Goal: Task Accomplishment & Management: Use online tool/utility

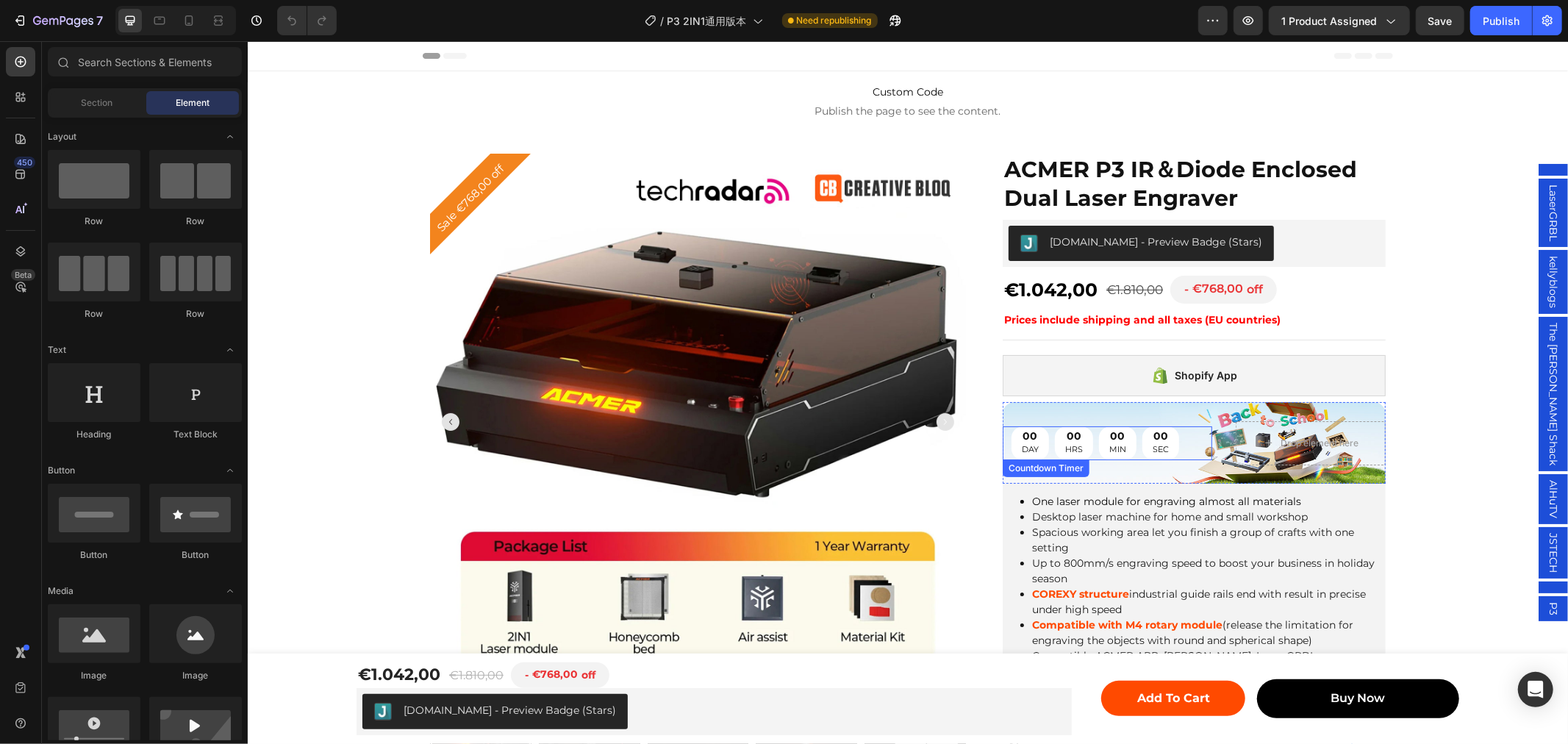
drag, startPoint x: 1107, startPoint y: 423, endPoint x: 301, endPoint y: 273, distance: 819.8
click at [1107, 426] on div "00 MIN" at bounding box center [1116, 442] width 38 height 34
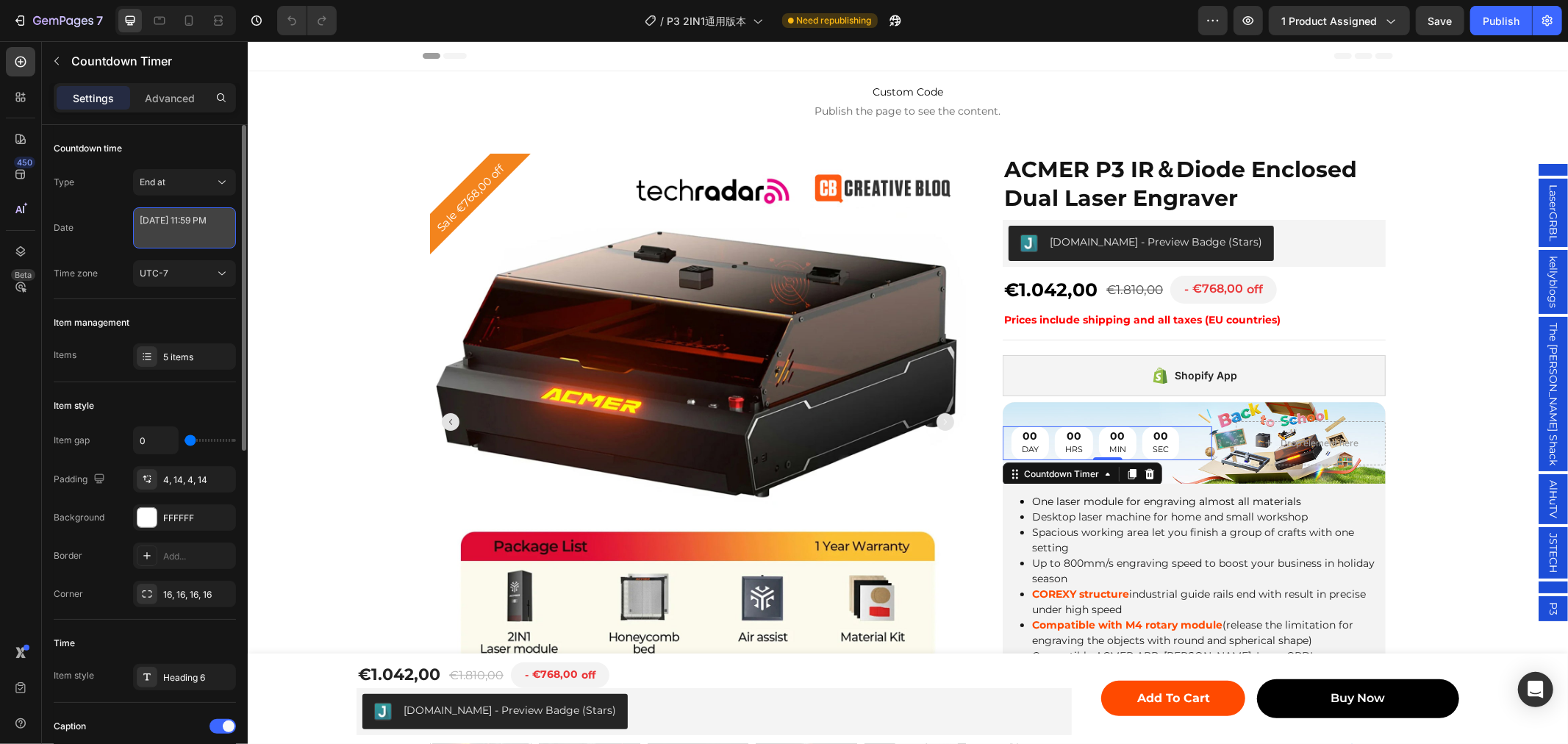
click at [167, 214] on textarea "[DATE] 11:59 PM" at bounding box center [185, 227] width 103 height 41
select select "23"
select select "59"
select select "false"
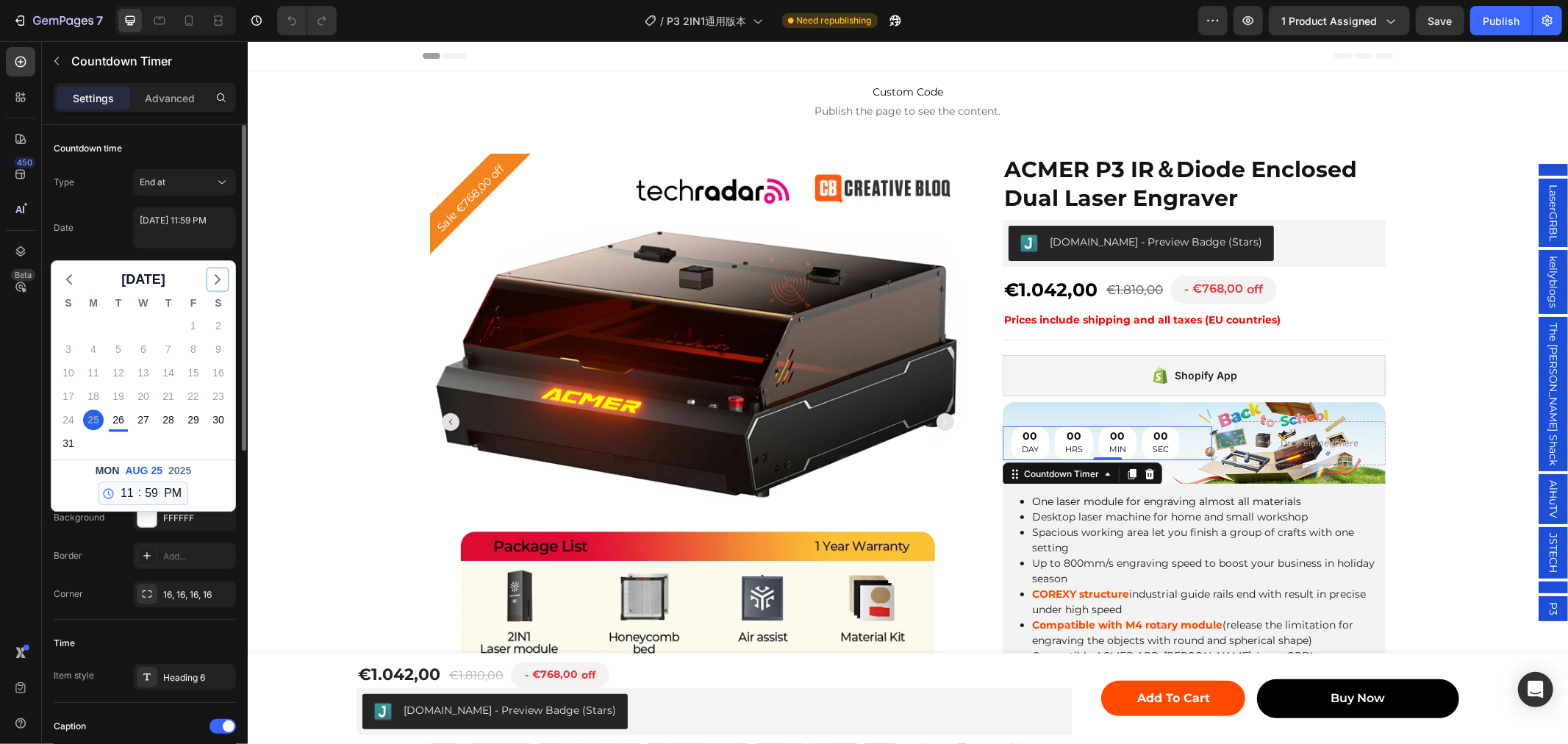
click at [213, 280] on icon "button" at bounding box center [217, 279] width 17 height 17
click at [106, 376] on div "16" at bounding box center [118, 373] width 25 height 24
click at [100, 376] on div "15" at bounding box center [93, 372] width 20 height 20
type textarea "[DATE] 11:59 PM"
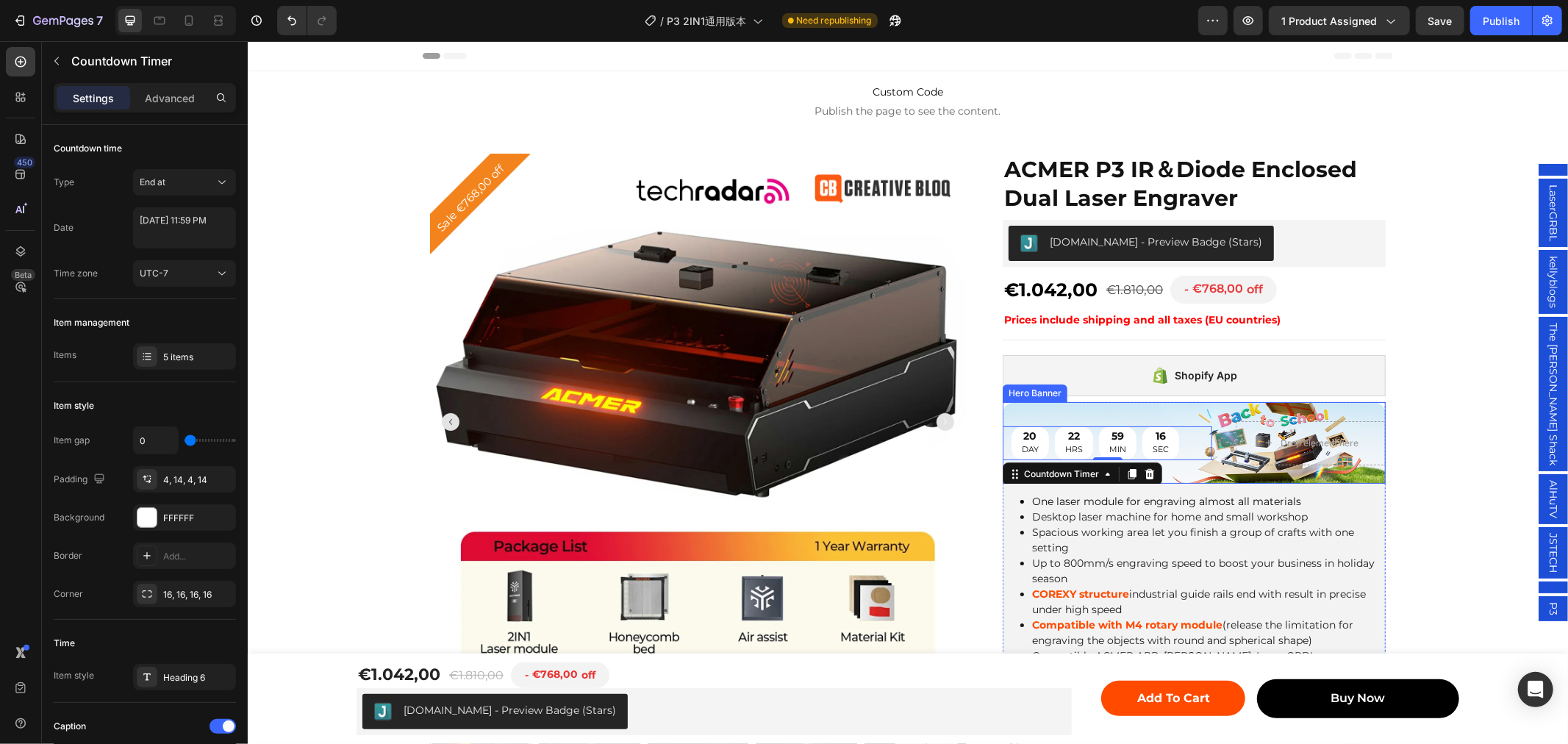
click at [1255, 409] on div "20 DAY 22 HRS 59 MIN 16 SEC Countdown Timer 0 Drop element here" at bounding box center [1194, 442] width 383 height 91
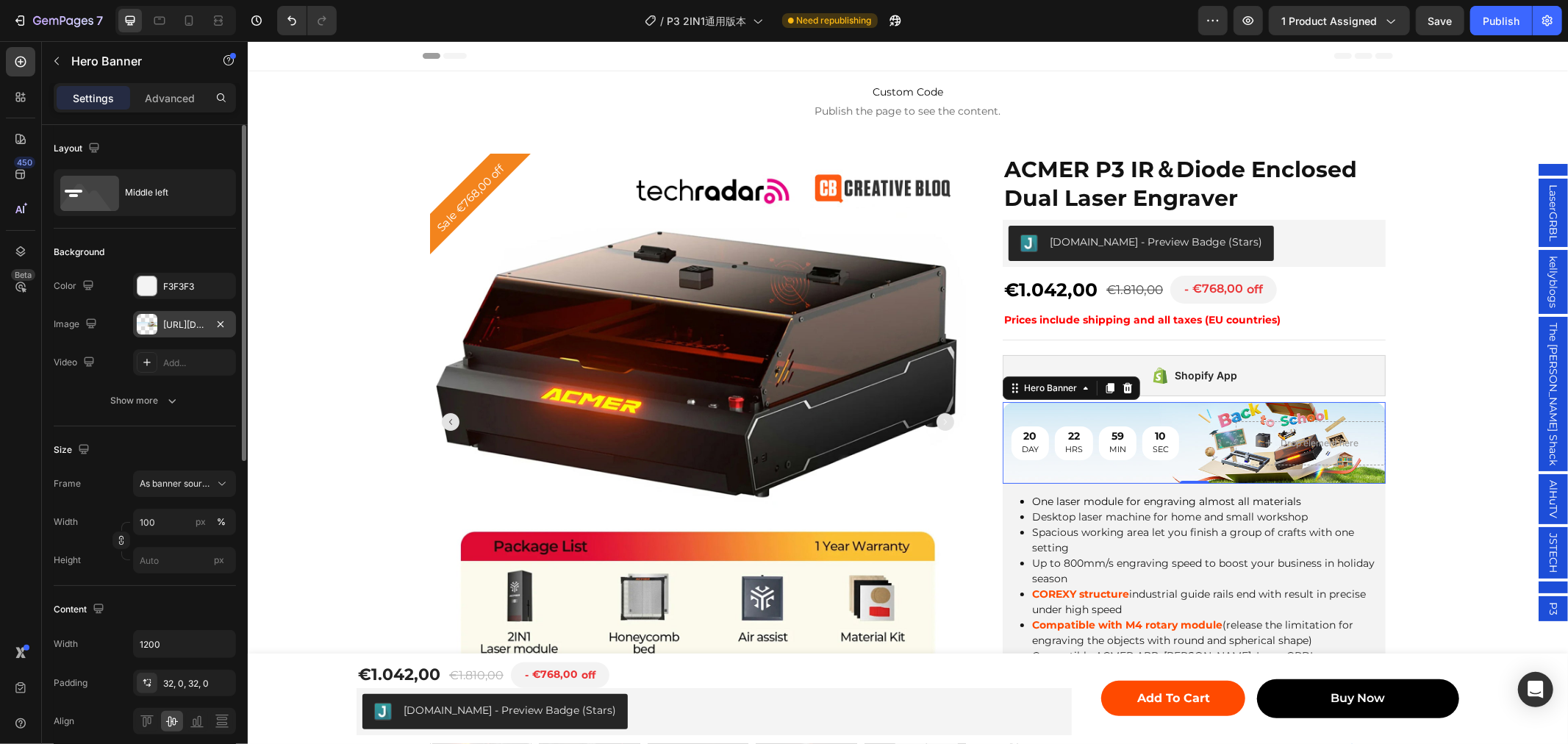
click at [192, 319] on div "[URL][DOMAIN_NAME]" at bounding box center [184, 325] width 42 height 13
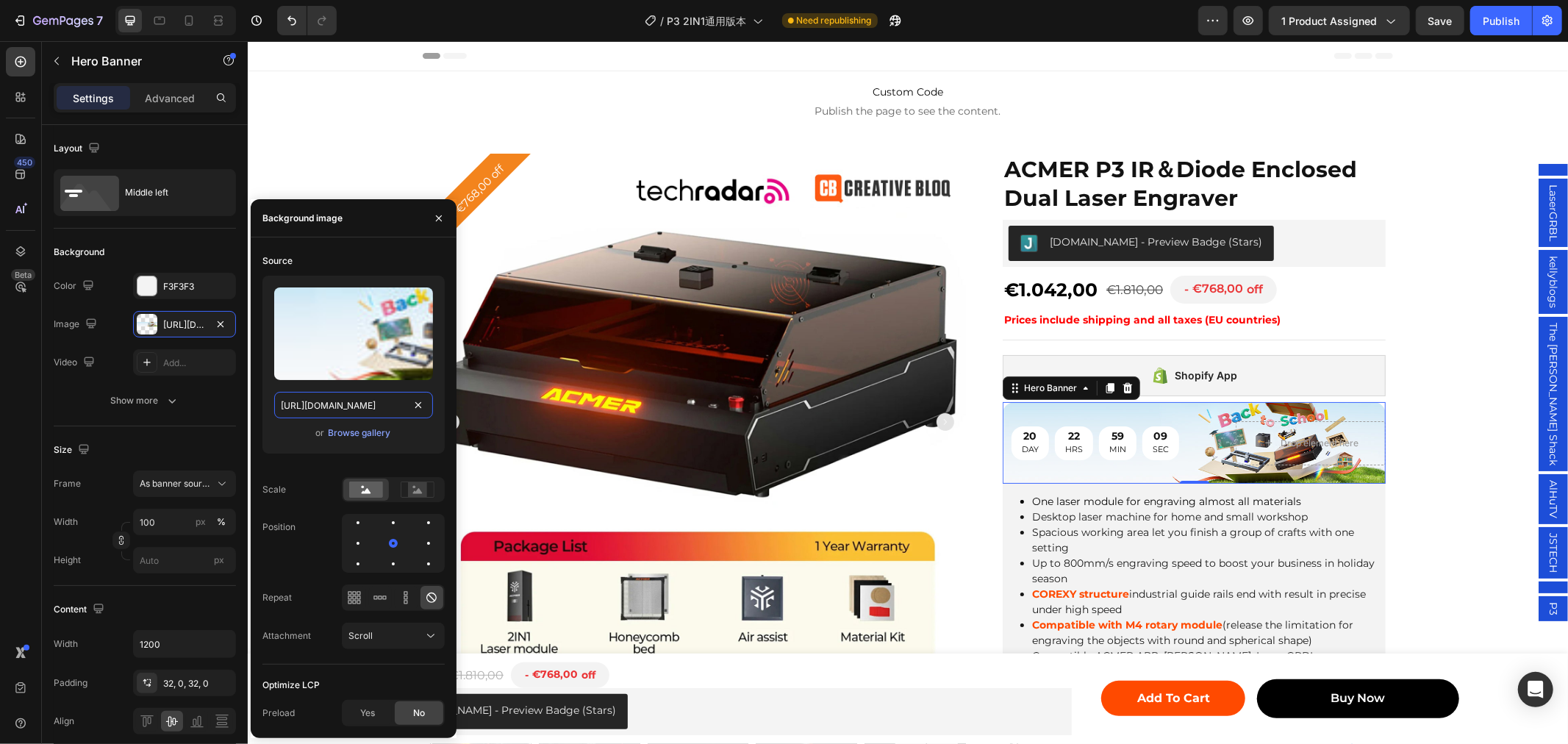
click at [366, 392] on input "[URL][DOMAIN_NAME]" at bounding box center [353, 405] width 159 height 27
paste input "0662/7960/4450/files/gempages_485368874087220478-36983410-701e-4840-b965-c56421…"
type input "[URL][DOMAIN_NAME]"
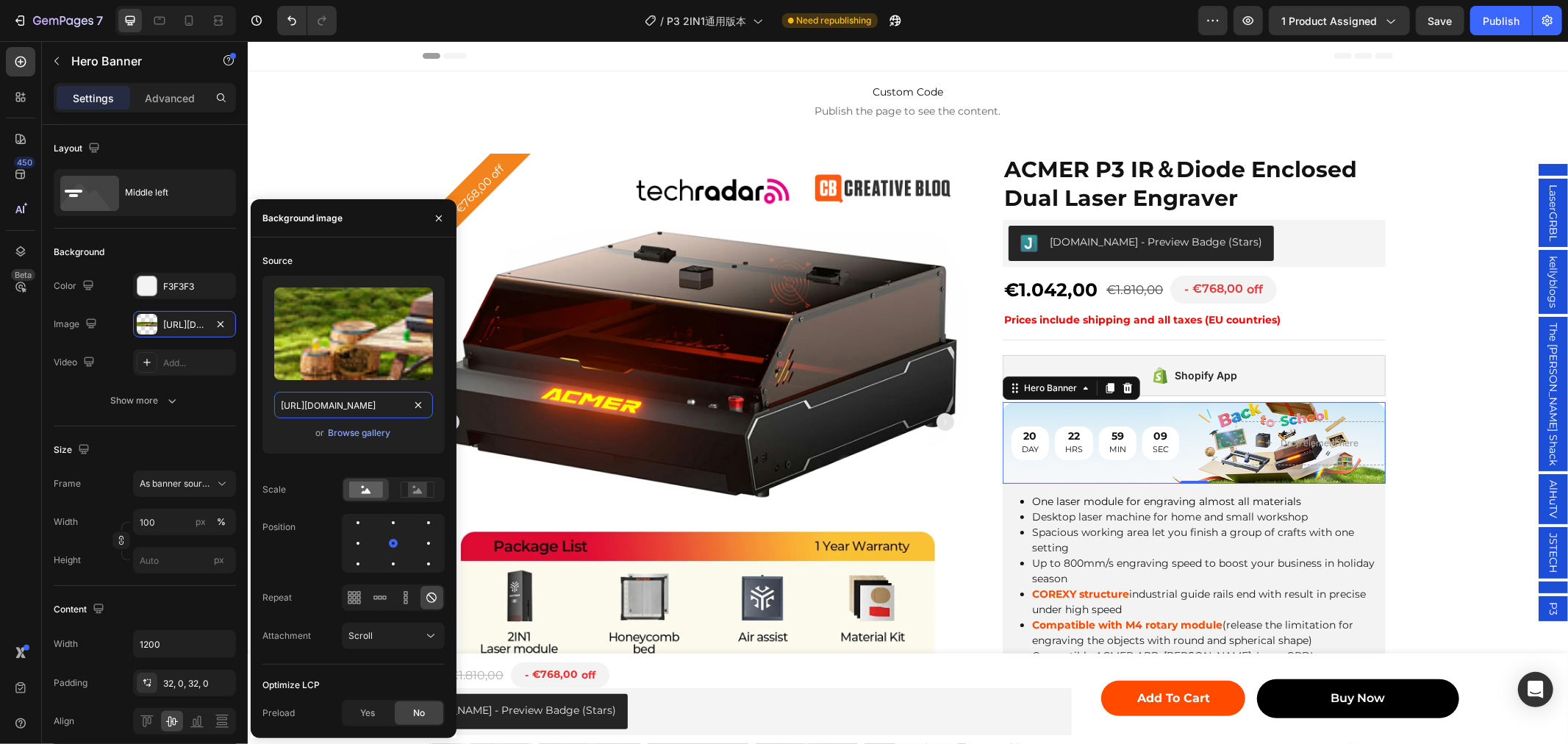
scroll to position [0, 456]
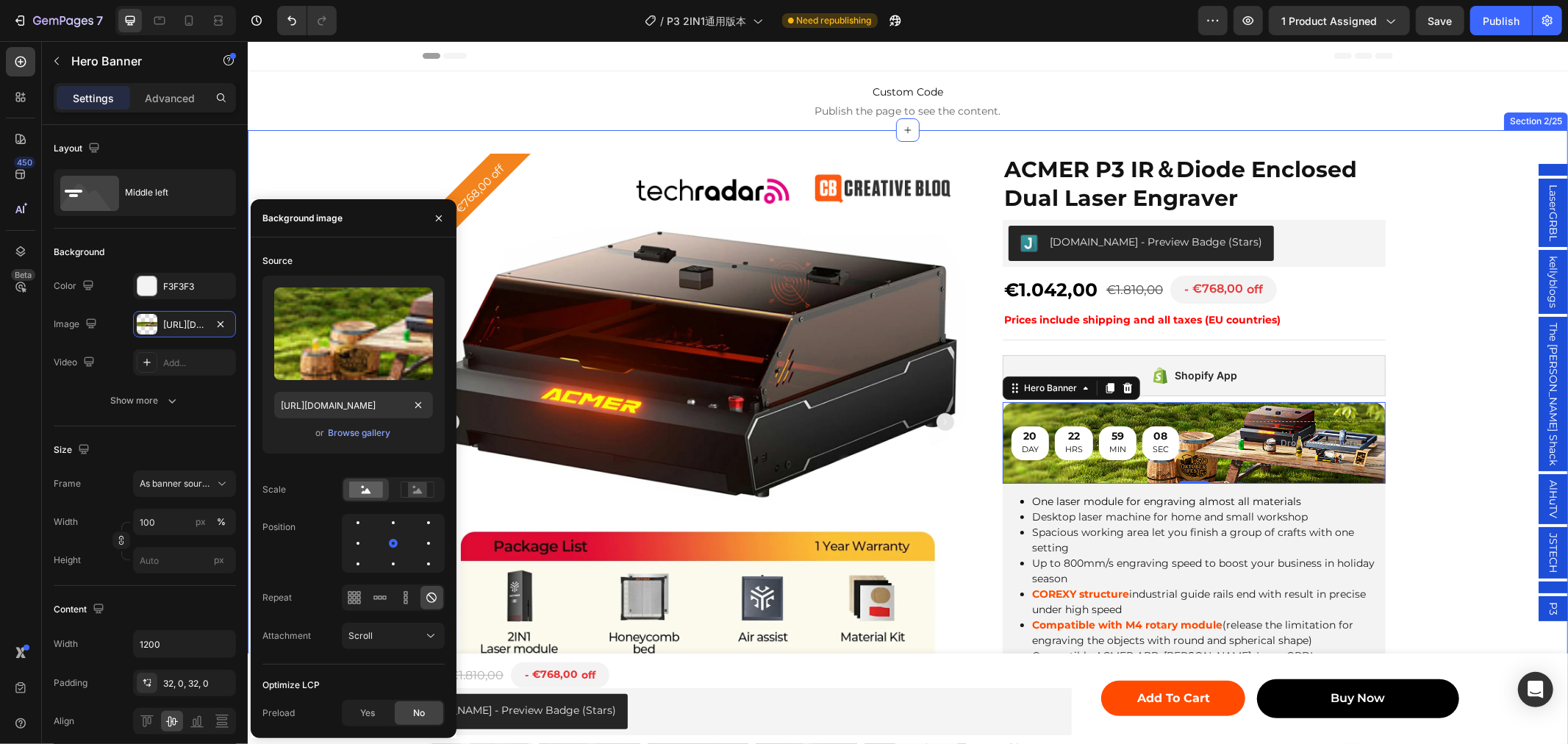
click at [1402, 342] on div "Sale €768,00 off Product Badge Product Images Row ACMER P3 IR＆Diode Enclosed Du…" at bounding box center [908, 593] width 1321 height 881
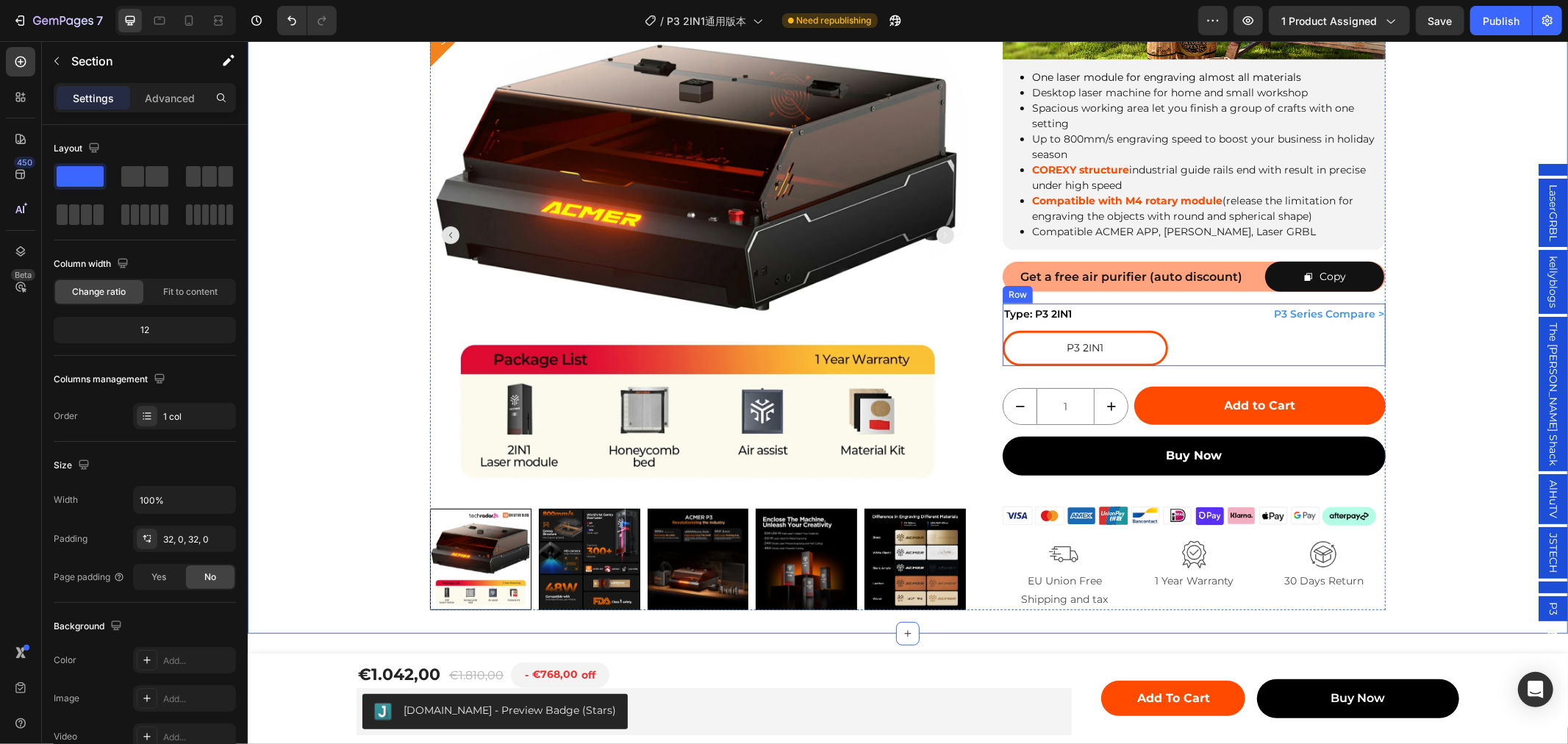
scroll to position [408, 0]
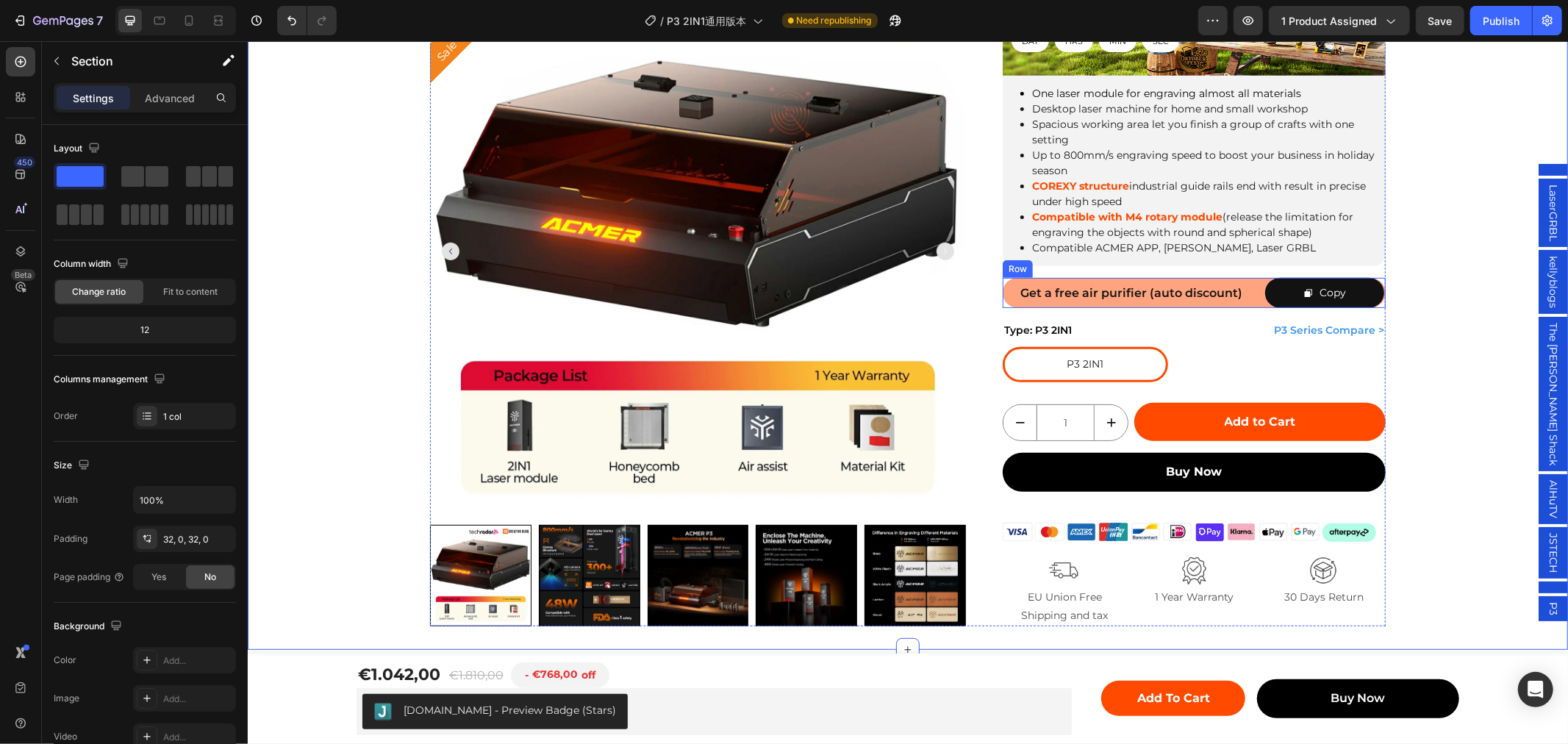
click at [1248, 277] on div "Get a free air purifier (auto discount) Text Block" at bounding box center [1139, 292] width 239 height 30
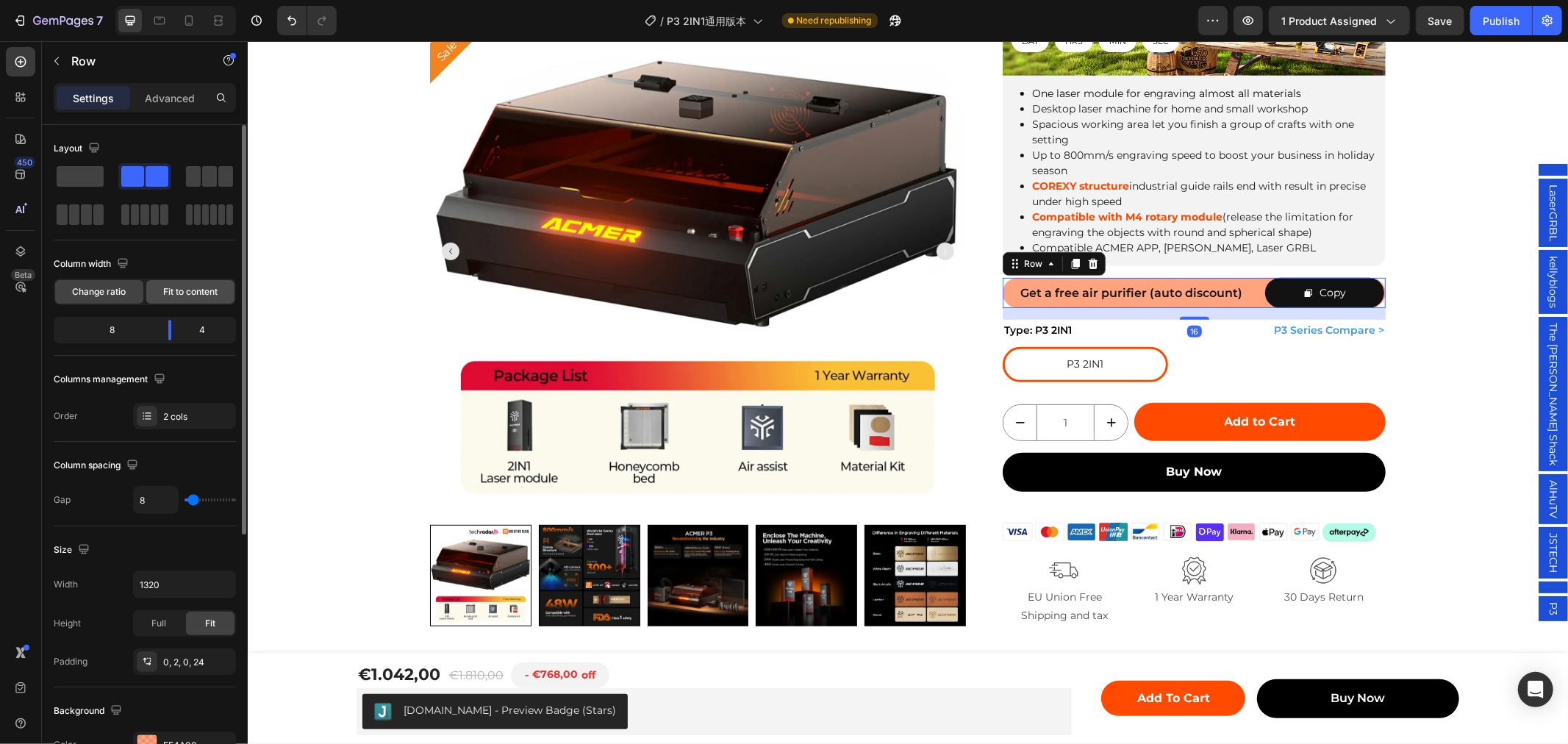
drag, startPoint x: 203, startPoint y: 296, endPoint x: 27, endPoint y: 277, distance: 177.0
click at [203, 296] on span "Fit to content" at bounding box center [189, 292] width 54 height 13
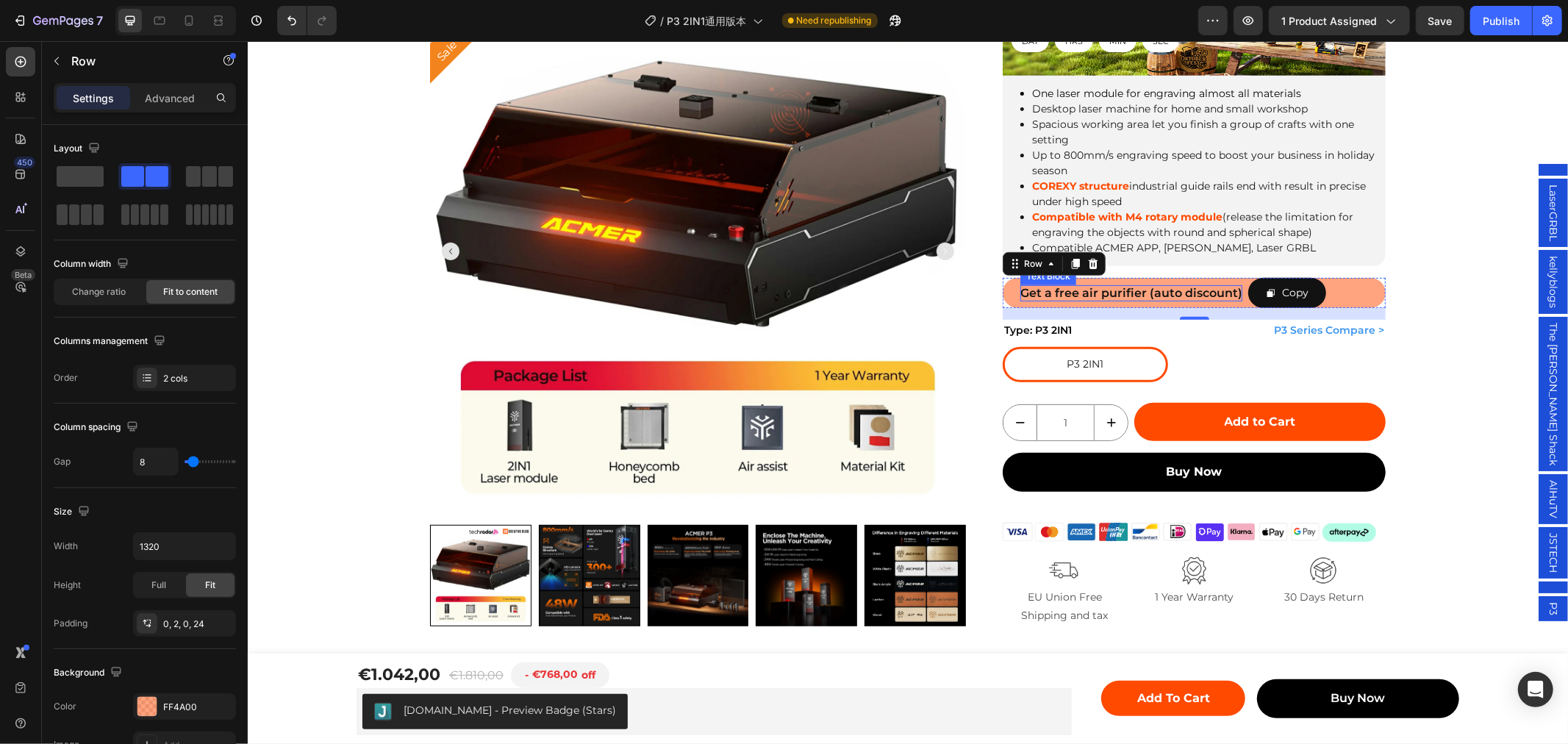
click at [1096, 292] on span "Get a free air purifier (auto discount)" at bounding box center [1130, 292] width 222 height 14
click at [1096, 291] on span "Get a free air purifier (auto discount)" at bounding box center [1130, 292] width 222 height 14
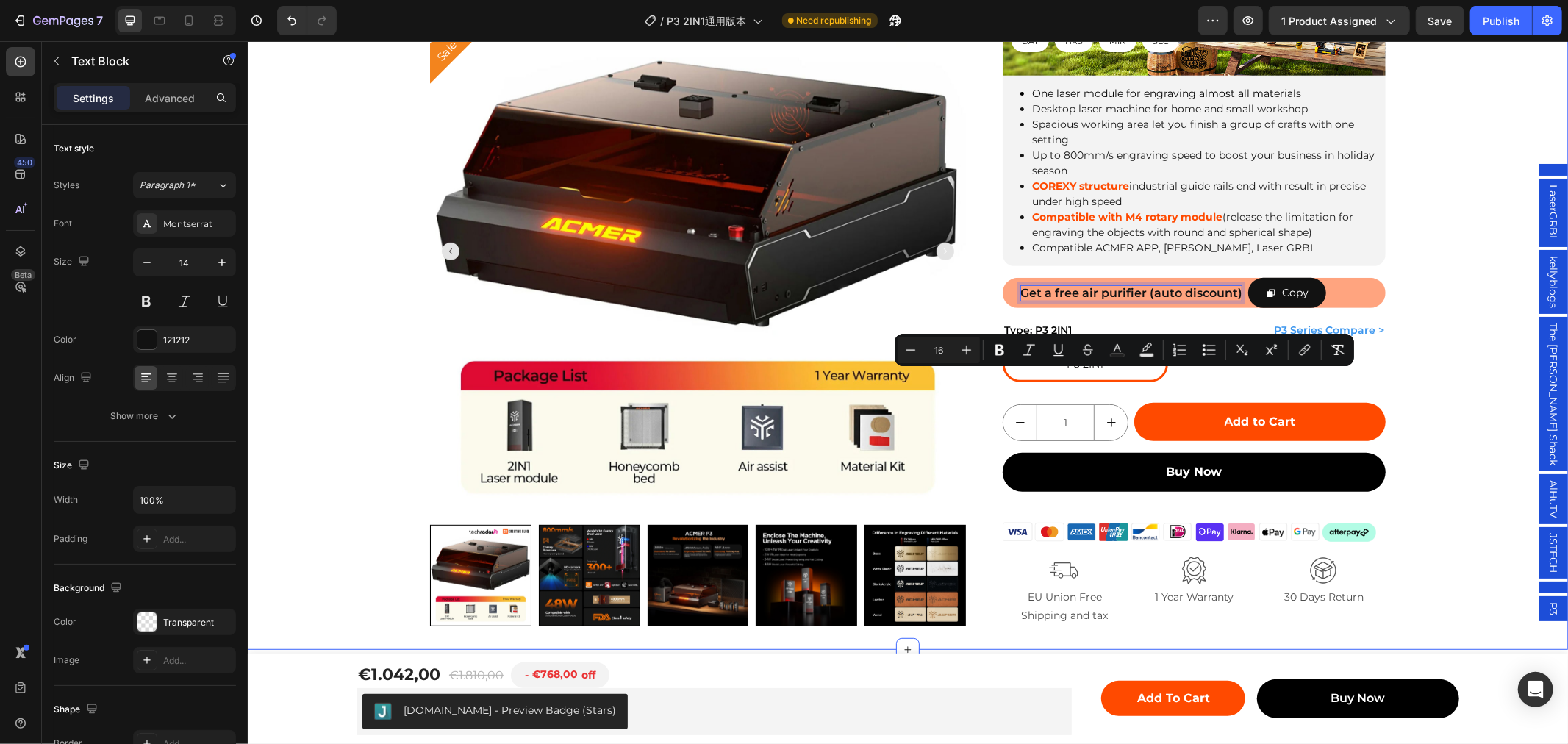
scroll to position [245, 0]
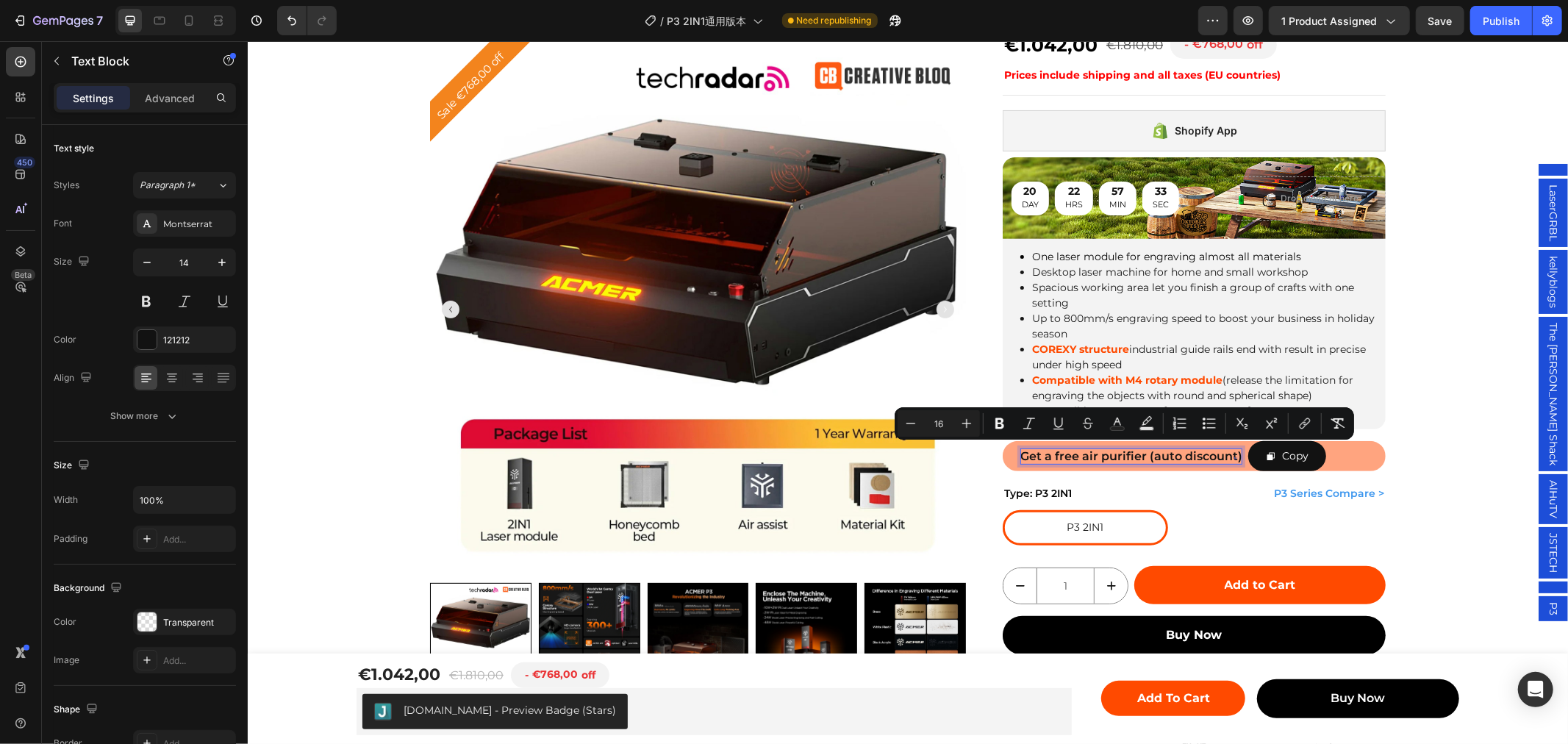
click at [1087, 449] on span "Get a free air purifier (auto discount)" at bounding box center [1130, 455] width 222 height 14
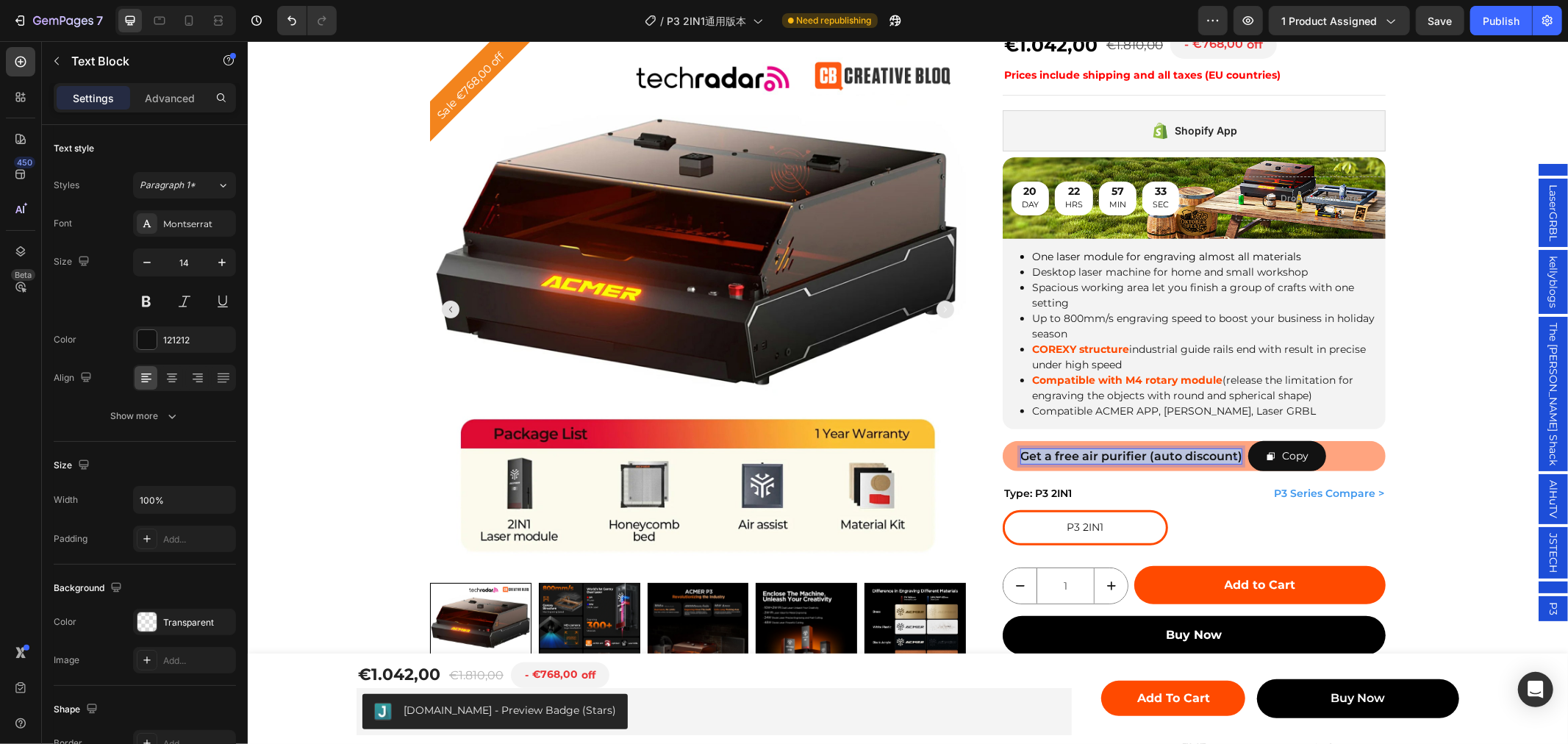
click at [1087, 449] on span "Get a free air purifier (auto discount)" at bounding box center [1130, 455] width 222 height 14
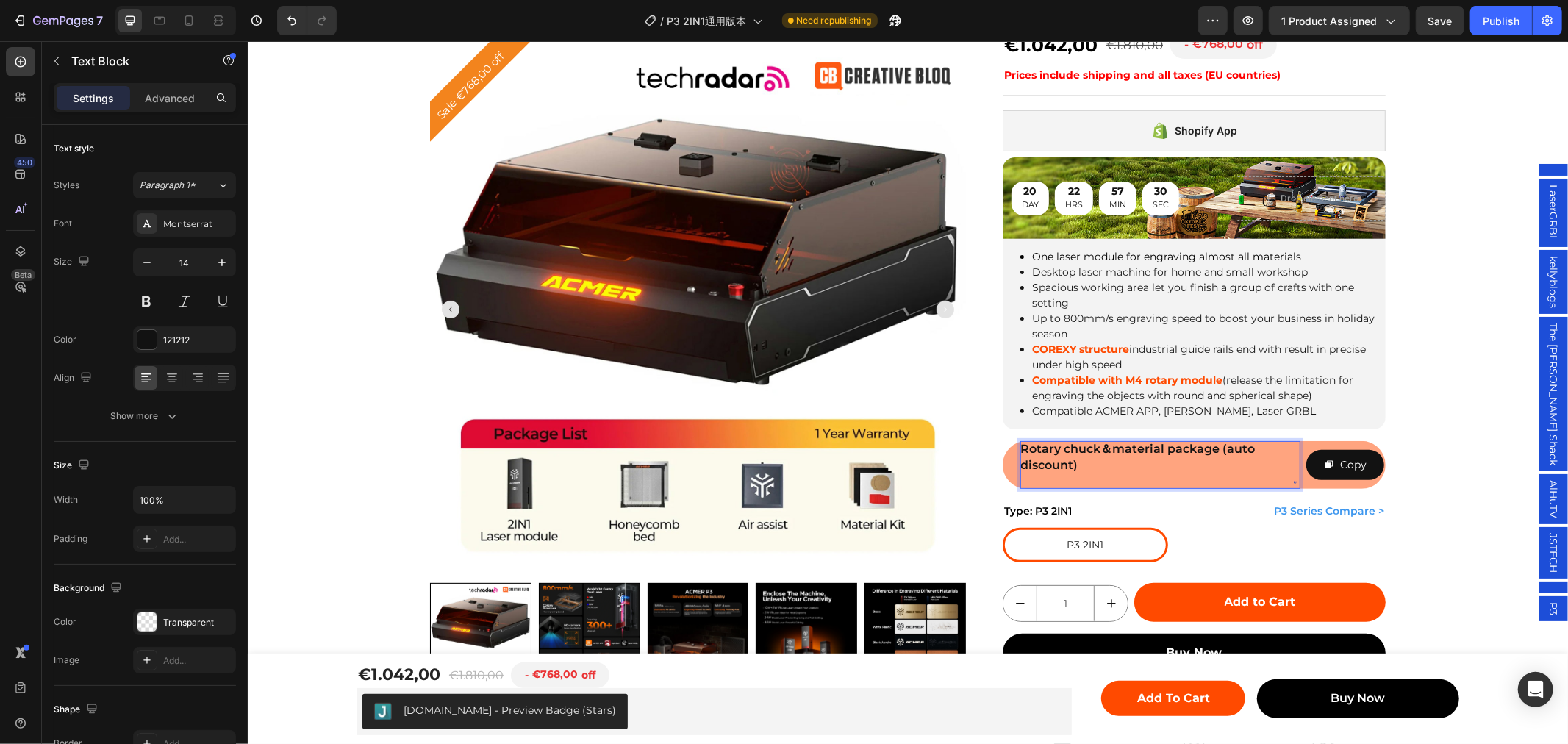
click at [1094, 475] on p "Rotary chuck＆material package (auto discount)" at bounding box center [1160, 464] width 280 height 48
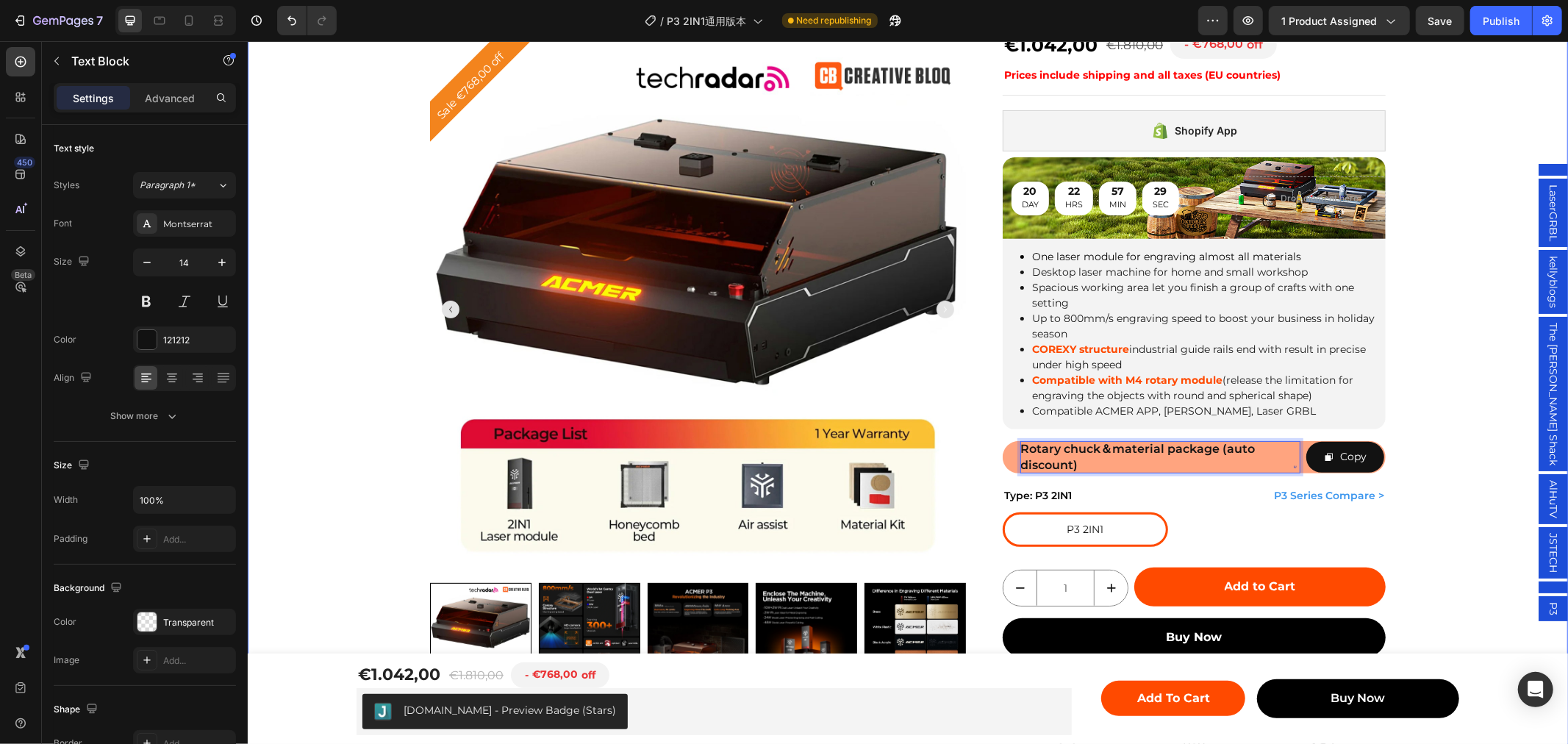
click at [1417, 445] on div "Sale €768,00 off Product Badge Product Images Row ACMER P3 IR＆Diode Enclosed Du…" at bounding box center [908, 349] width 1321 height 883
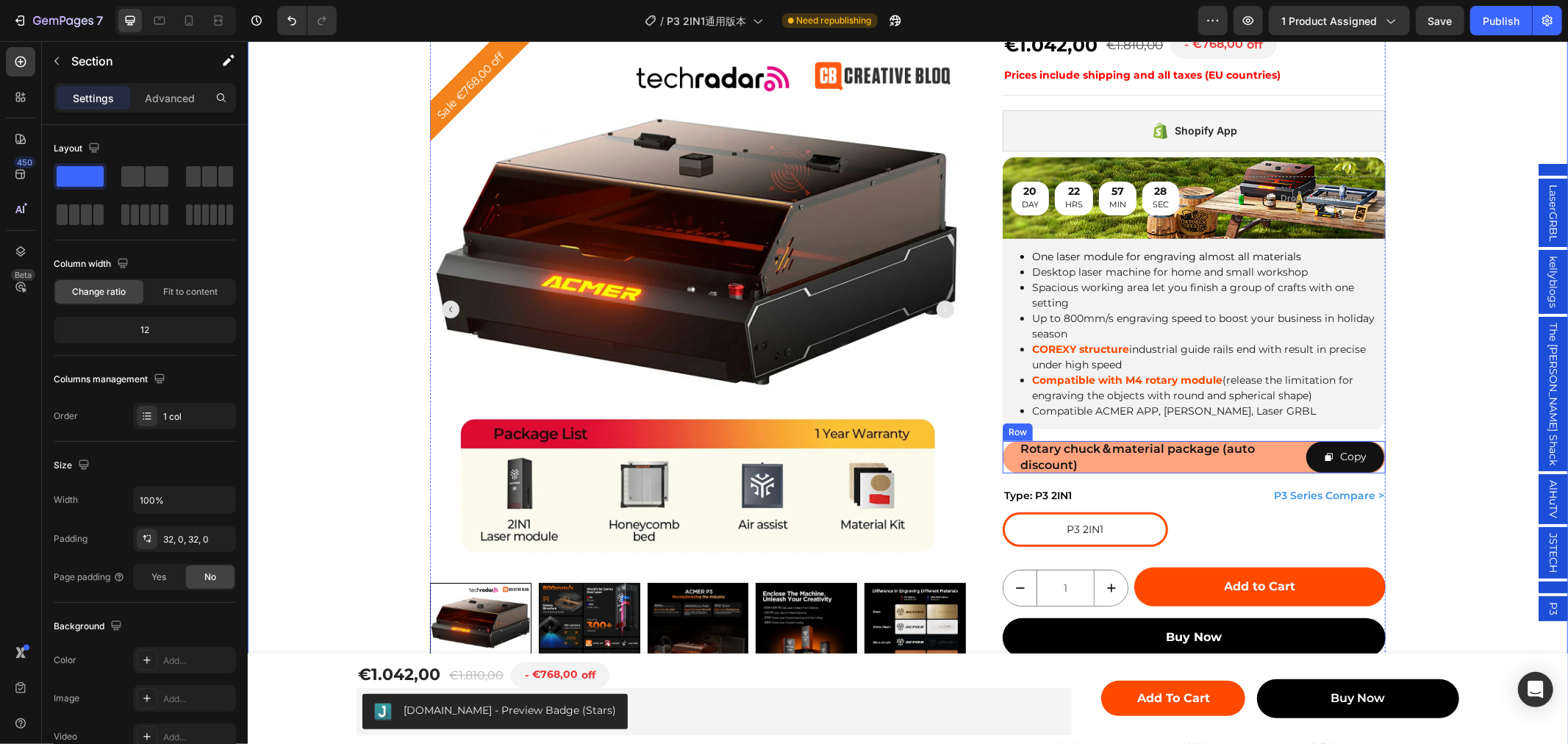
click at [1295, 448] on div "Rotary chuck＆material package (auto discount) Text Block Copy Copy Coupon Code …" at bounding box center [1194, 456] width 383 height 32
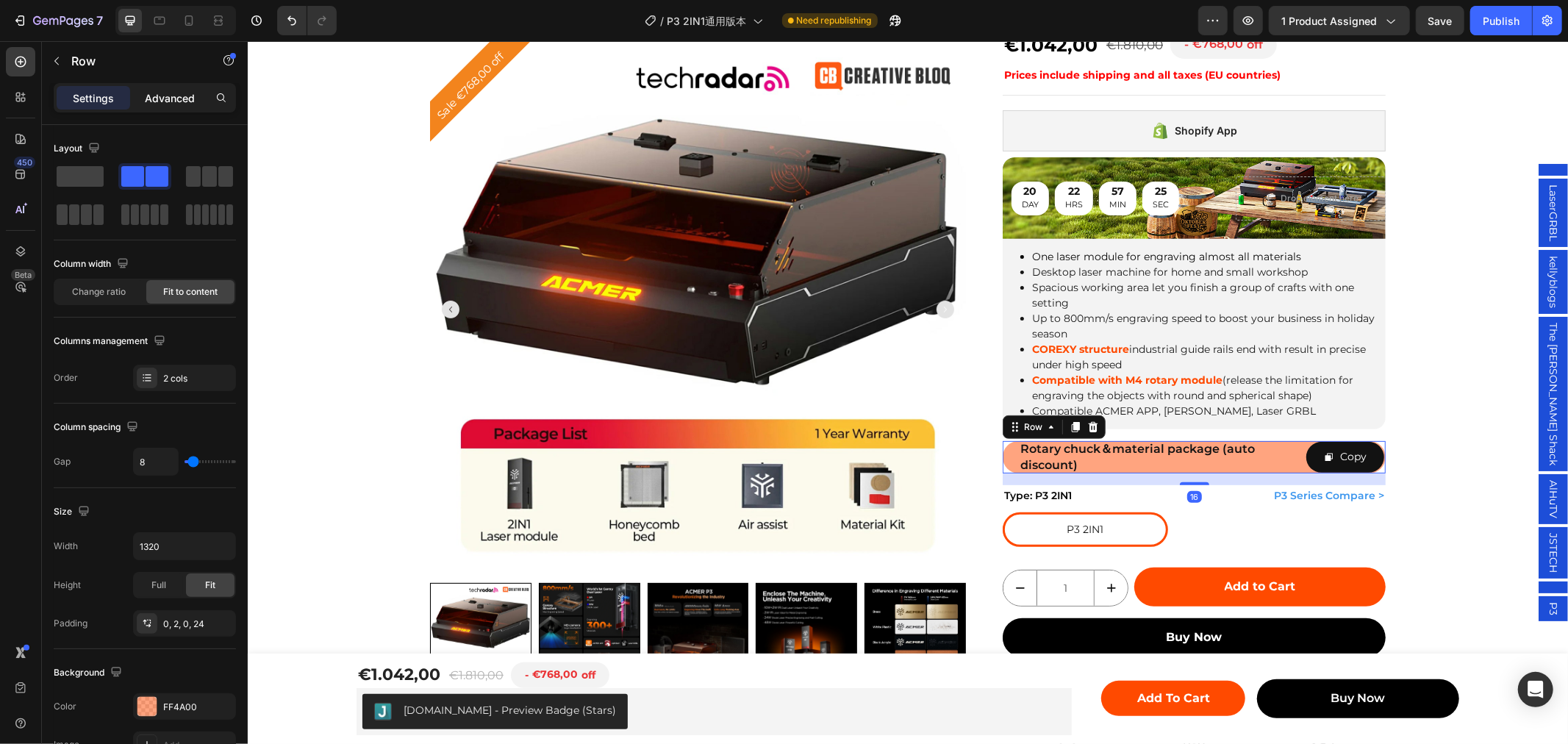
click at [177, 92] on p "Advanced" at bounding box center [169, 97] width 50 height 16
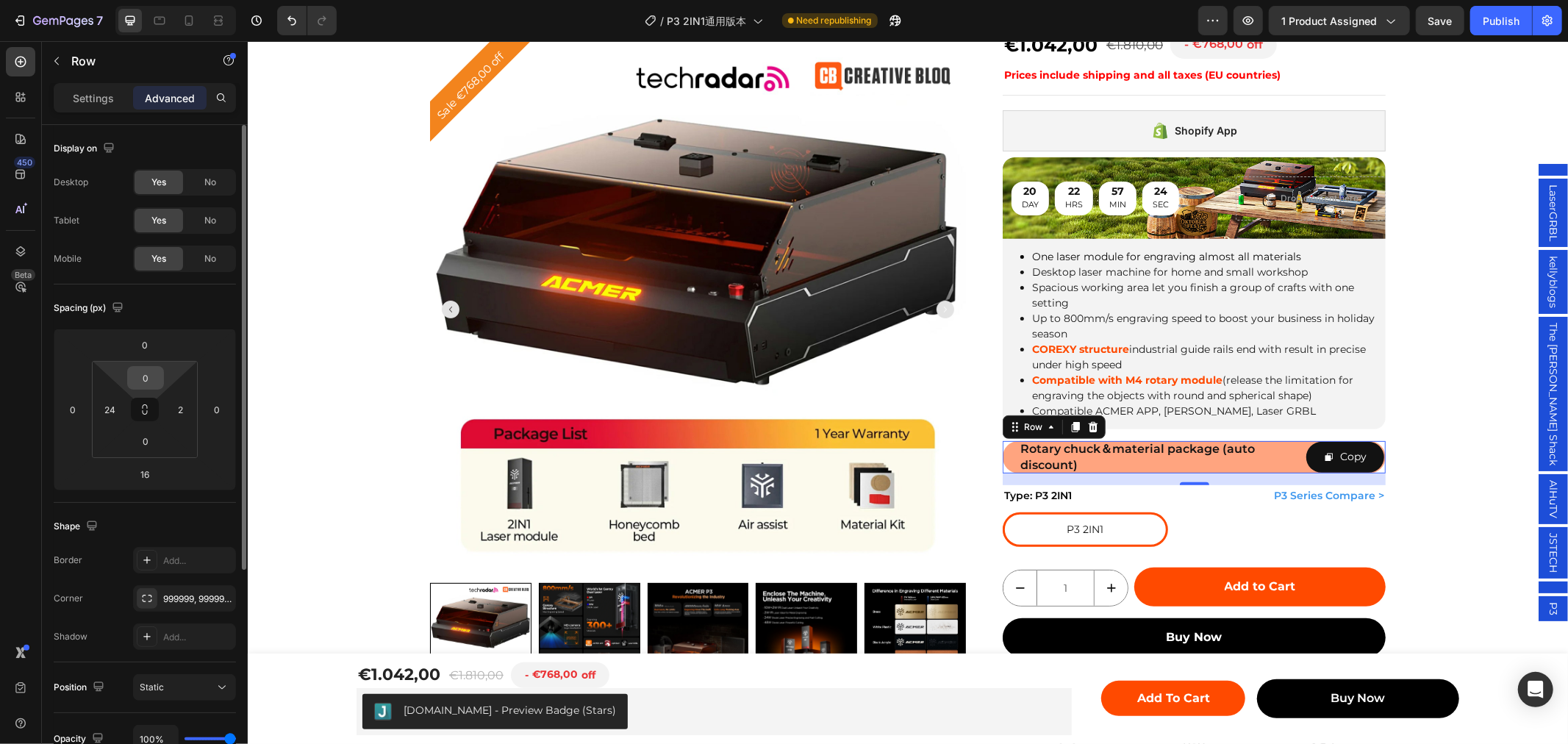
click at [149, 373] on input "0" at bounding box center [145, 378] width 29 height 22
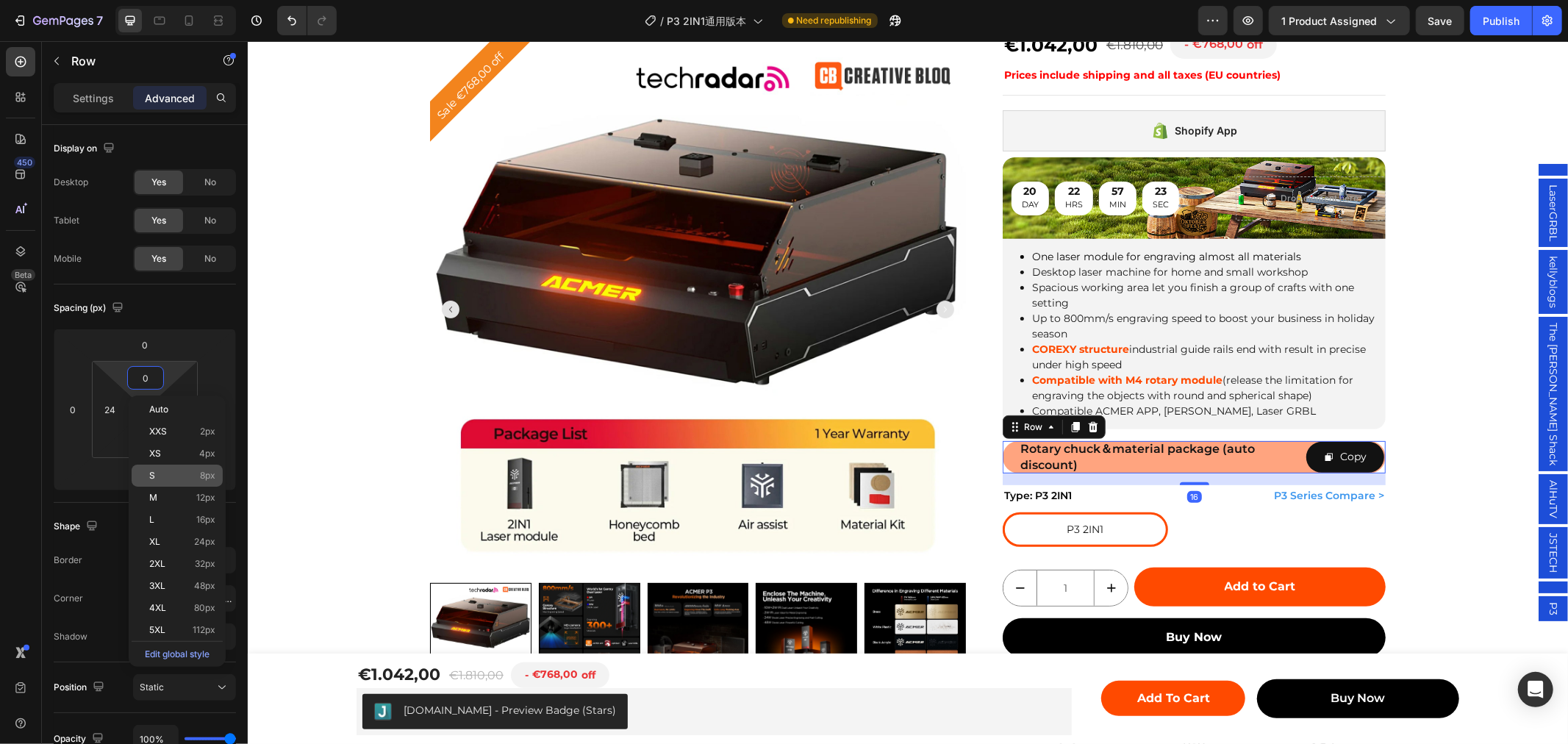
click at [177, 475] on p "S 8px" at bounding box center [182, 475] width 66 height 10
type input "8"
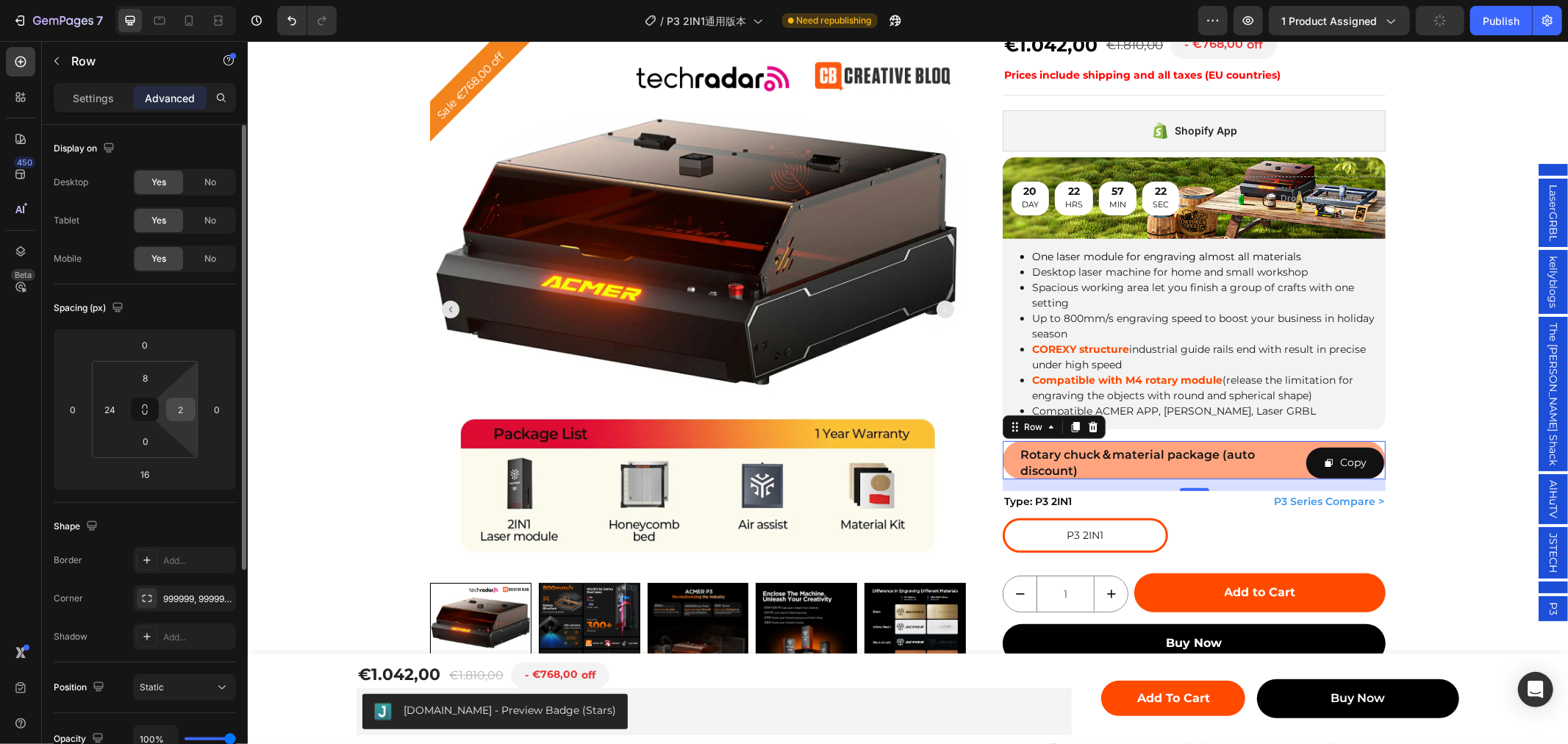
click at [189, 412] on input "2" at bounding box center [181, 409] width 22 height 22
type input "0"
click at [155, 434] on input "0" at bounding box center [145, 441] width 29 height 22
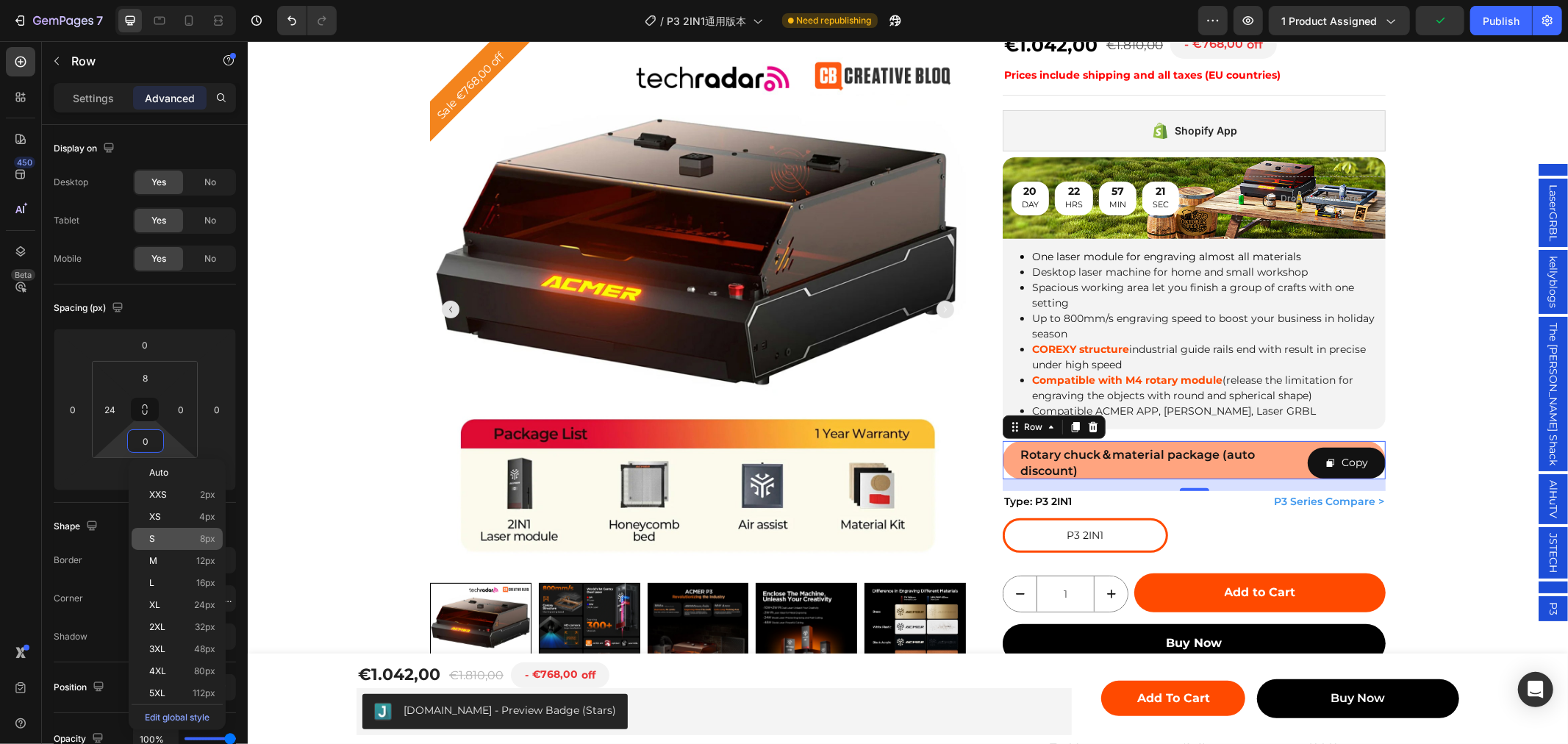
click at [193, 534] on p "S 8px" at bounding box center [182, 538] width 66 height 10
type input "8"
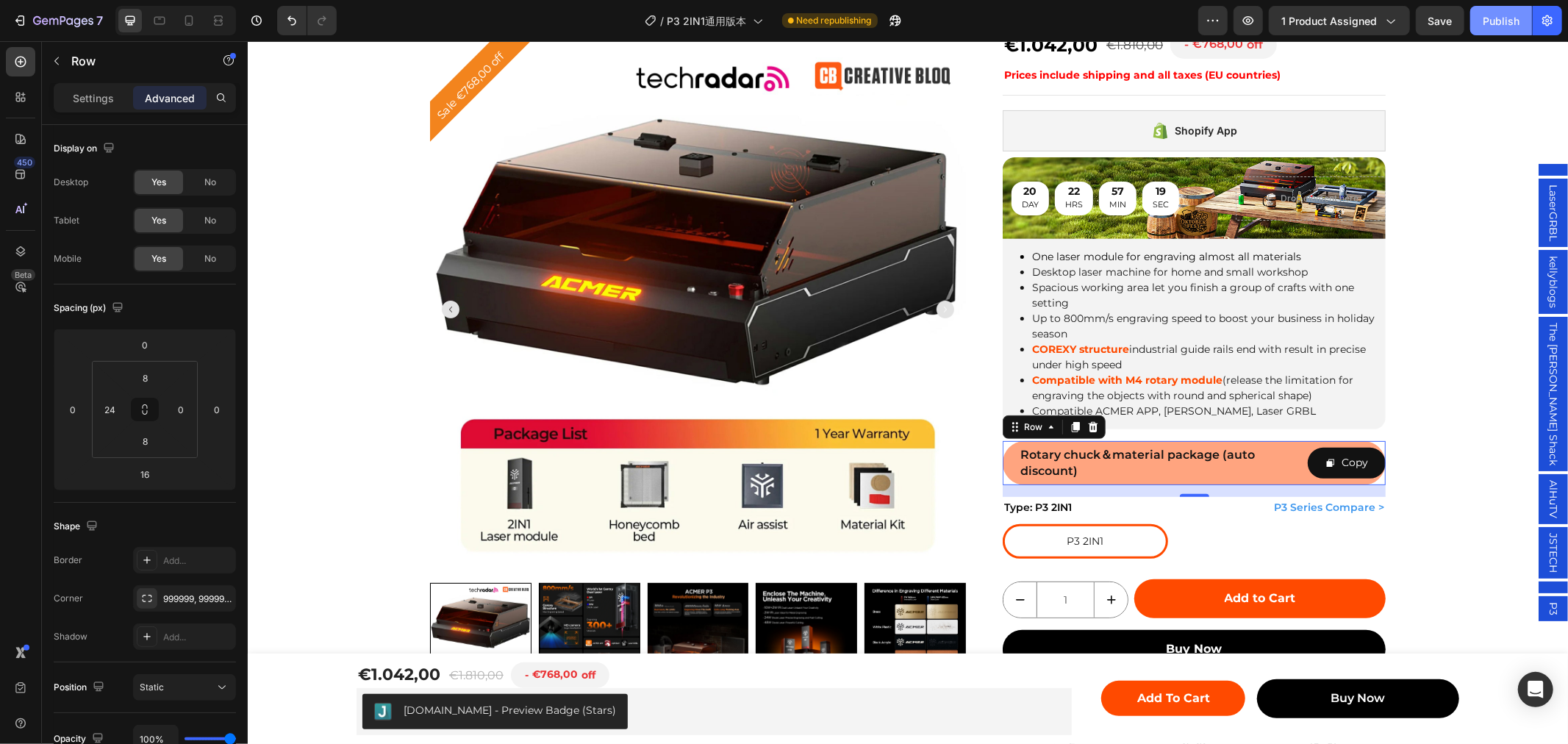
click at [1493, 19] on div "Publish" at bounding box center [1501, 20] width 37 height 16
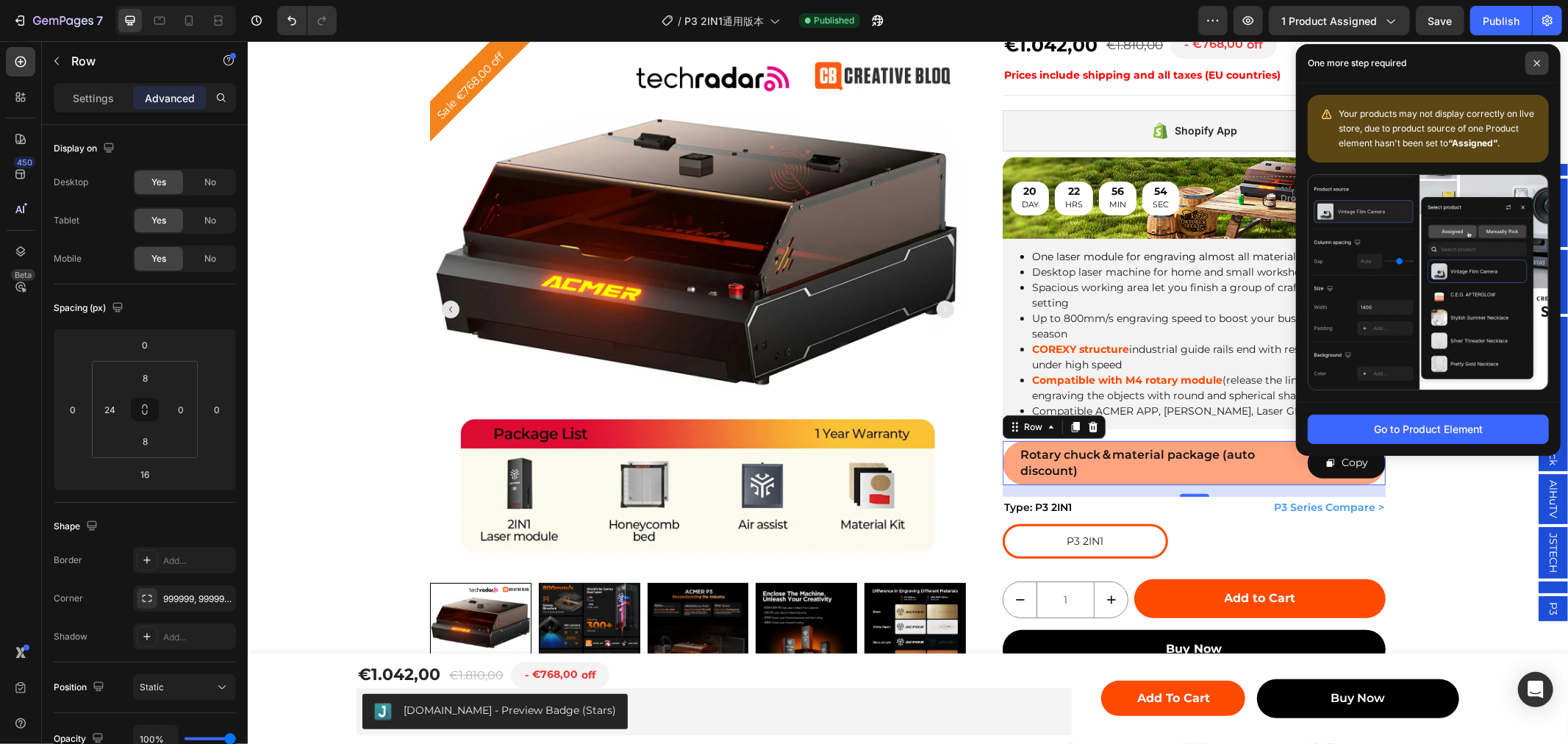
click at [1538, 68] on span at bounding box center [1538, 63] width 24 height 24
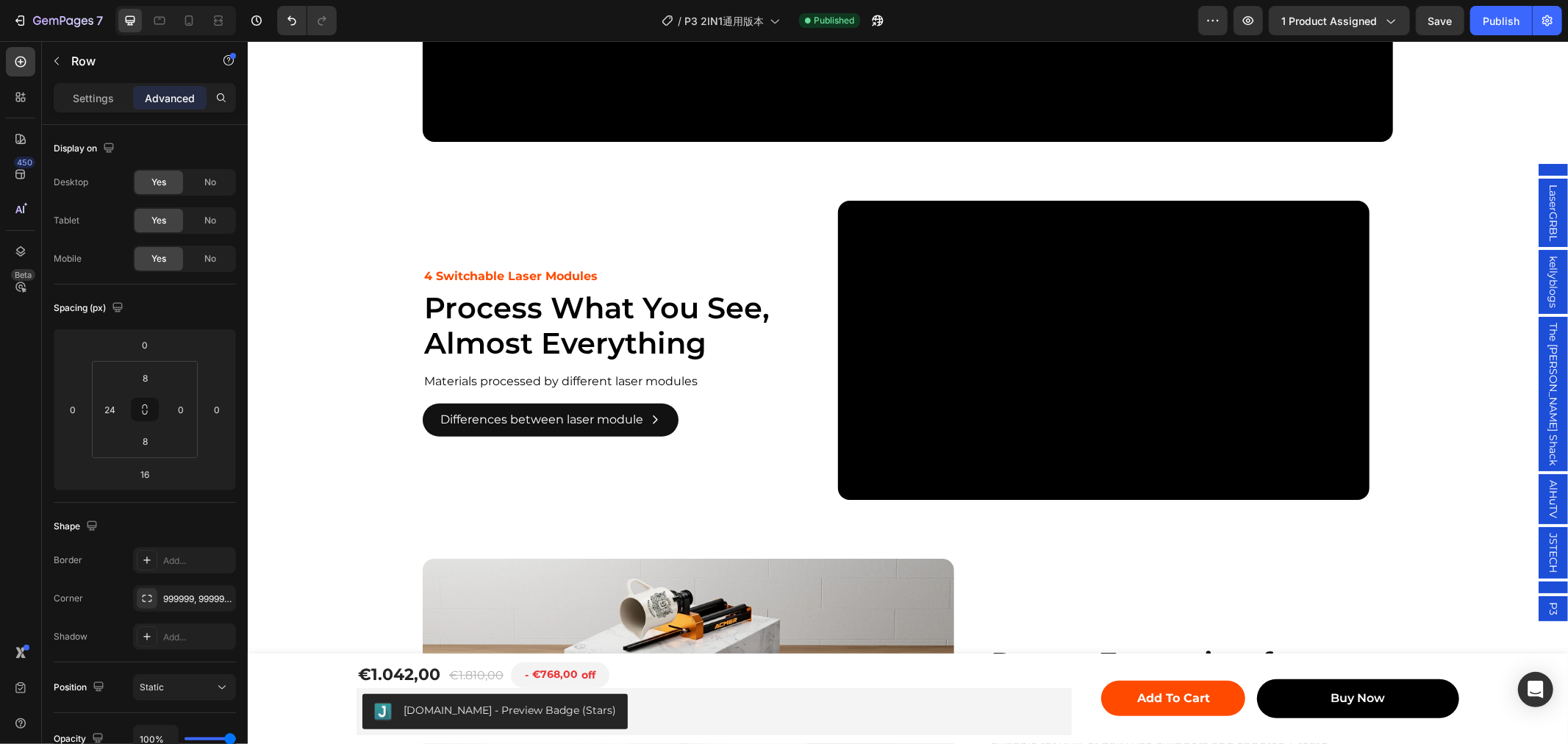
scroll to position [6072, 0]
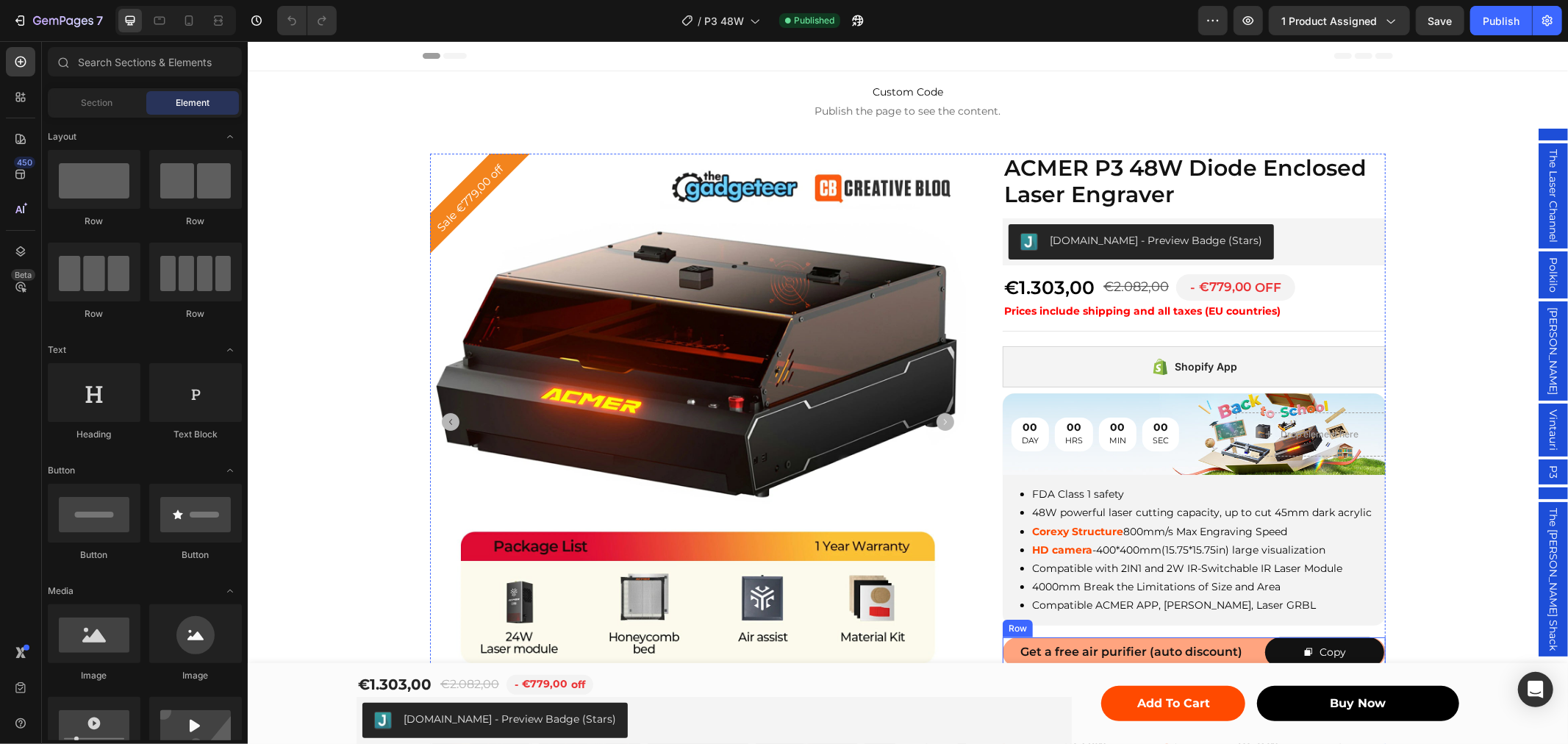
click at [1100, 644] on span "Get a free air purifier (auto discount)" at bounding box center [1130, 650] width 222 height 14
click at [1087, 644] on span "Get a free air purifier (auto discount)" at bounding box center [1130, 650] width 222 height 14
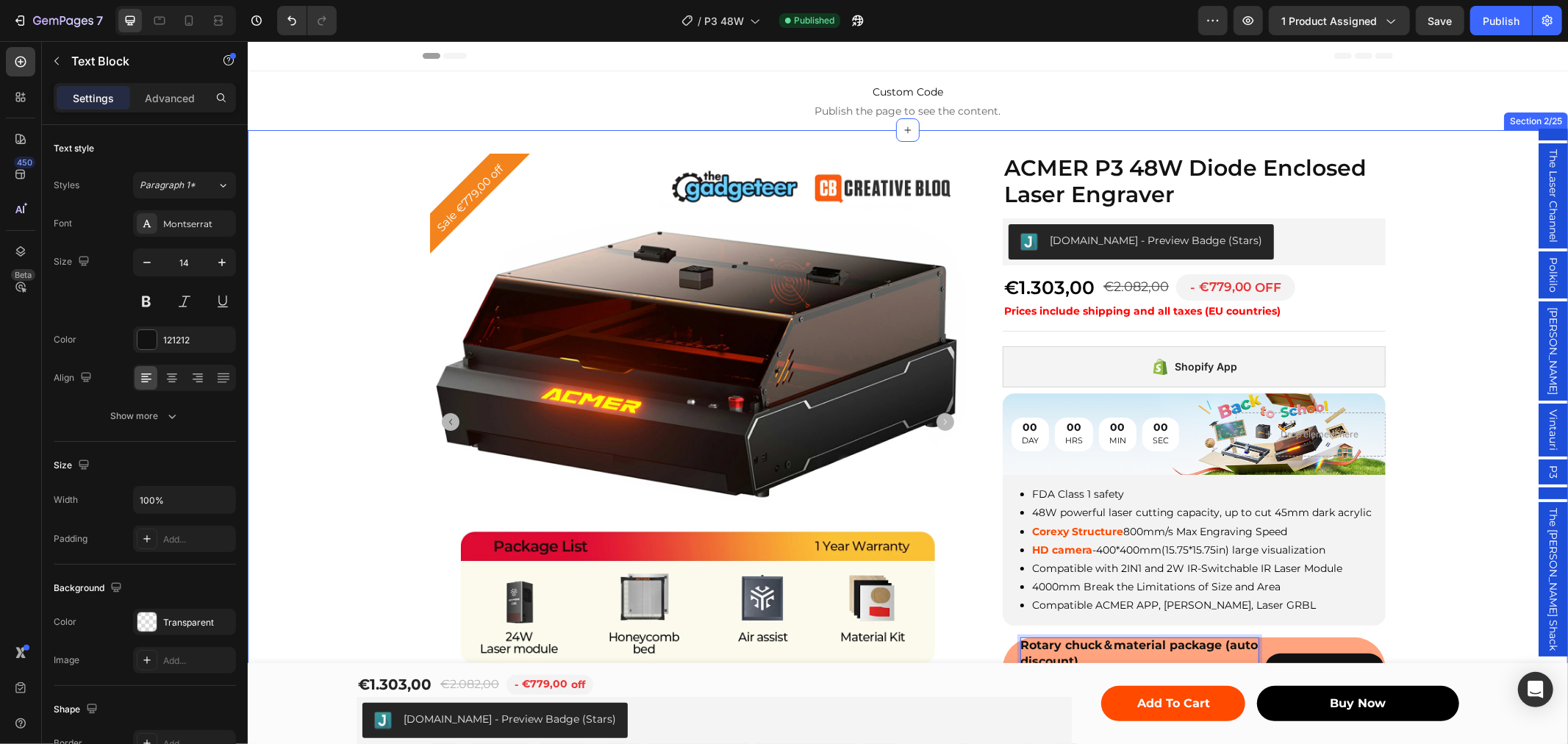
click at [1386, 589] on div "Sale €779,00 off Product Badge Product Images Row ACMER P3 48W Diode Enclosed L…" at bounding box center [908, 593] width 1321 height 881
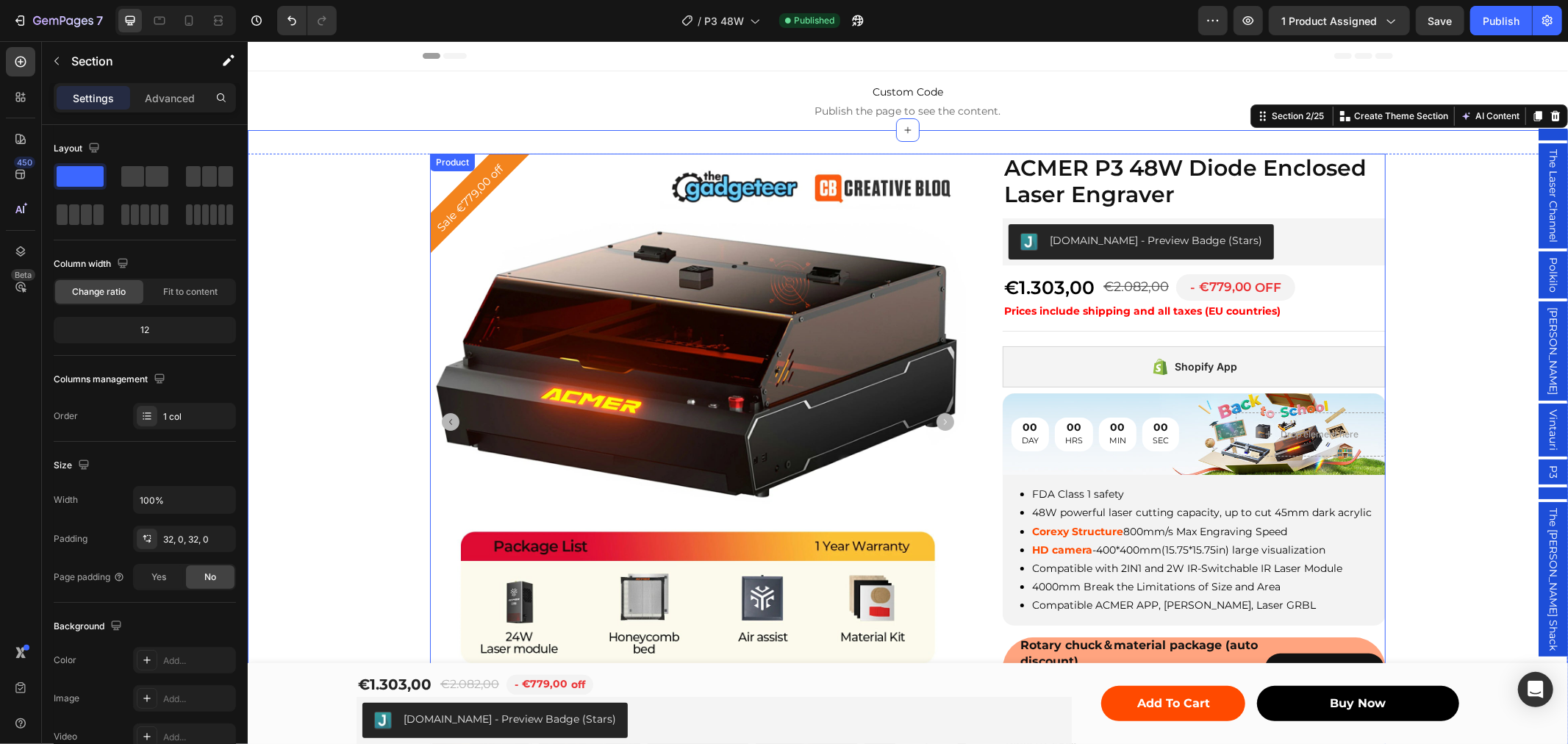
scroll to position [163, 0]
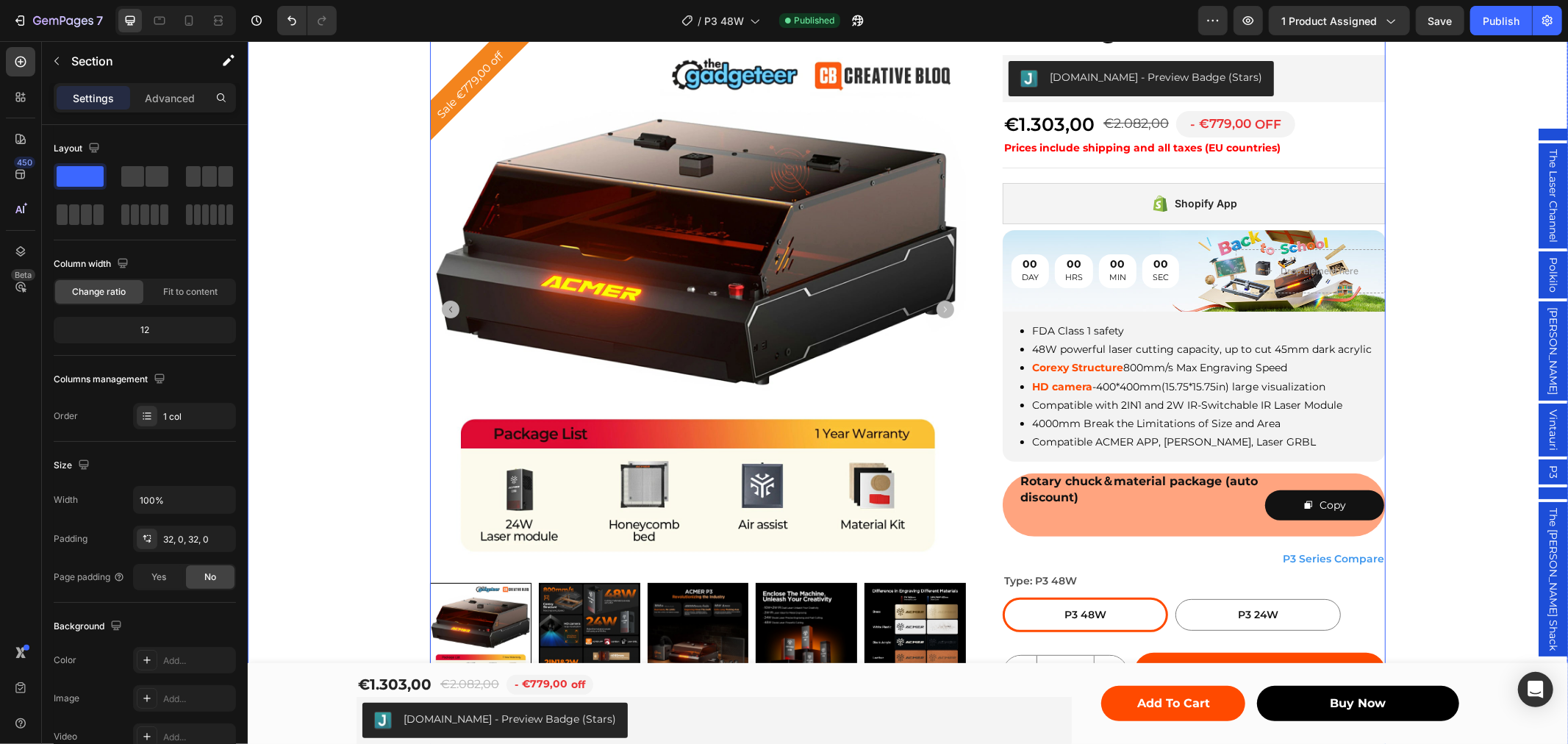
click at [1089, 514] on p "Rich Text Editor. Editing area: main" at bounding box center [1139, 521] width 239 height 31
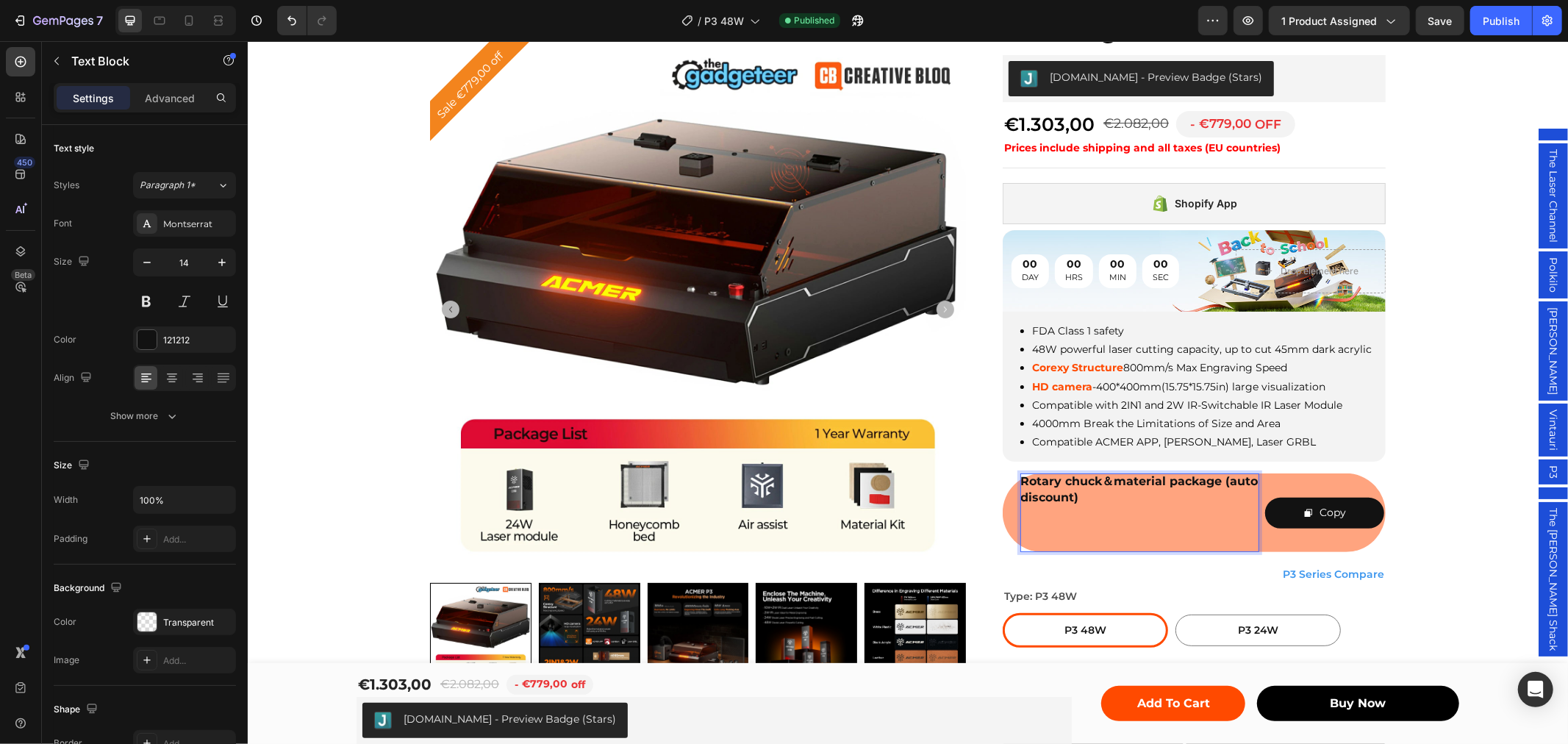
click at [1052, 519] on p "⁠⁠⁠⁠⁠⁠⁠" at bounding box center [1139, 528] width 239 height 46
click at [1102, 516] on p "⁠⁠⁠⁠⁠⁠⁠" at bounding box center [1139, 528] width 239 height 46
click at [1085, 498] on p "Rotary chuck＆material package (auto discount)" at bounding box center [1139, 488] width 239 height 32
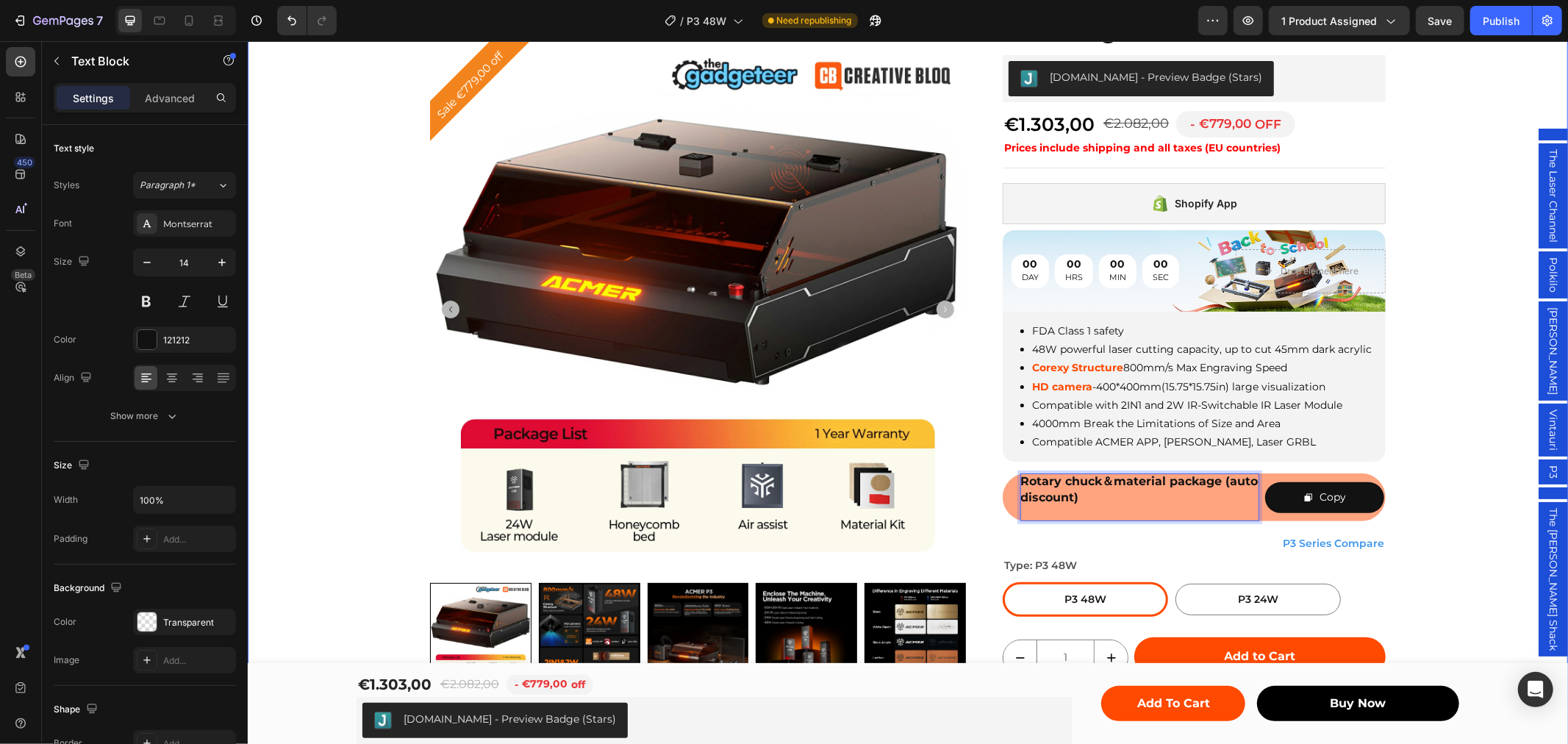
click at [1468, 480] on div "Sale €779,00 off Product Badge Product Images Row ACMER P3 48W Diode Enclosed L…" at bounding box center [908, 422] width 1321 height 865
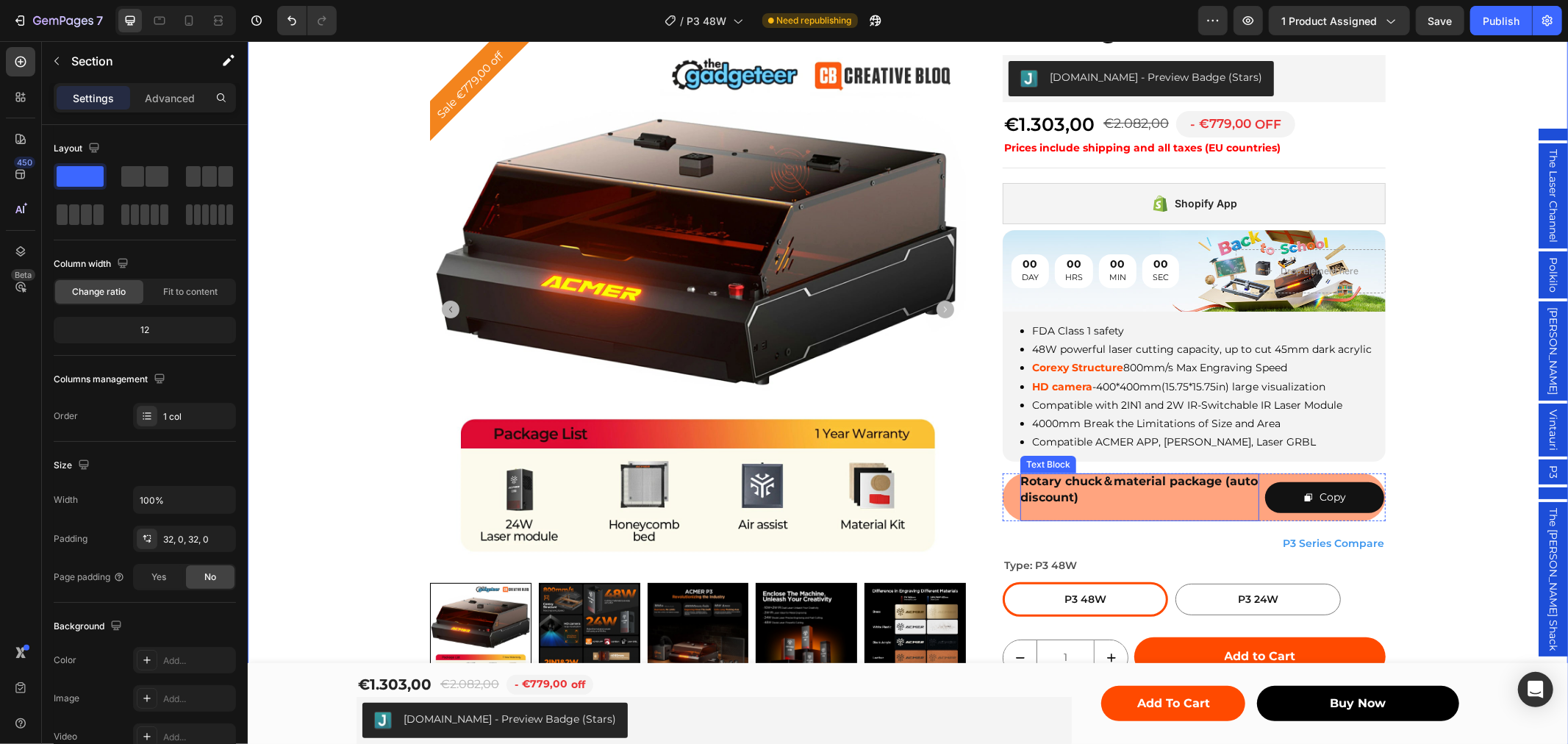
click at [1131, 493] on p "Rotary chuck＆material package (auto discount)" at bounding box center [1139, 497] width 239 height 48
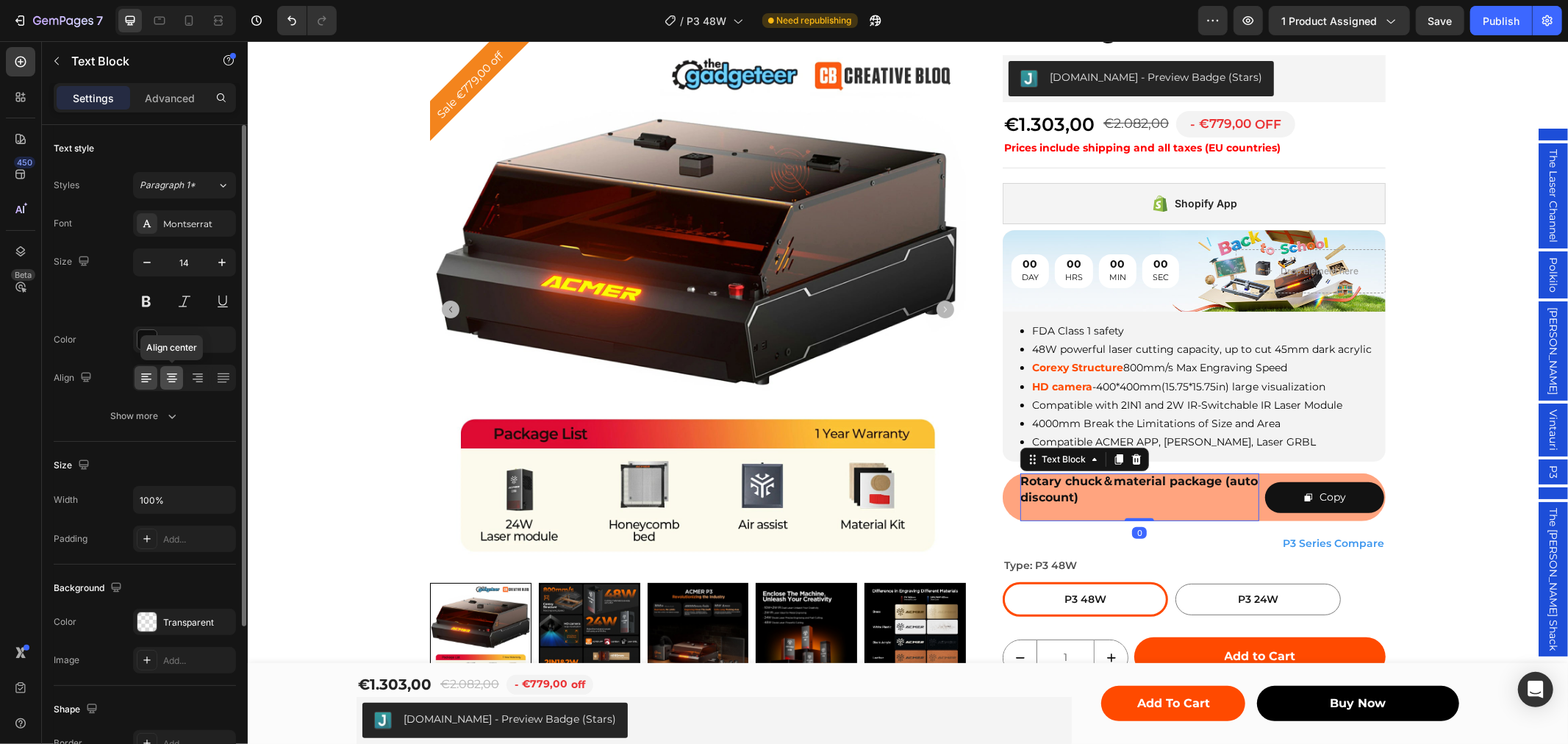
click at [174, 375] on icon at bounding box center [172, 378] width 15 height 15
click at [155, 372] on div at bounding box center [145, 378] width 23 height 24
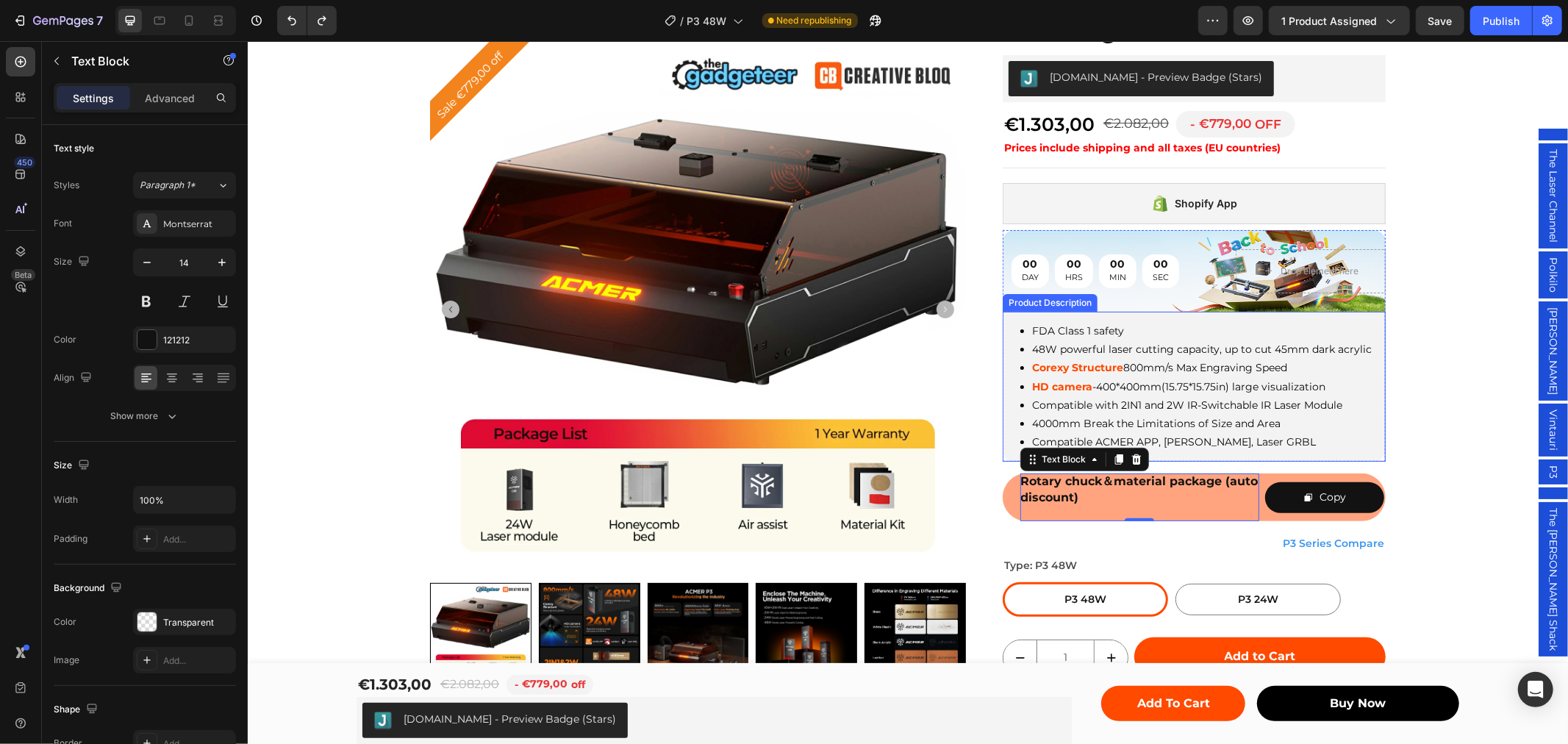
click at [1378, 433] on li "Compatible ACMER APP, [PERSON_NAME], Laser GRBL" at bounding box center [1208, 441] width 354 height 18
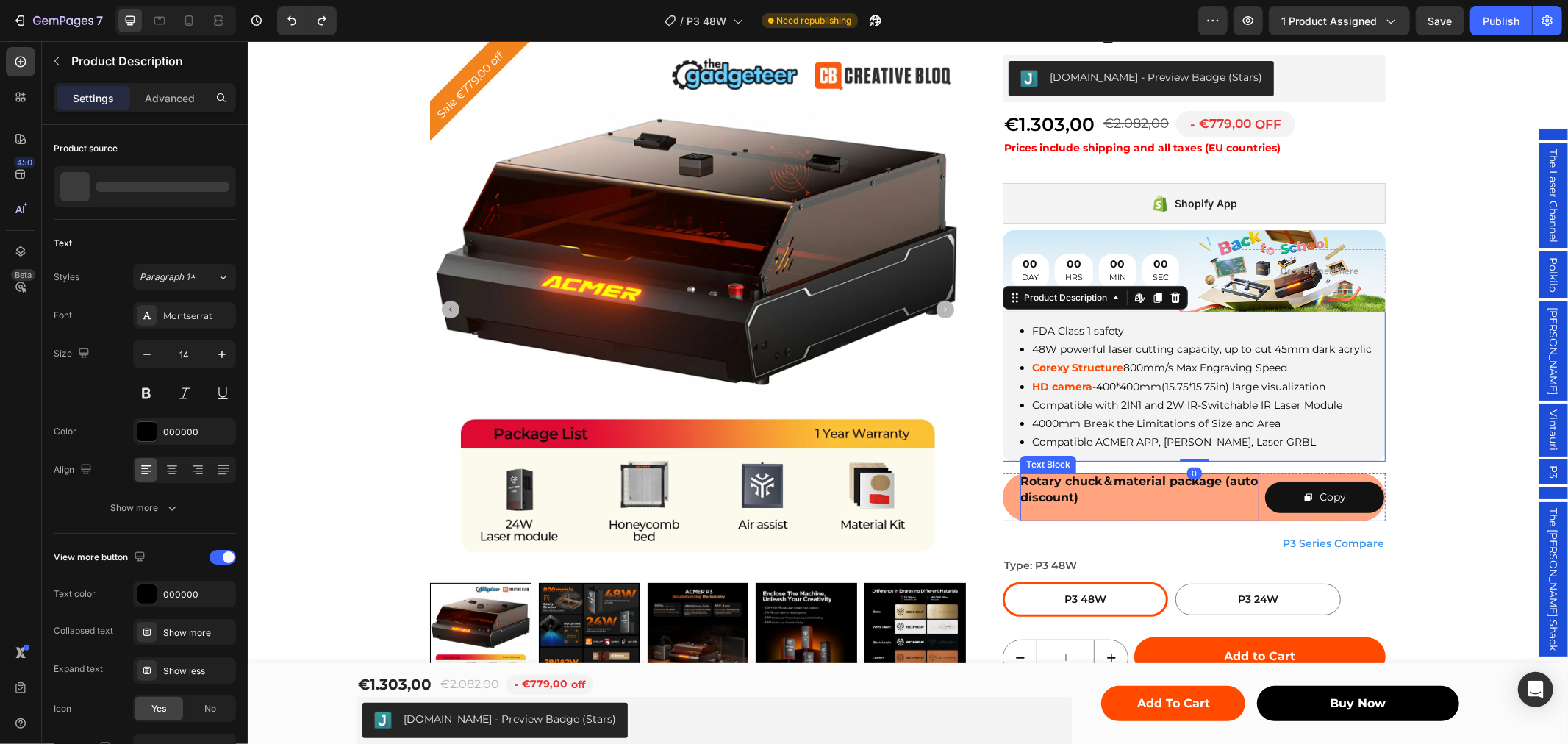
click at [1155, 487] on p "Rotary chuck＆material package (auto discount)" at bounding box center [1139, 497] width 239 height 48
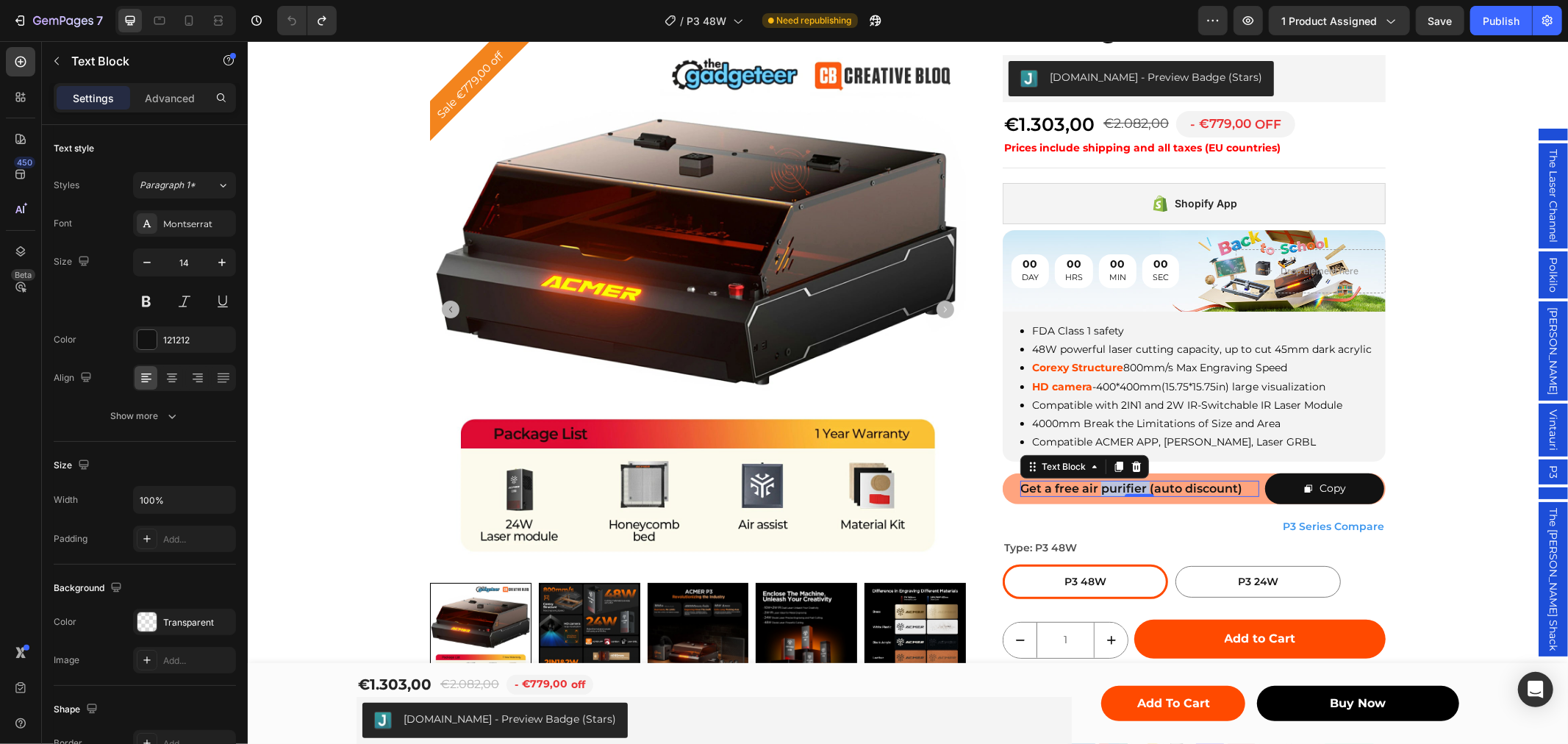
click at [1097, 486] on span "Get a free air purifier (auto discount)" at bounding box center [1130, 487] width 222 height 14
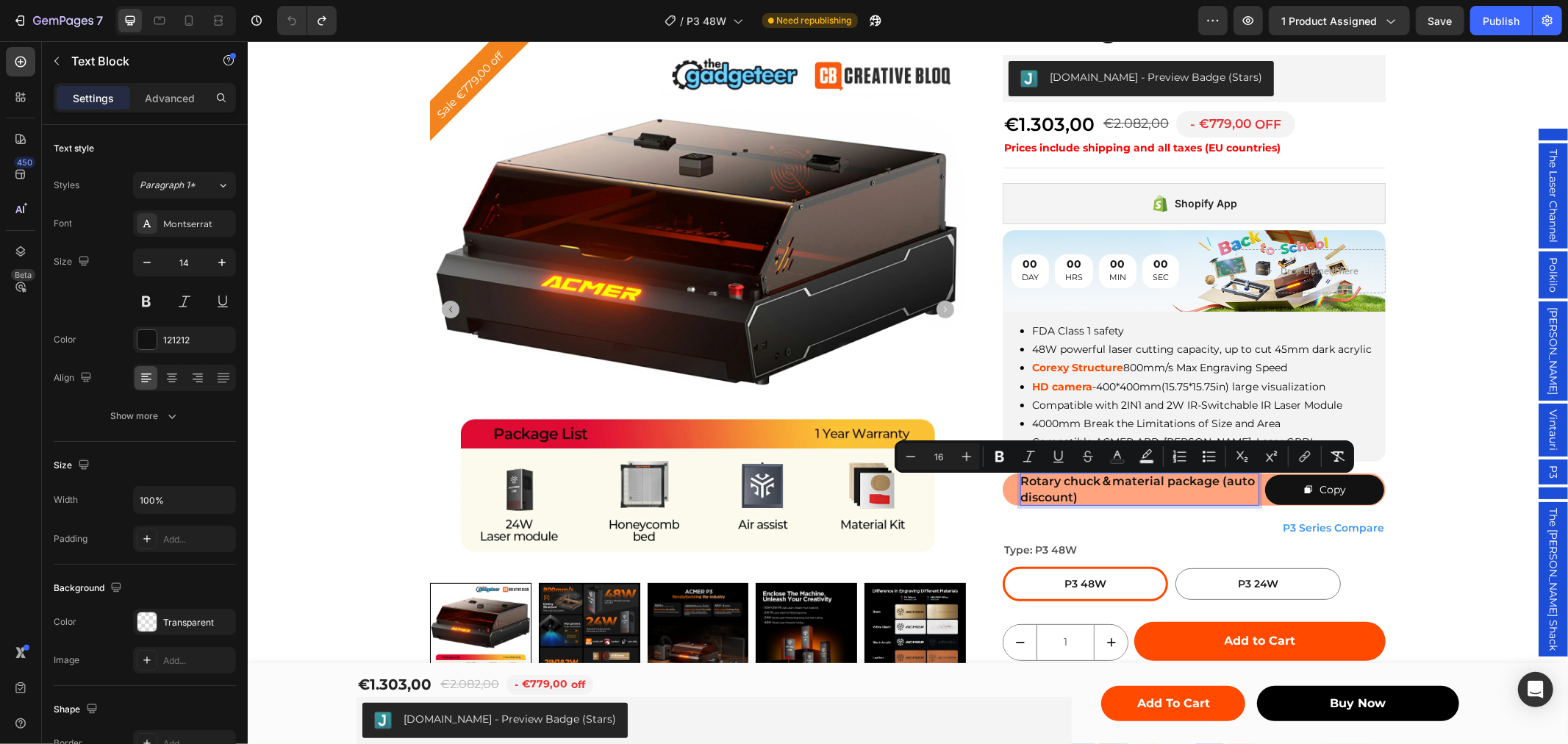
scroll to position [155, 0]
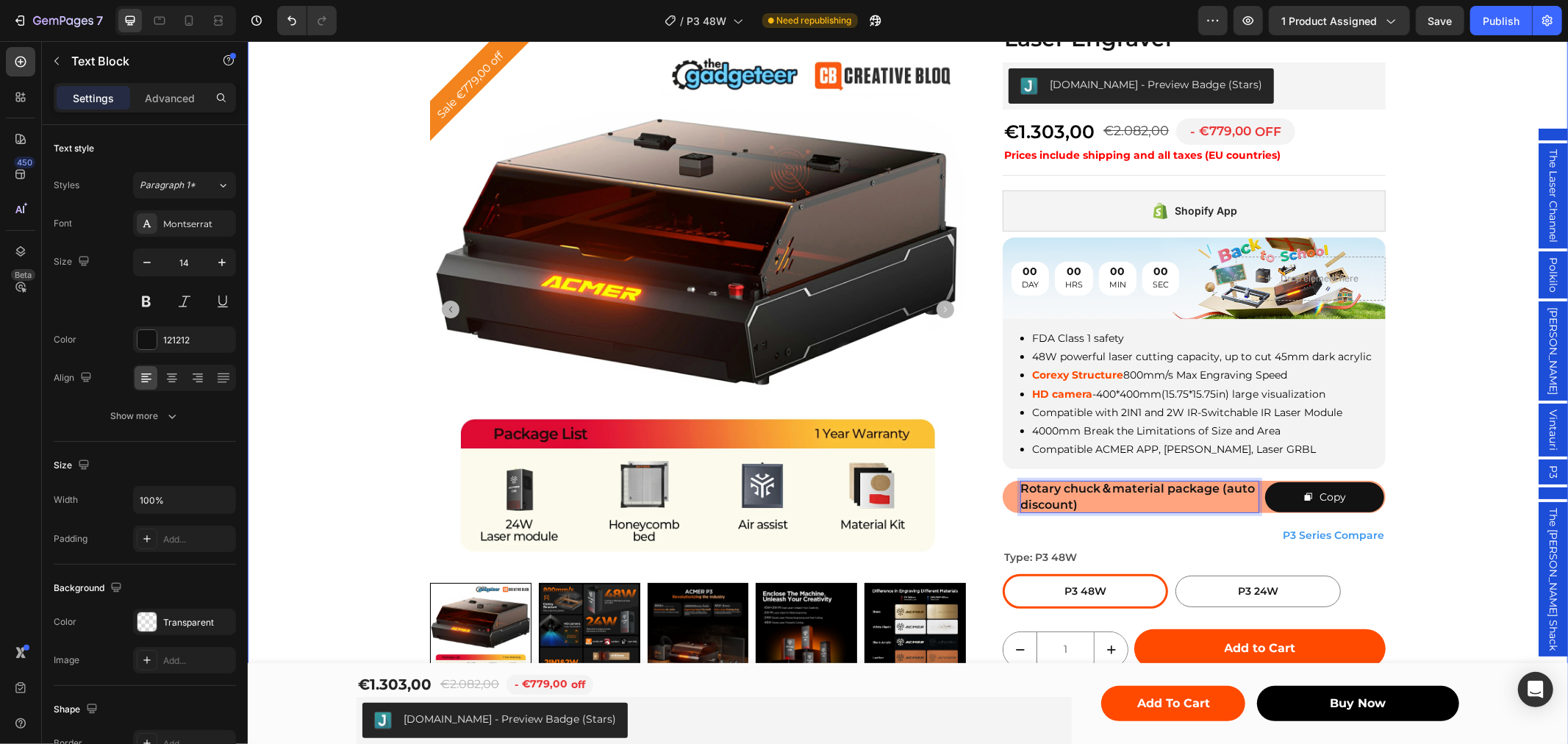
click at [1433, 452] on div "Sale €779,00 off Product Badge Product Images Row ACMER P3 48W Diode Enclosed L…" at bounding box center [908, 422] width 1321 height 850
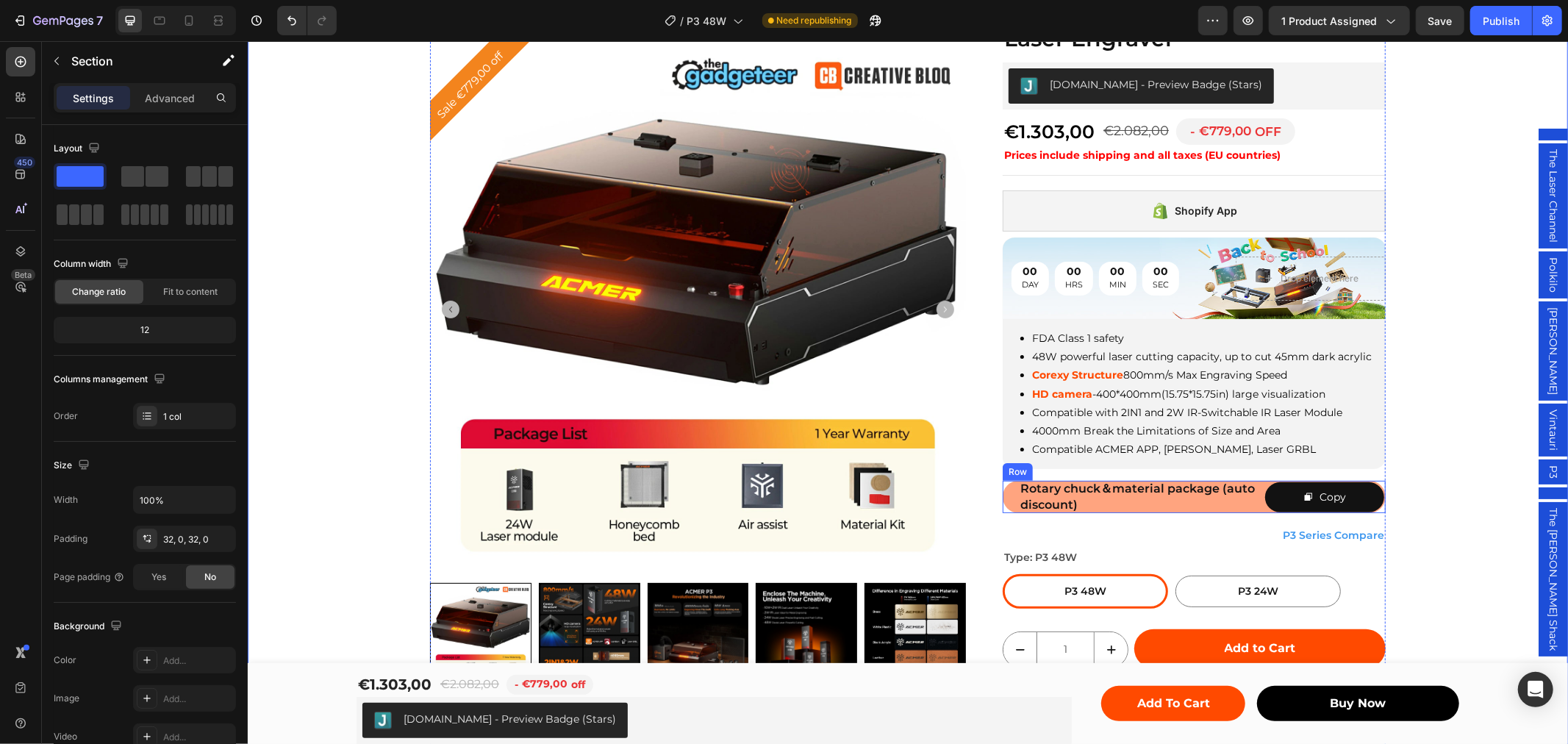
click at [1255, 483] on div "Rotary chuck＆material package (auto discount) Text Block Copy Copy Coupon Code …" at bounding box center [1194, 496] width 383 height 32
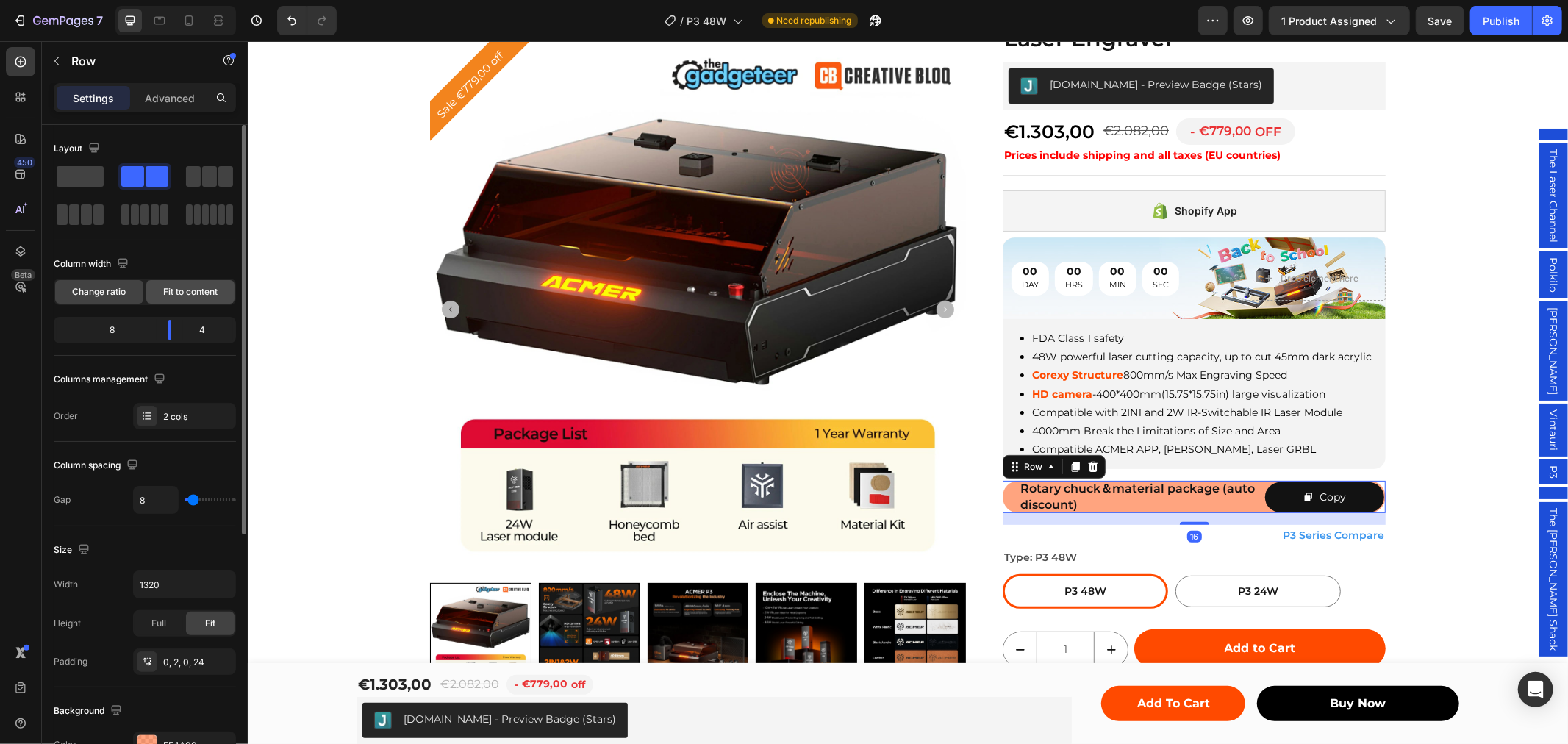
click at [182, 289] on span "Fit to content" at bounding box center [189, 292] width 54 height 13
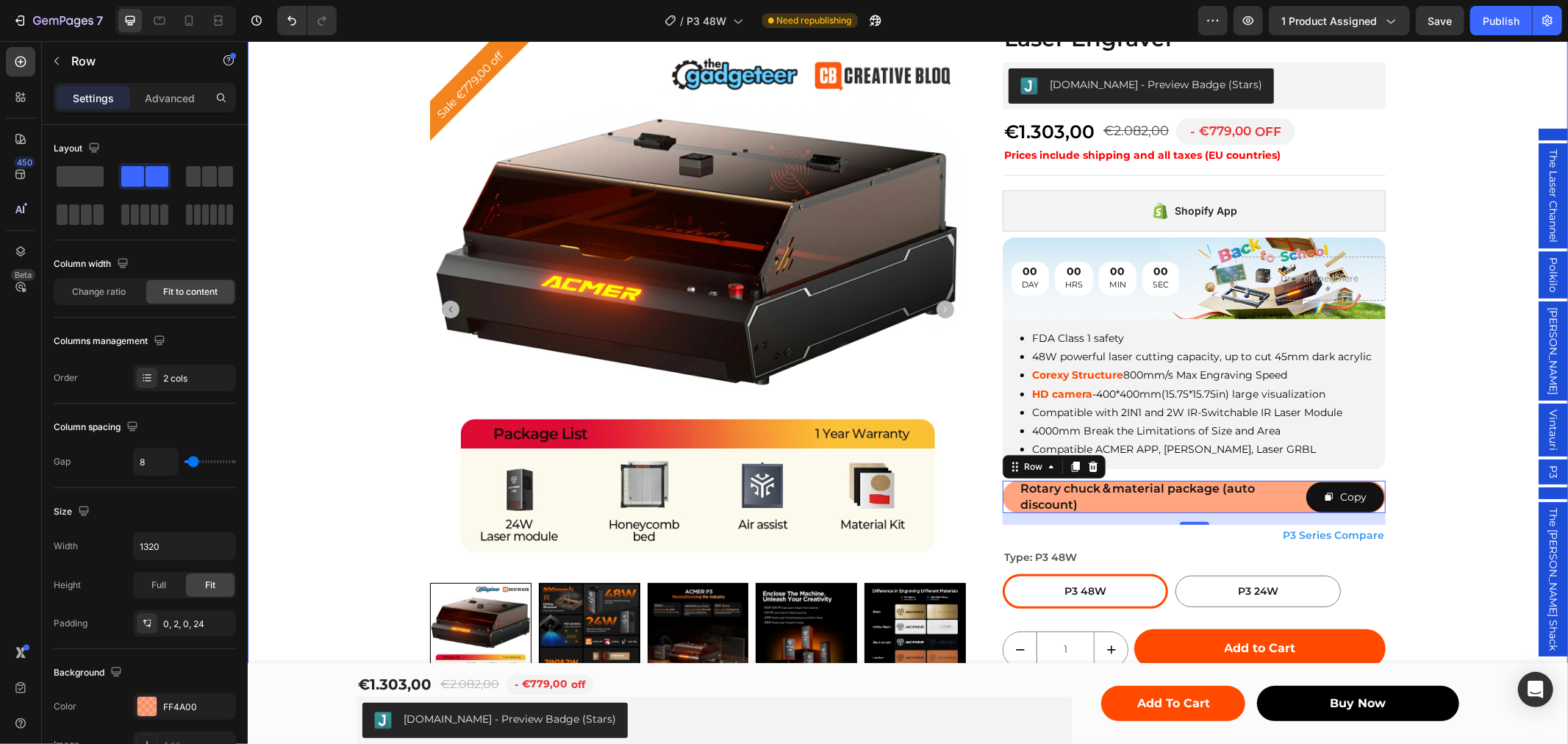
click at [1411, 434] on div "Sale €779,00 off Product Badge Product Images Row ACMER P3 48W Diode Enclosed L…" at bounding box center [908, 422] width 1321 height 850
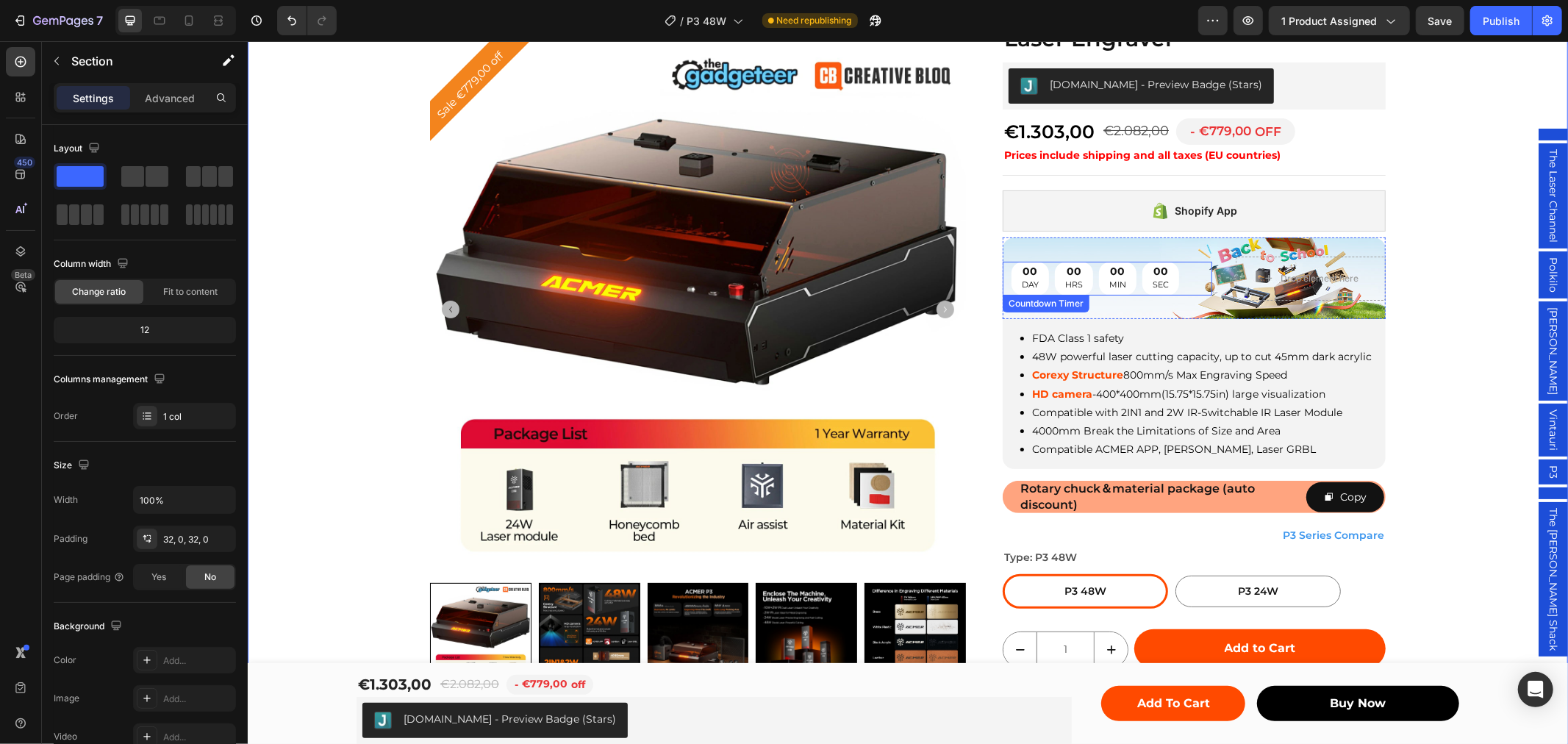
click at [1205, 258] on div "00 DAY 00 HRS 00 MIN 00 SEC Countdown Timer Drop element here" at bounding box center [1194, 278] width 383 height 91
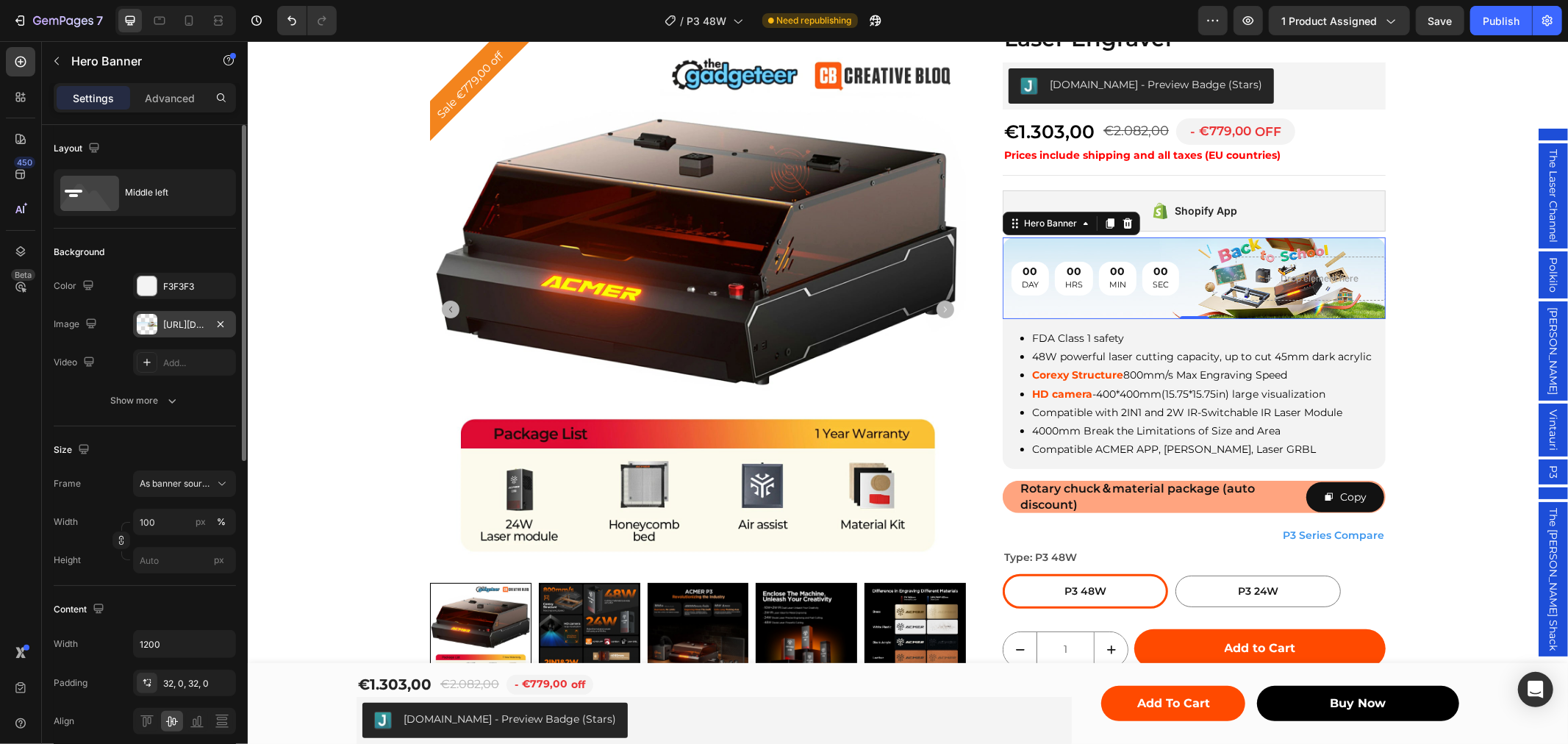
click at [166, 320] on div "[URL][DOMAIN_NAME]" at bounding box center [184, 325] width 42 height 13
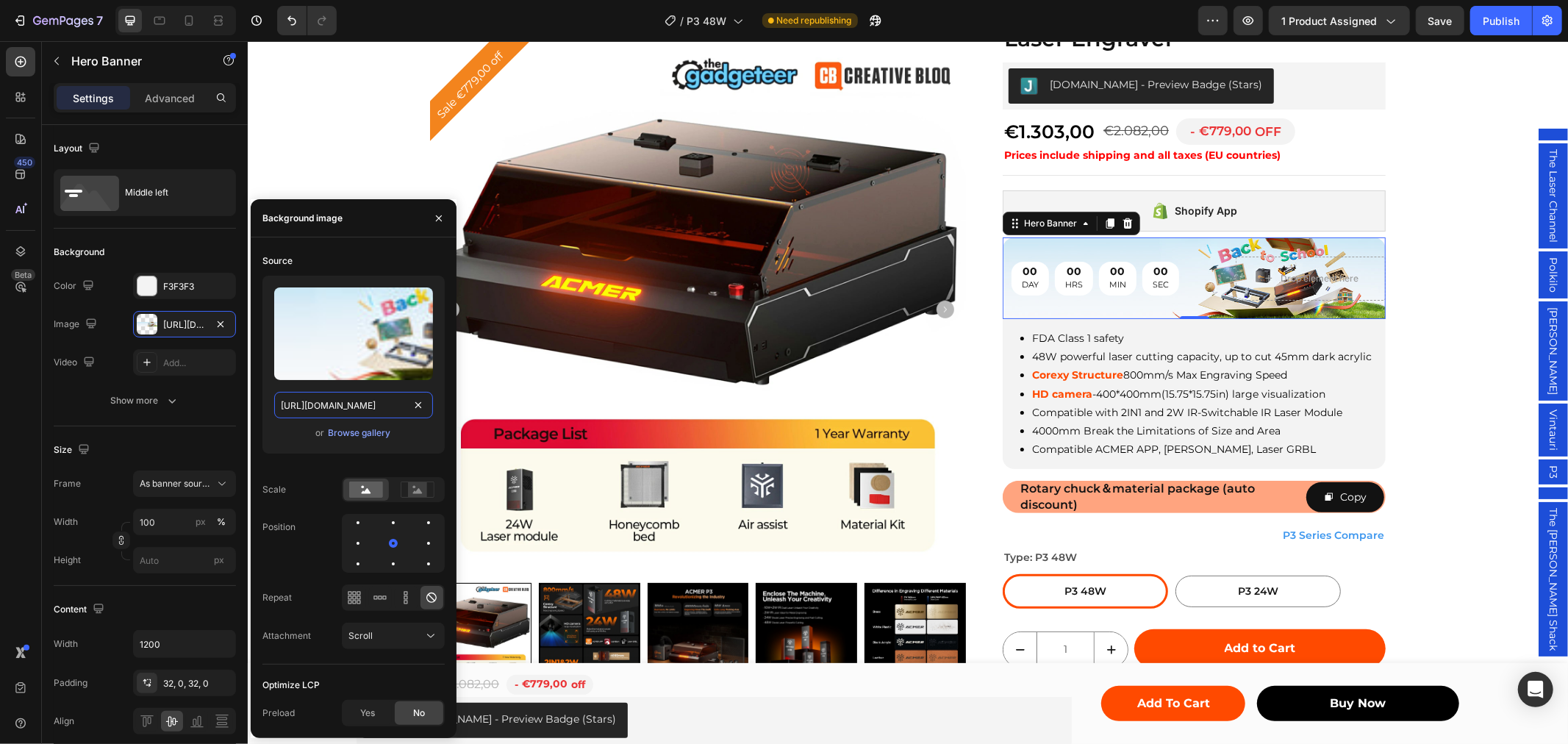
click at [349, 408] on input "[URL][DOMAIN_NAME]" at bounding box center [353, 405] width 159 height 27
paste input "0662/7960/4450/files/gempages_485368874087220478-36983410-701e-4840-b965-c56421…"
type input "[URL][DOMAIN_NAME]"
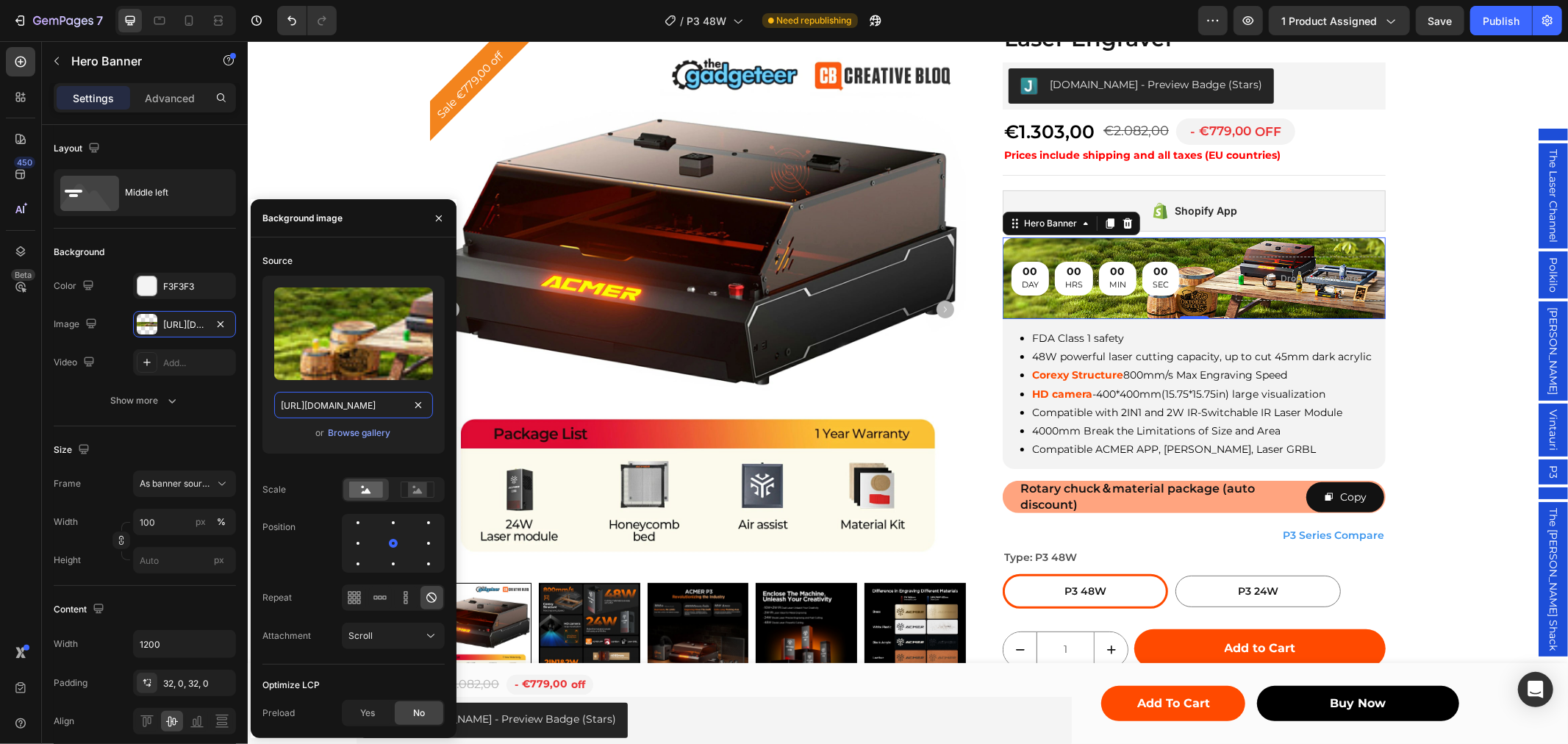
scroll to position [0, 456]
click at [1122, 279] on div "00 MIN" at bounding box center [1116, 278] width 38 height 34
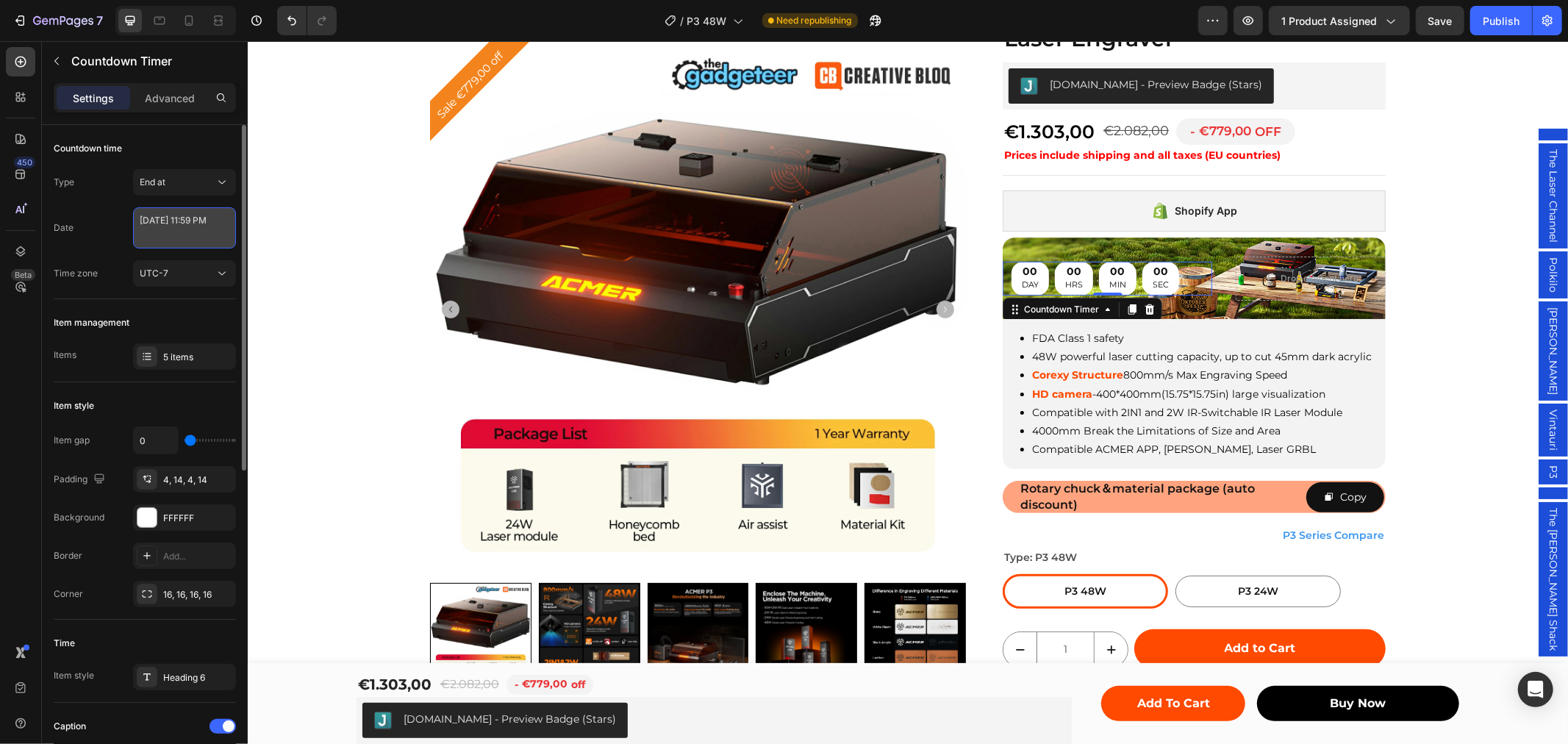
click at [181, 232] on textarea "[DATE] 11:59 PM" at bounding box center [185, 227] width 103 height 41
select select "23"
select select "59"
select select "false"
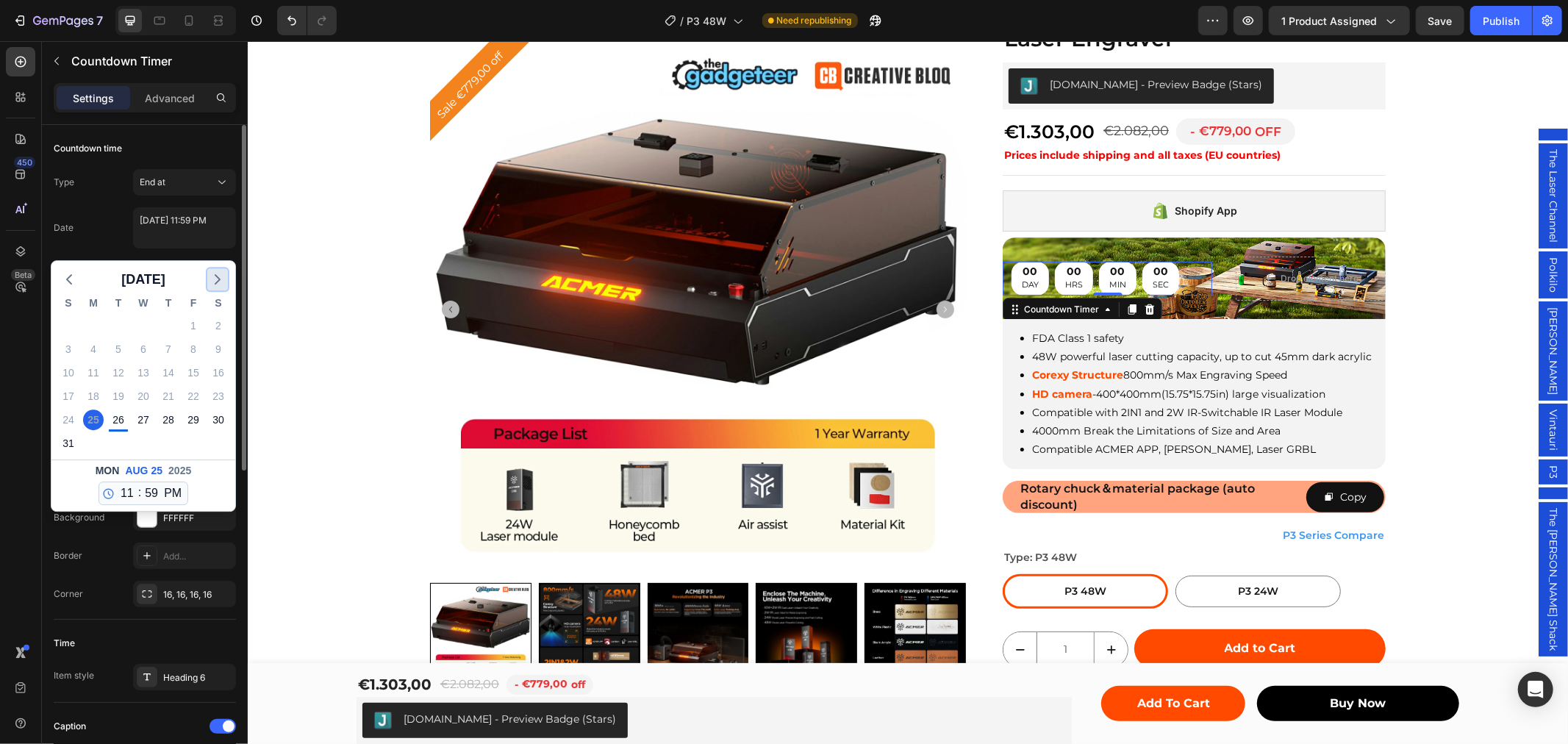
click at [215, 287] on icon "button" at bounding box center [217, 279] width 17 height 17
click at [96, 372] on div "15" at bounding box center [93, 372] width 20 height 20
type textarea "[DATE] 11:59 PM"
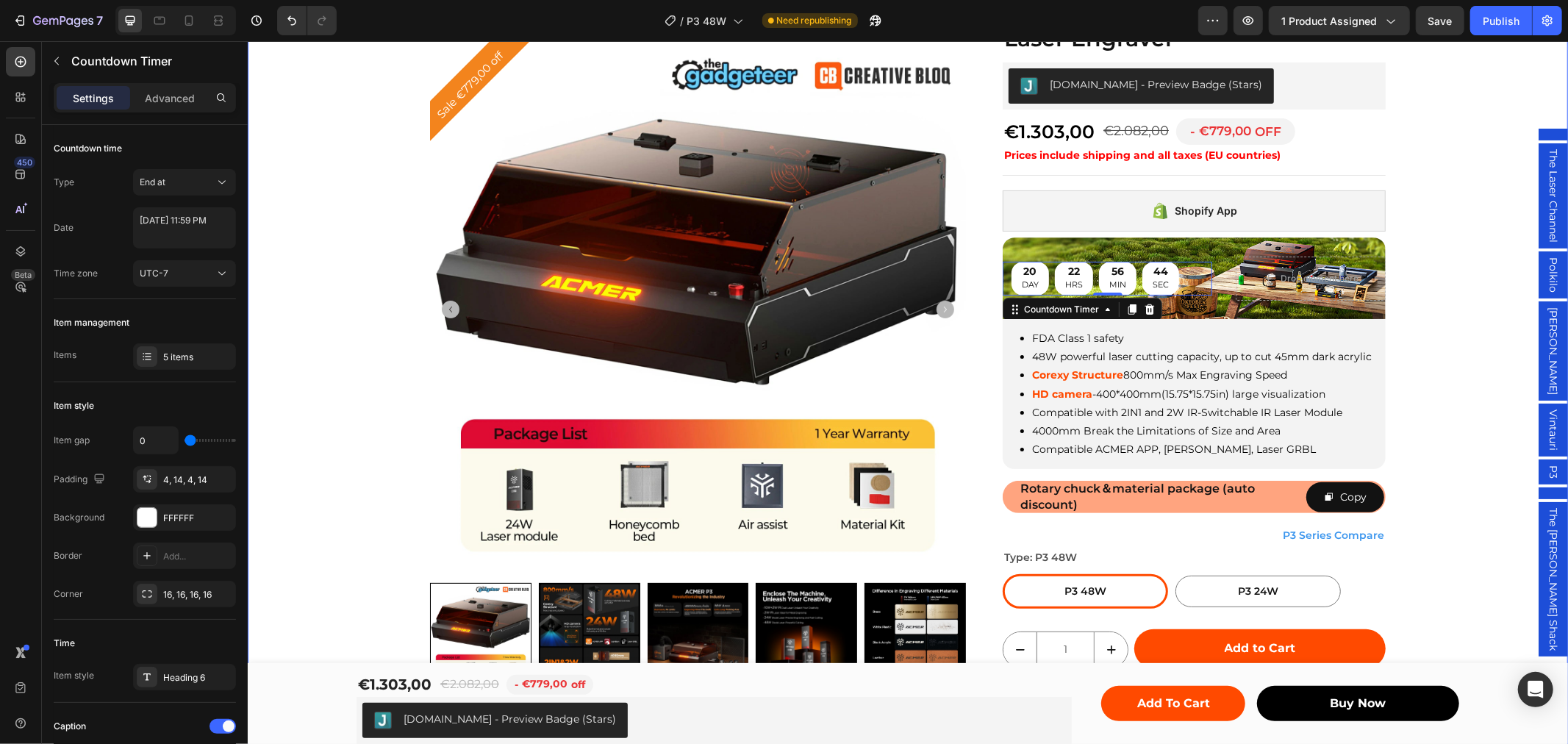
click at [1439, 354] on div "Sale €779,00 off Product Badge Product Images Row ACMER P3 48W Diode Enclosed L…" at bounding box center [908, 422] width 1321 height 850
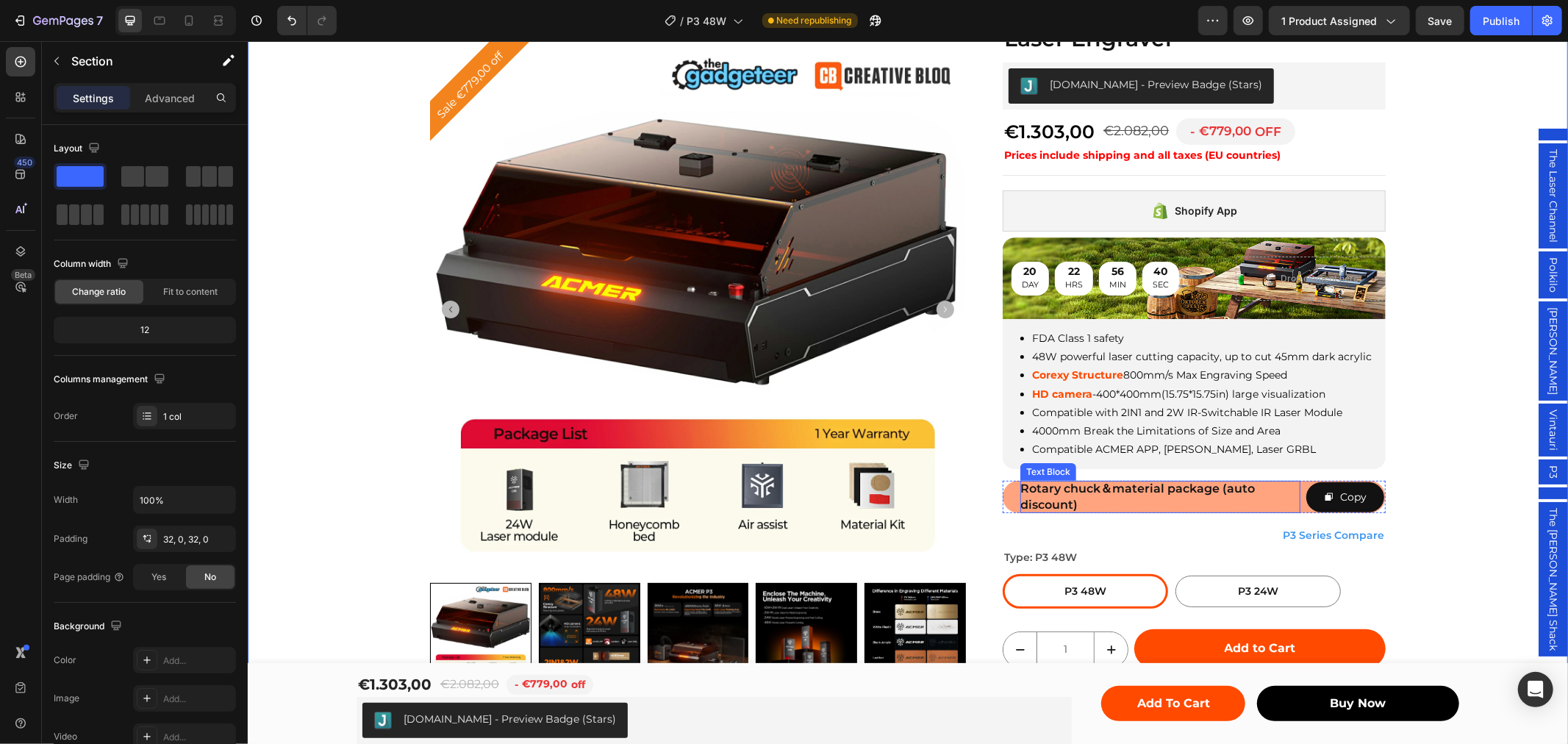
click at [1291, 486] on p "Rotary chuck＆material package (auto discount)" at bounding box center [1160, 496] width 280 height 32
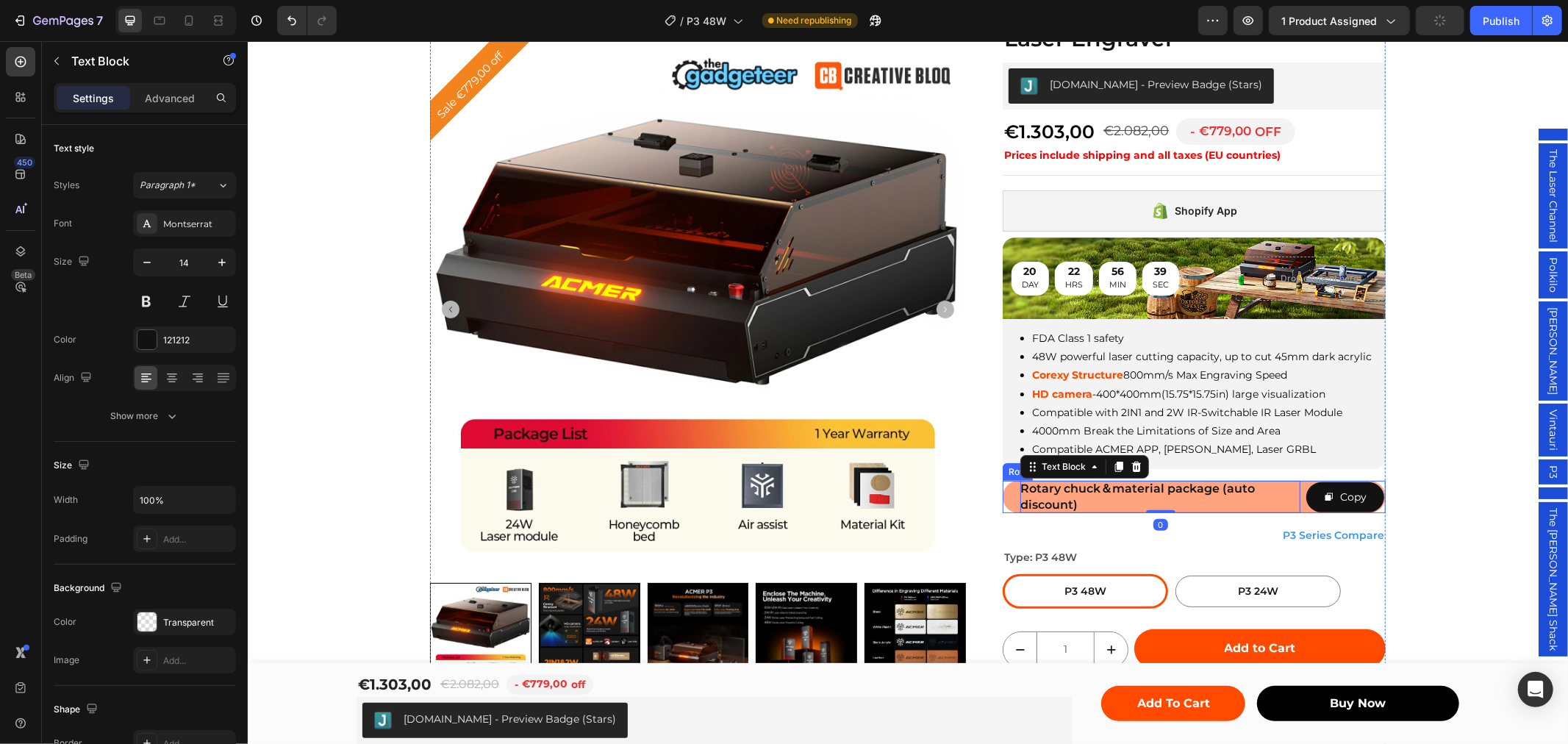
click at [1296, 483] on div "Rotary chuck＆material package (auto discount) Text Block 0 Copy Copy Coupon Cod…" at bounding box center [1194, 496] width 383 height 32
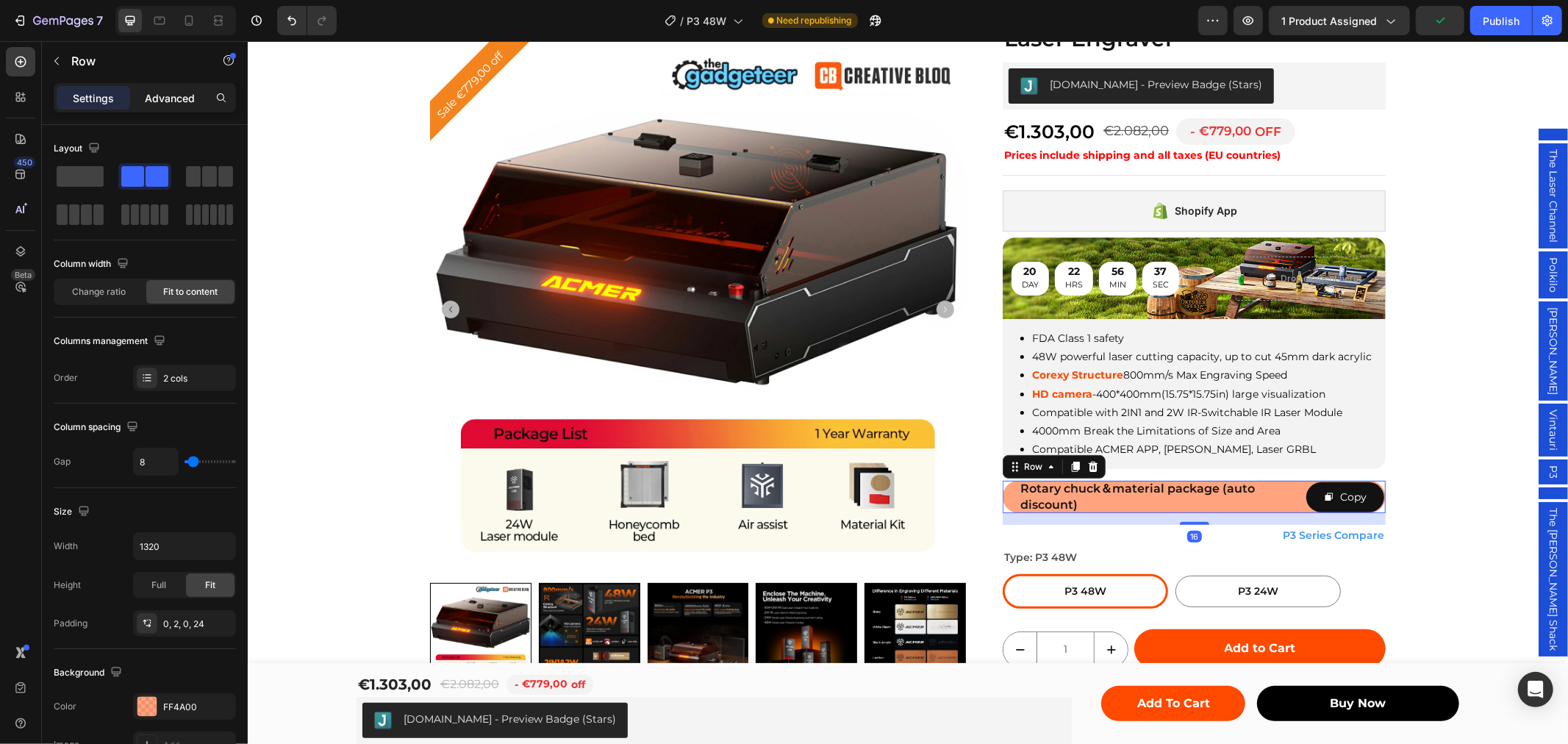
click at [166, 109] on div "Advanced" at bounding box center [170, 98] width 74 height 24
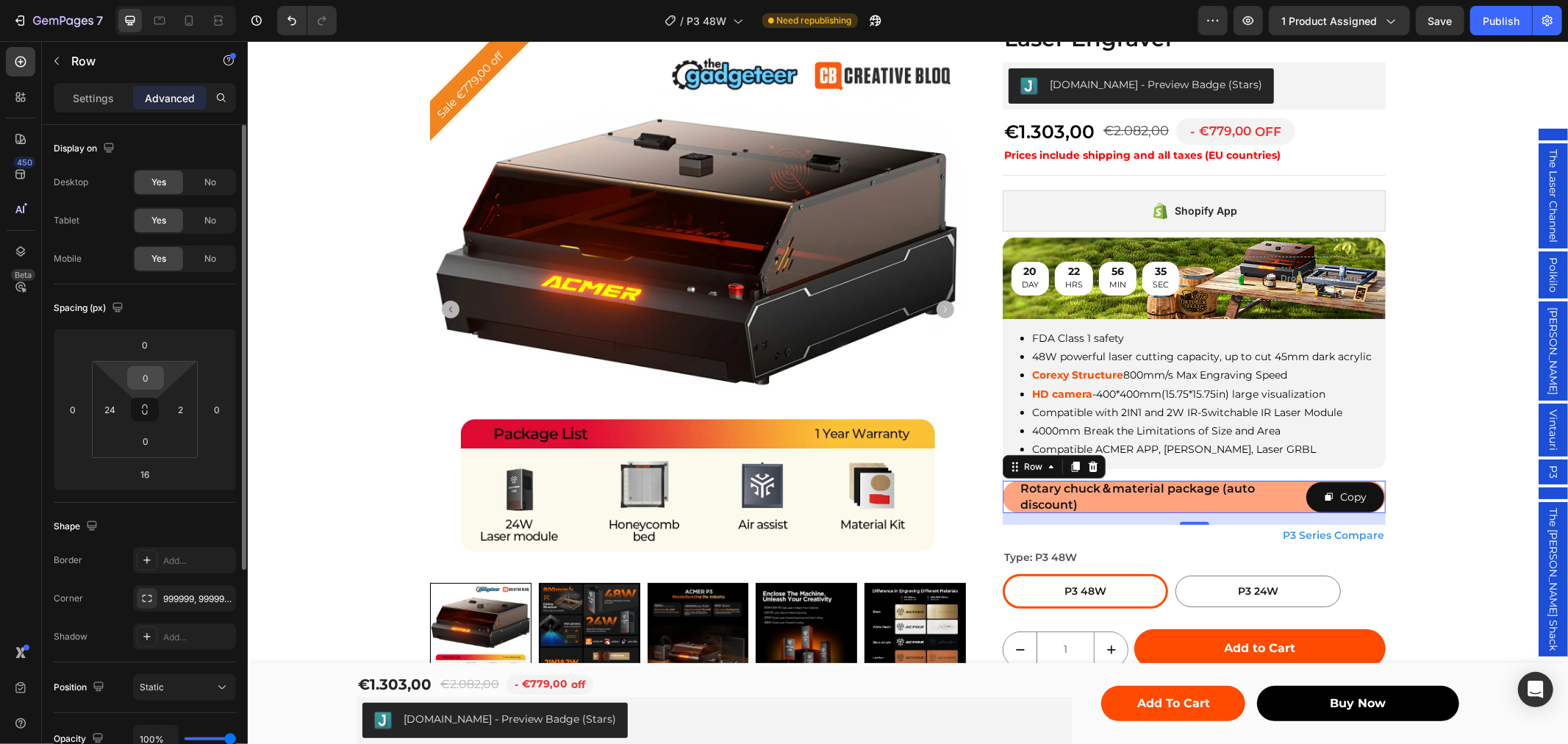
click at [149, 384] on input "0" at bounding box center [145, 378] width 29 height 22
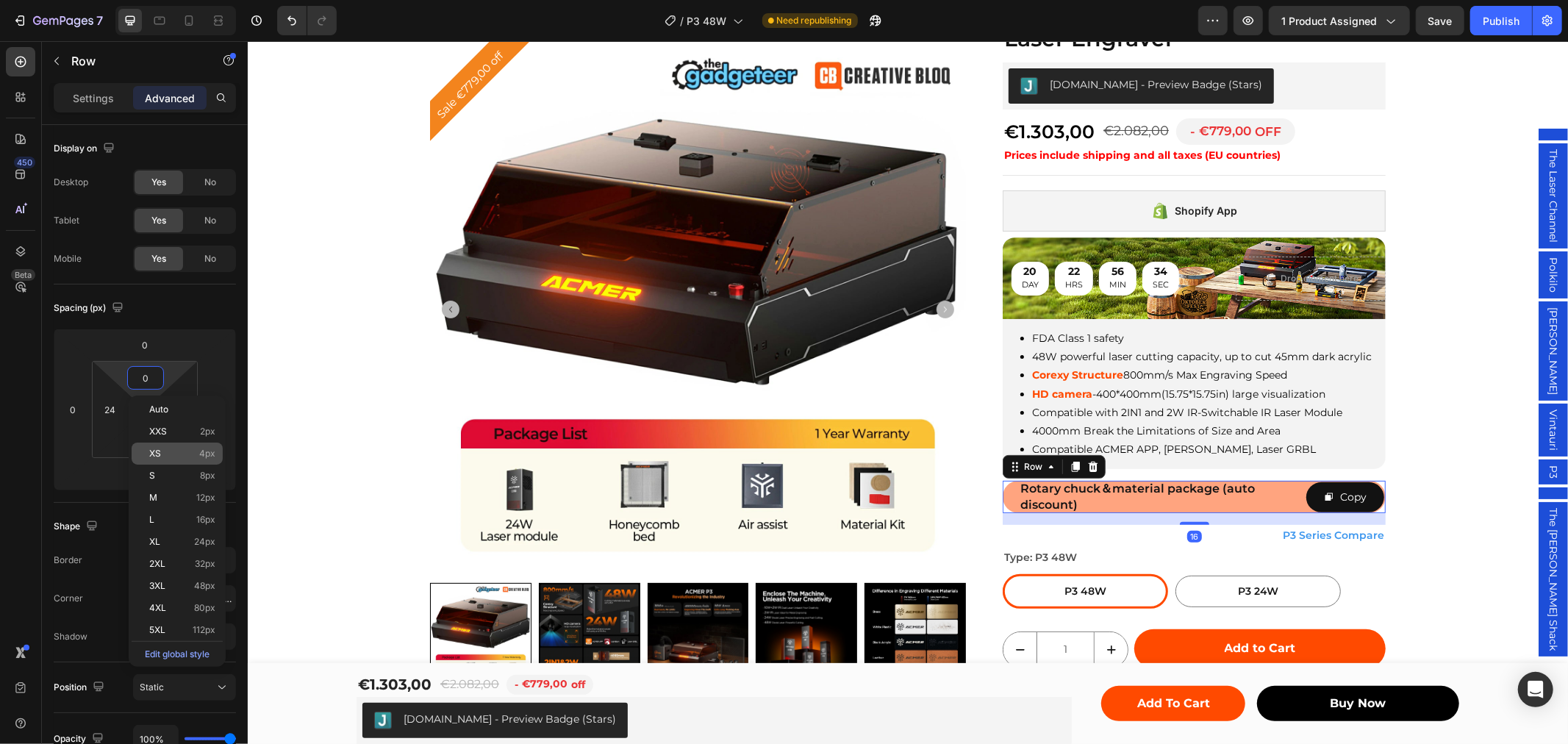
click at [189, 472] on p "S 8px" at bounding box center [182, 475] width 66 height 10
type input "8"
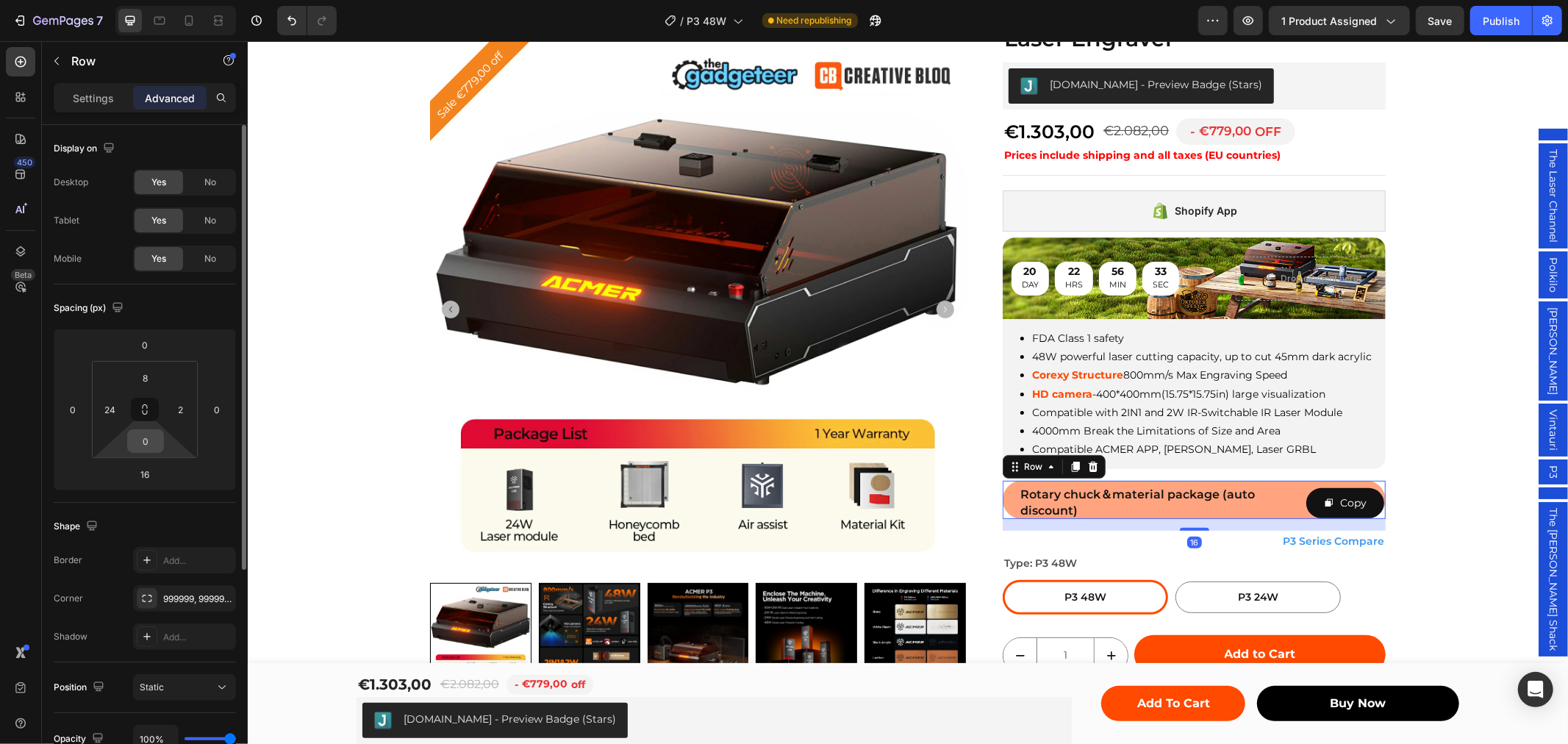
click at [148, 440] on input "0" at bounding box center [145, 441] width 29 height 22
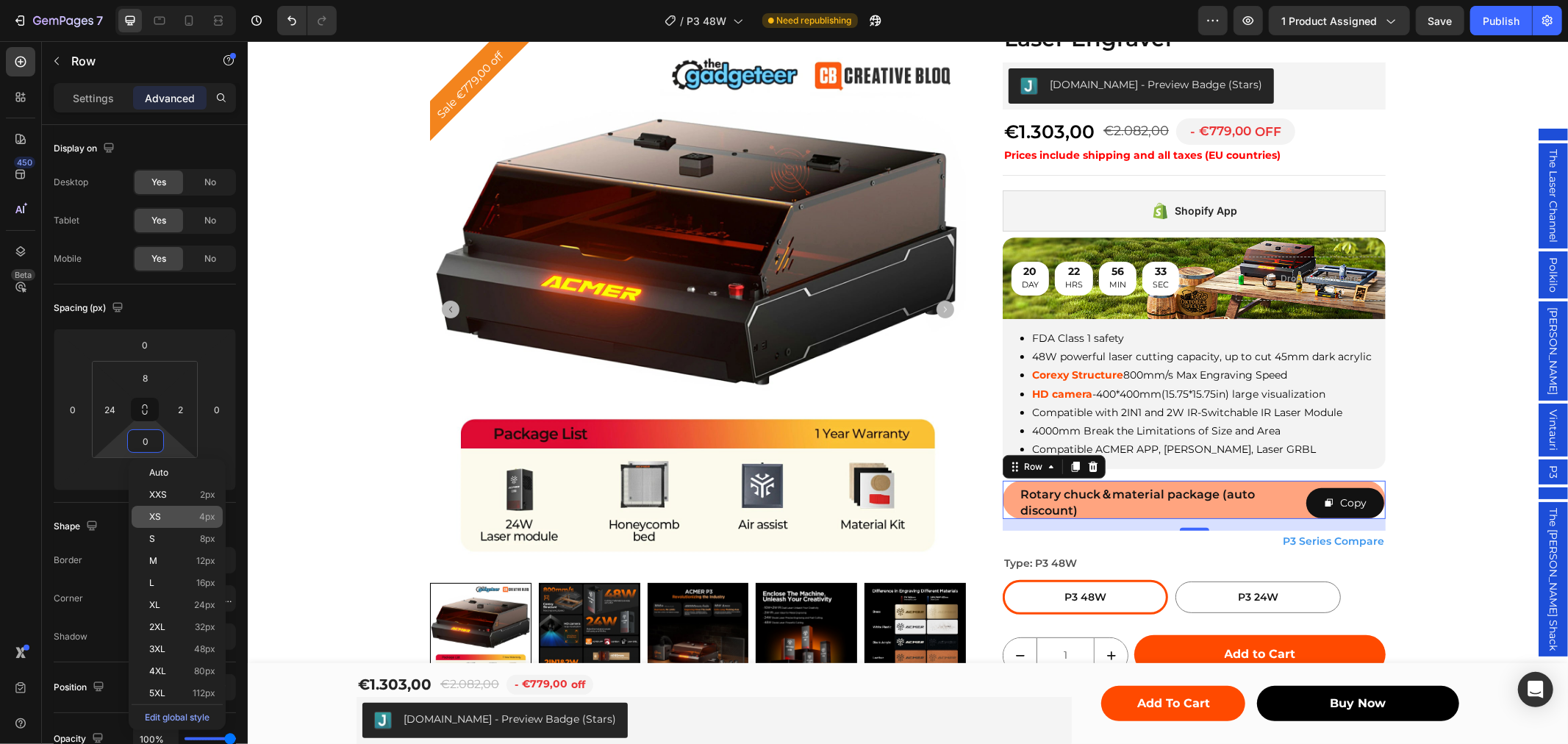
drag, startPoint x: 197, startPoint y: 537, endPoint x: 200, endPoint y: 525, distance: 12.4
click at [196, 537] on p "S 8px" at bounding box center [182, 538] width 66 height 10
type input "8"
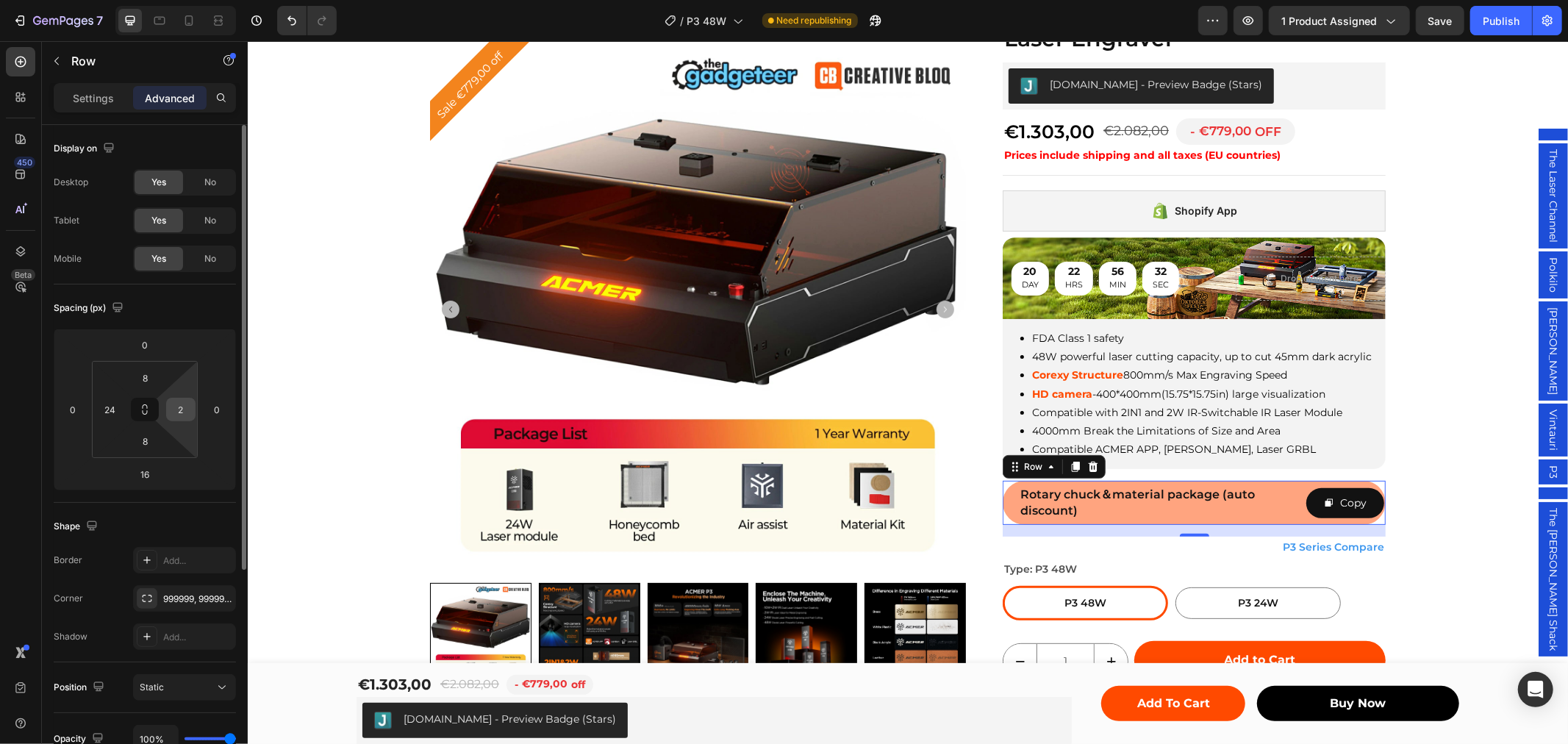
click at [177, 406] on input "2" at bounding box center [181, 409] width 22 height 22
type input "0"
click at [0, 0] on div "Spacing (px) 0 0 16 0 8 24 8 0" at bounding box center [0, 0] width 0 height 0
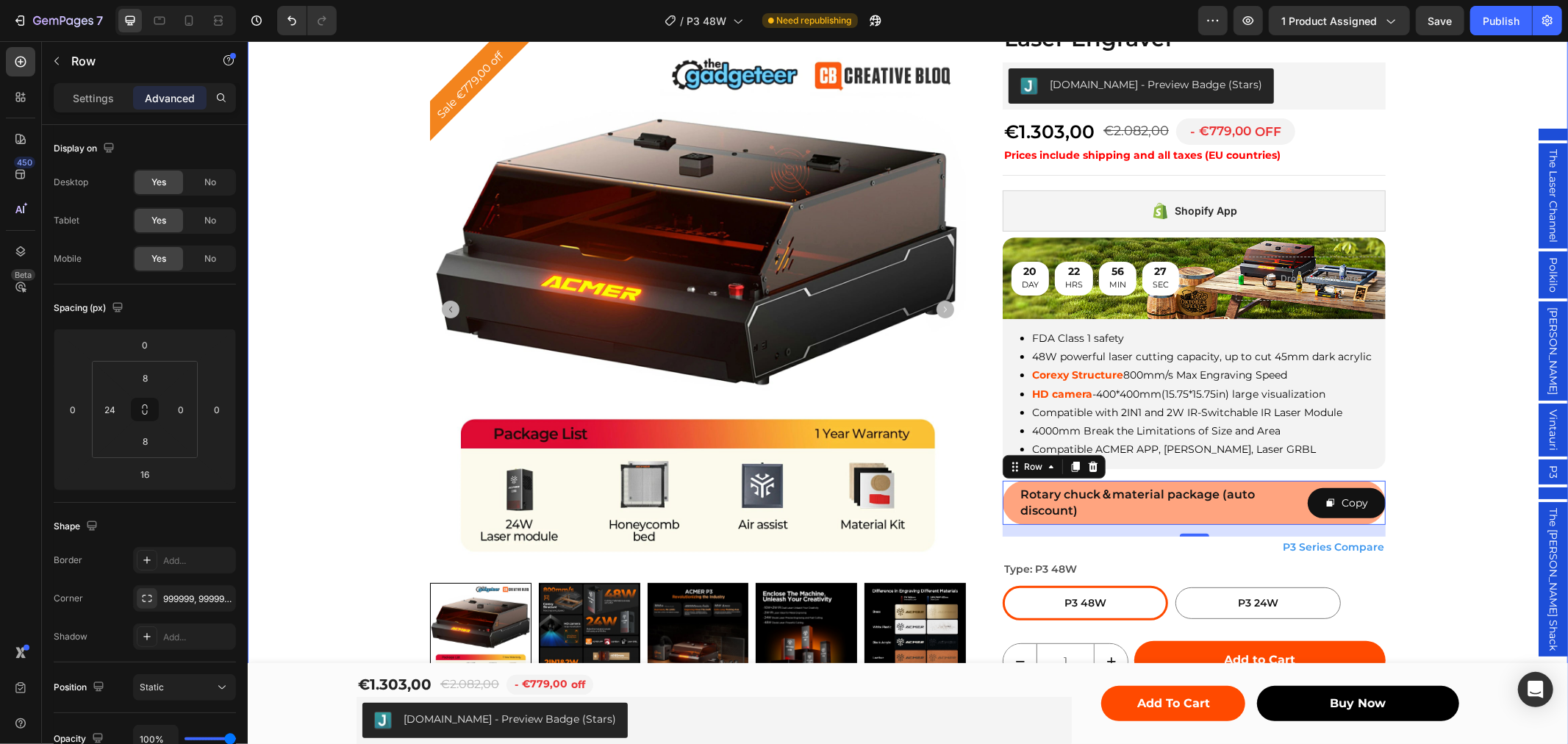
click at [1425, 501] on div "Sale €779,00 off Product Badge Product Images Row ACMER P3 48W Diode Enclosed L…" at bounding box center [908, 428] width 1321 height 862
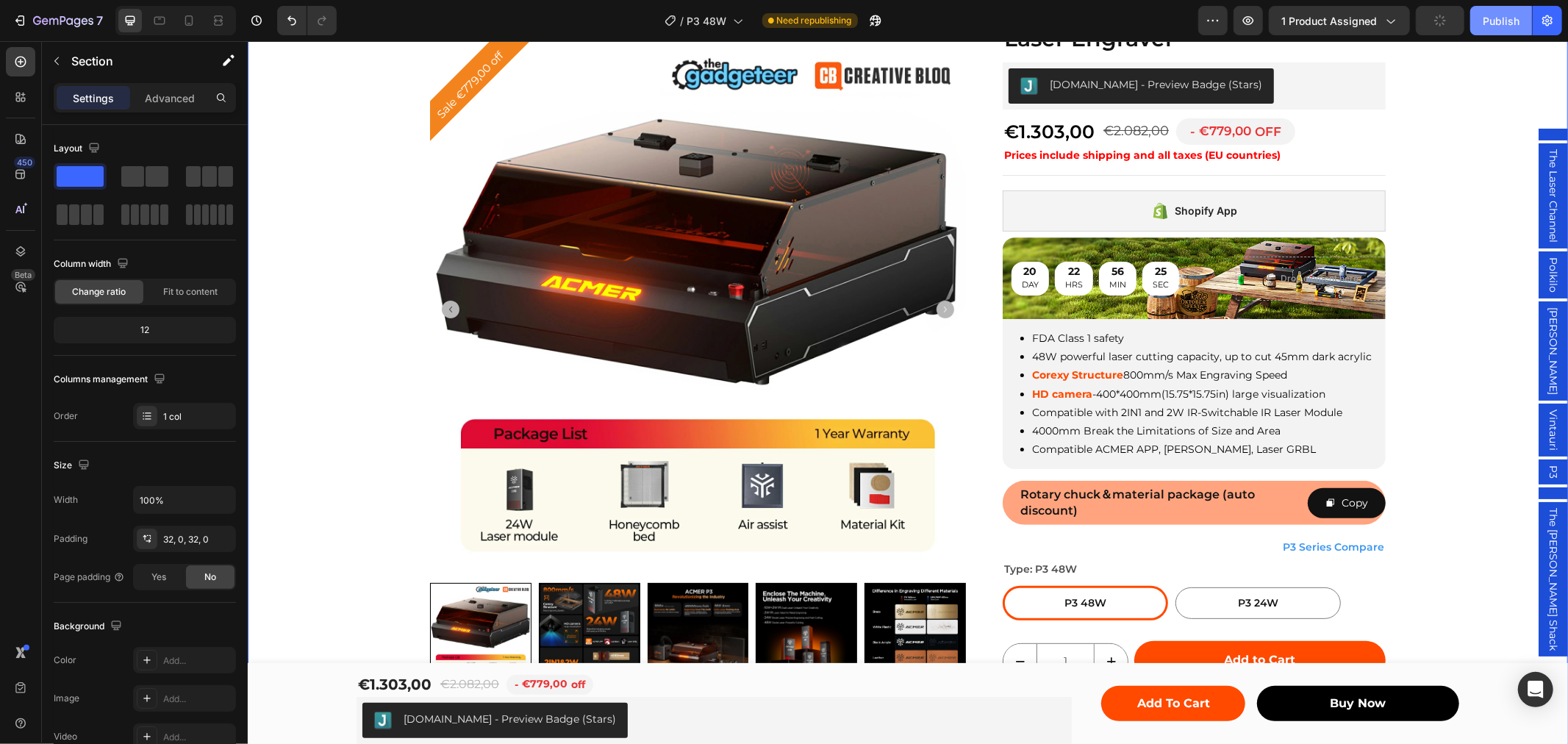
click at [1494, 27] on div "Publish" at bounding box center [1501, 20] width 37 height 16
click at [1325, 497] on icon "Copy" at bounding box center [1330, 501] width 10 height 10
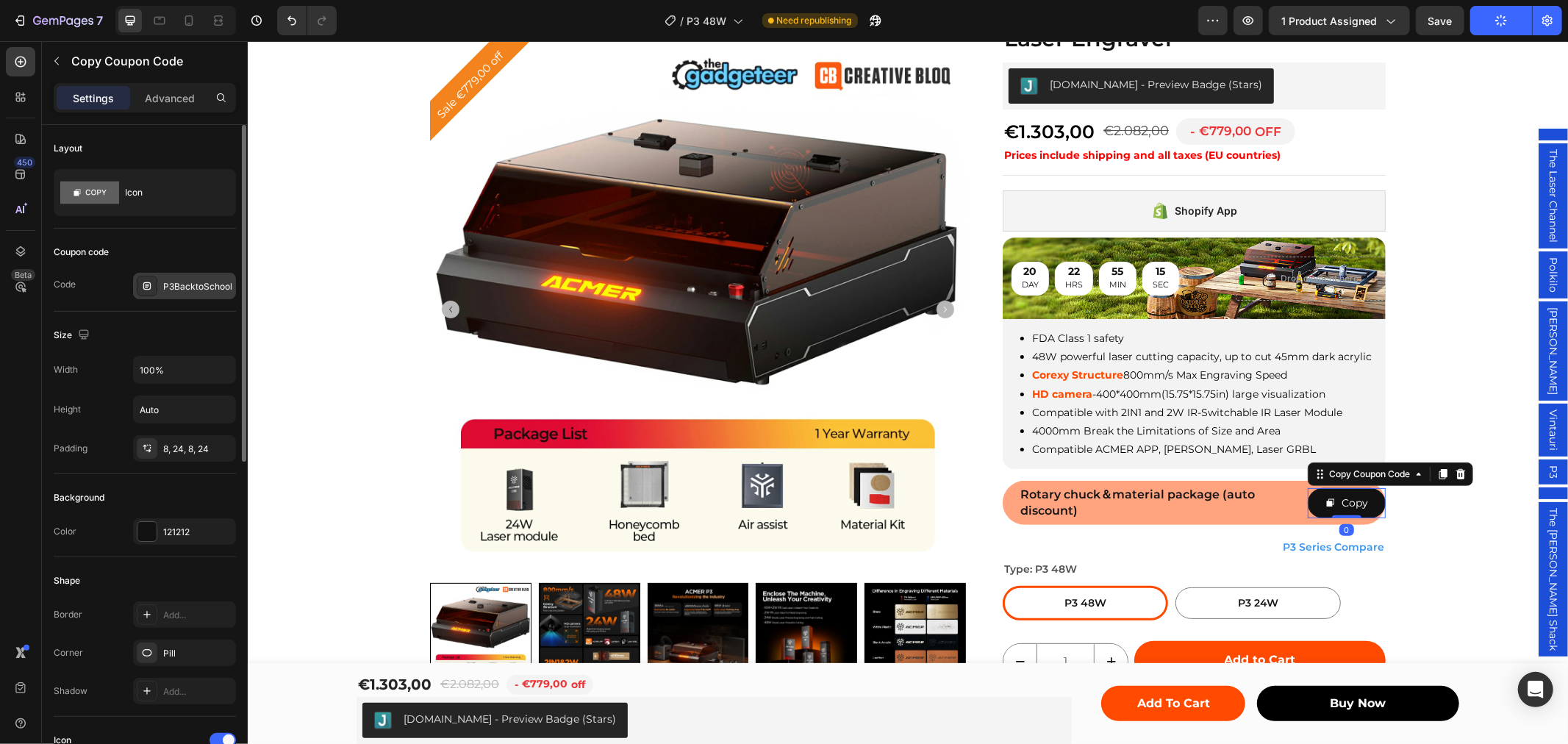
click at [187, 288] on div "P3BacktoSchool" at bounding box center [197, 287] width 69 height 13
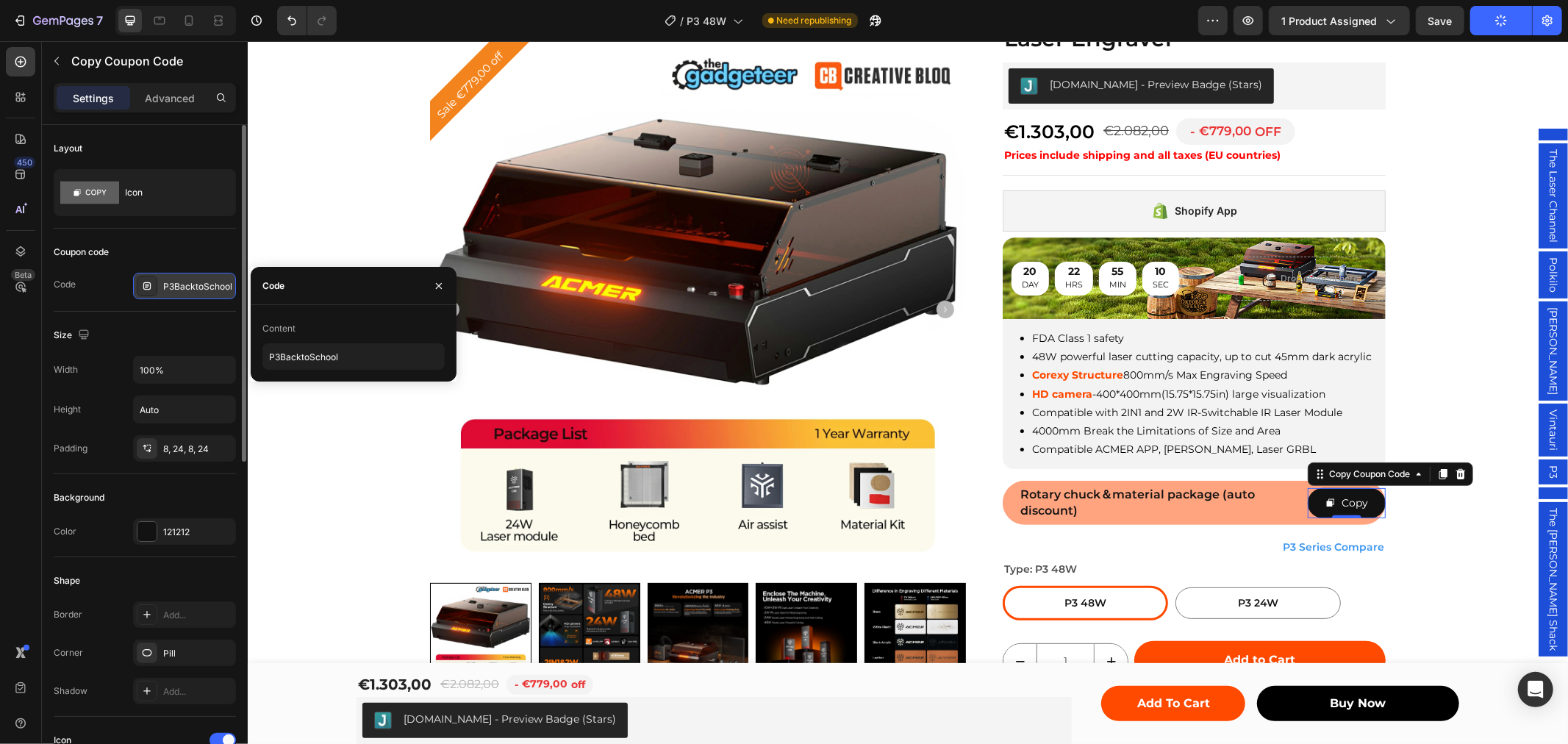
click at [185, 289] on div "P3BacktoSchool" at bounding box center [197, 287] width 69 height 13
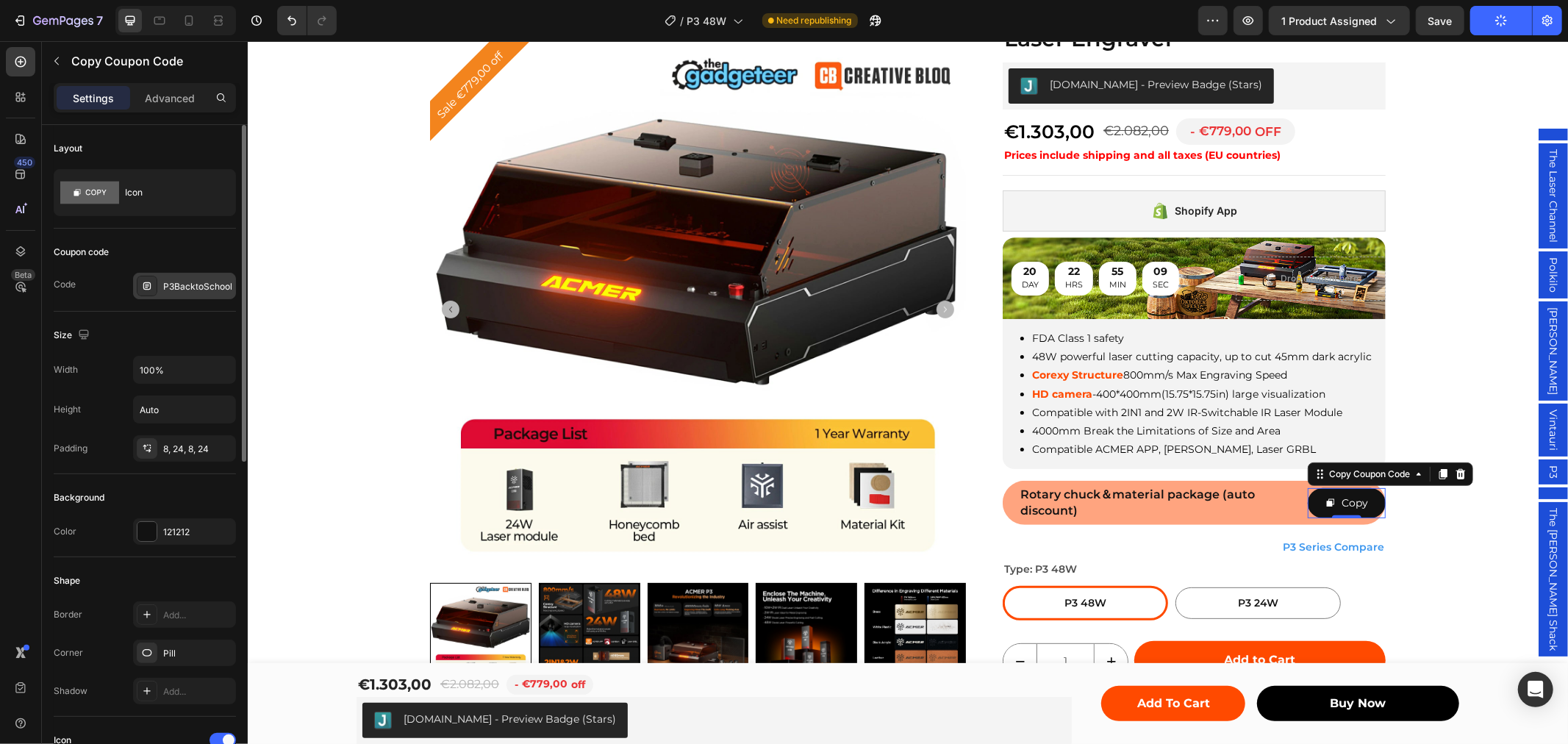
click at [233, 291] on div "P3BacktoSchool" at bounding box center [185, 286] width 103 height 27
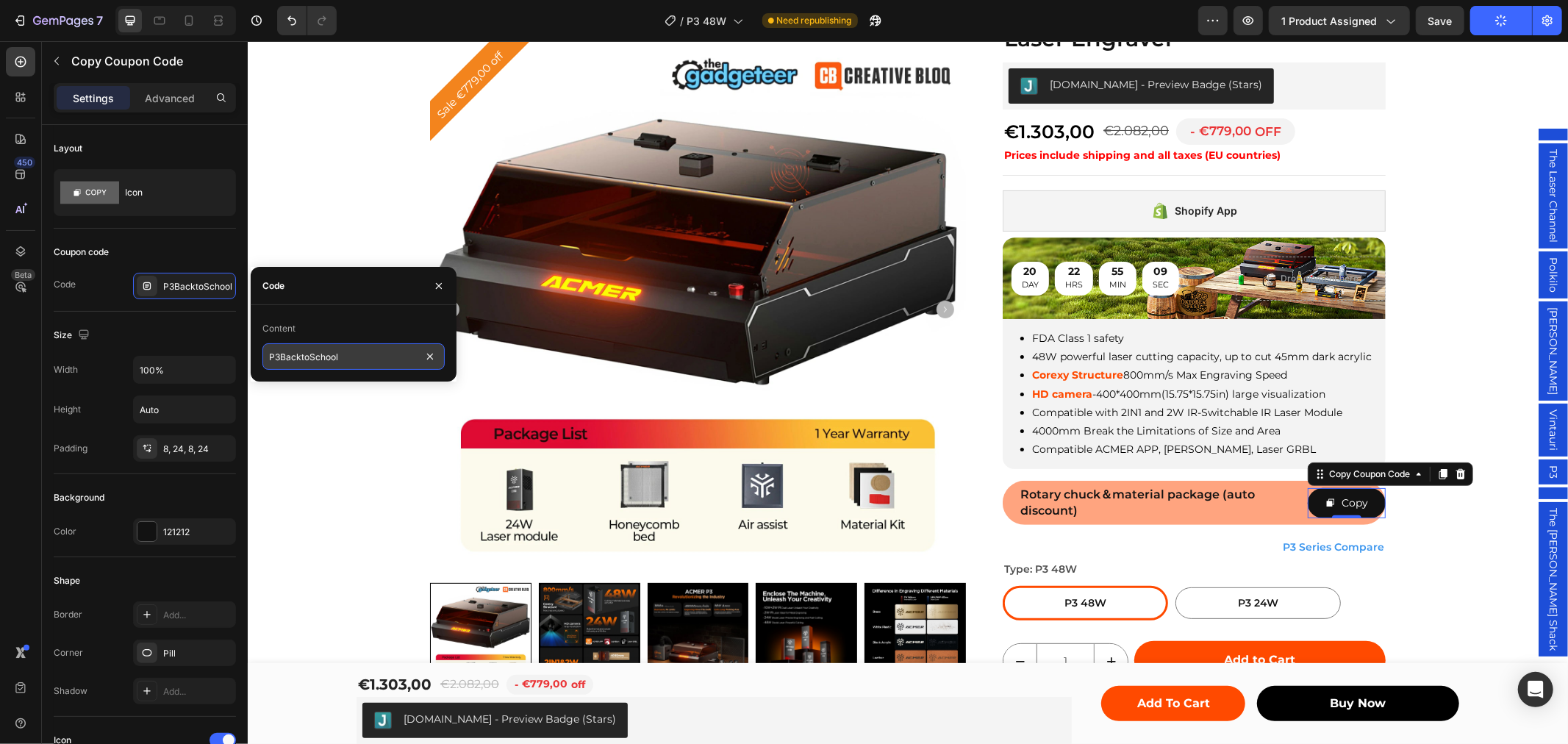
click at [309, 359] on input "P3BacktoSchool" at bounding box center [353, 356] width 182 height 27
paste input "OktoberfestLaserSale"
type input "P3OktoberfestLaserSale"
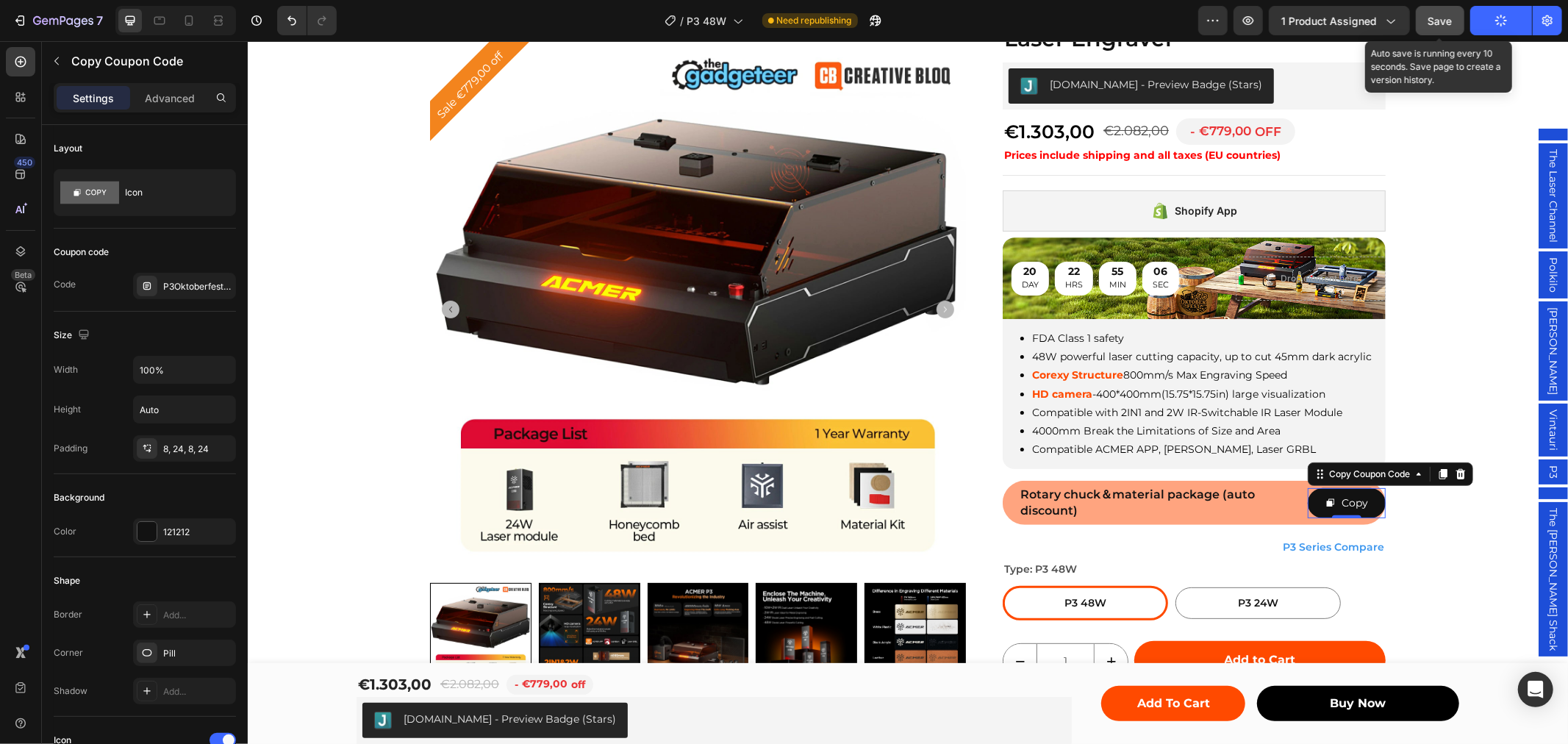
click at [1449, 16] on span "Save" at bounding box center [1440, 21] width 24 height 13
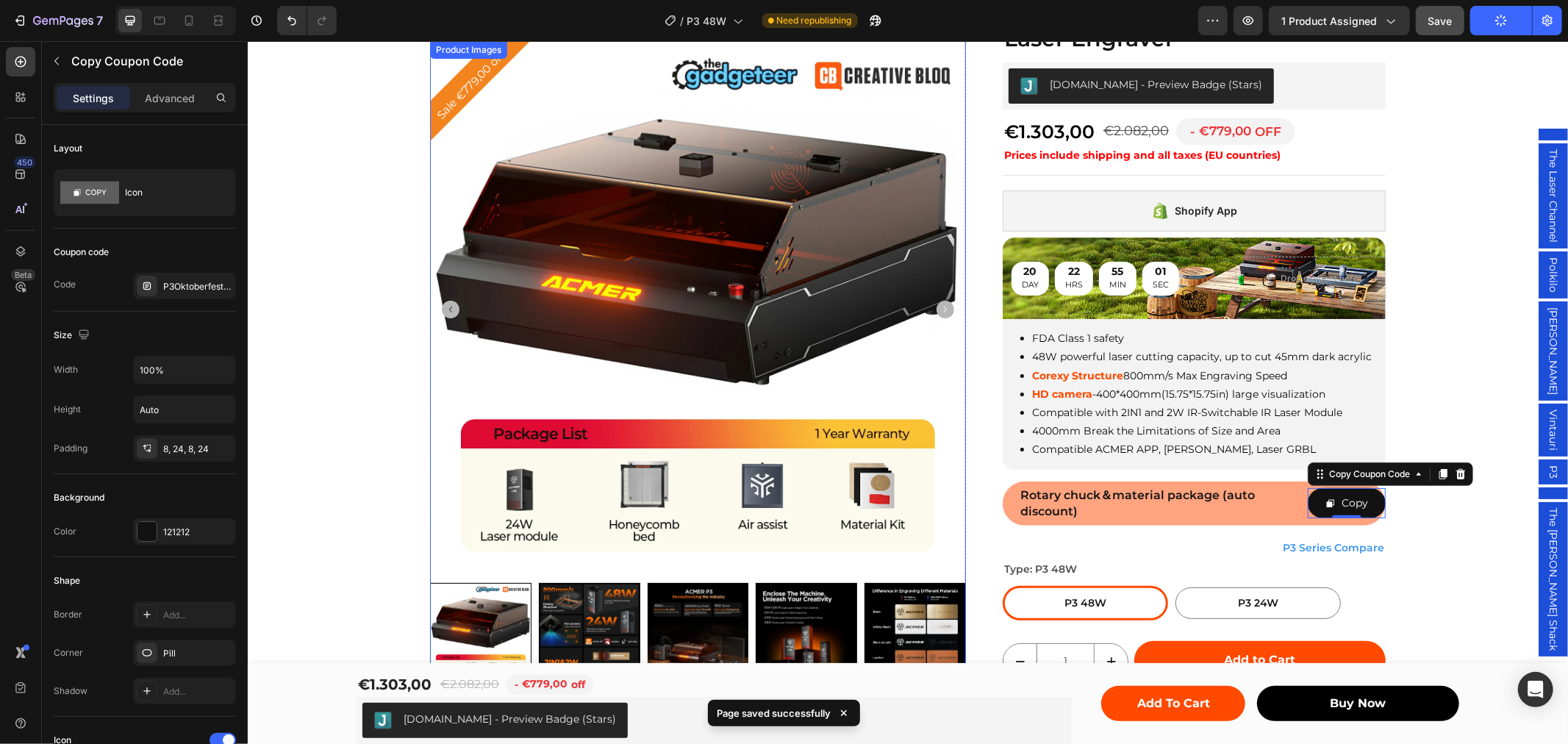
scroll to position [0, 0]
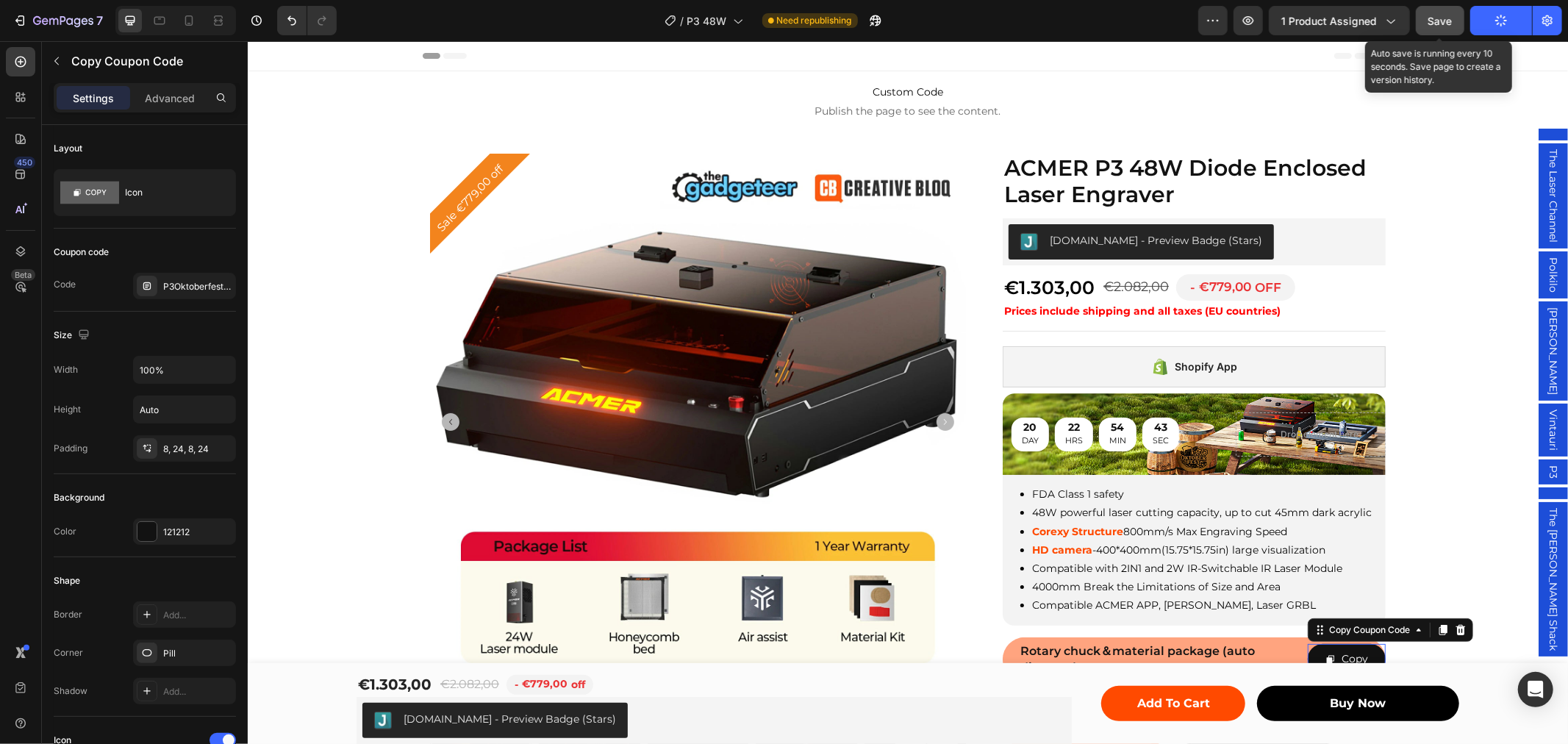
click at [1439, 19] on span "Save" at bounding box center [1440, 21] width 24 height 13
click at [1423, 25] on button "Save" at bounding box center [1440, 20] width 49 height 29
click at [1447, 18] on span "Save" at bounding box center [1440, 21] width 24 height 13
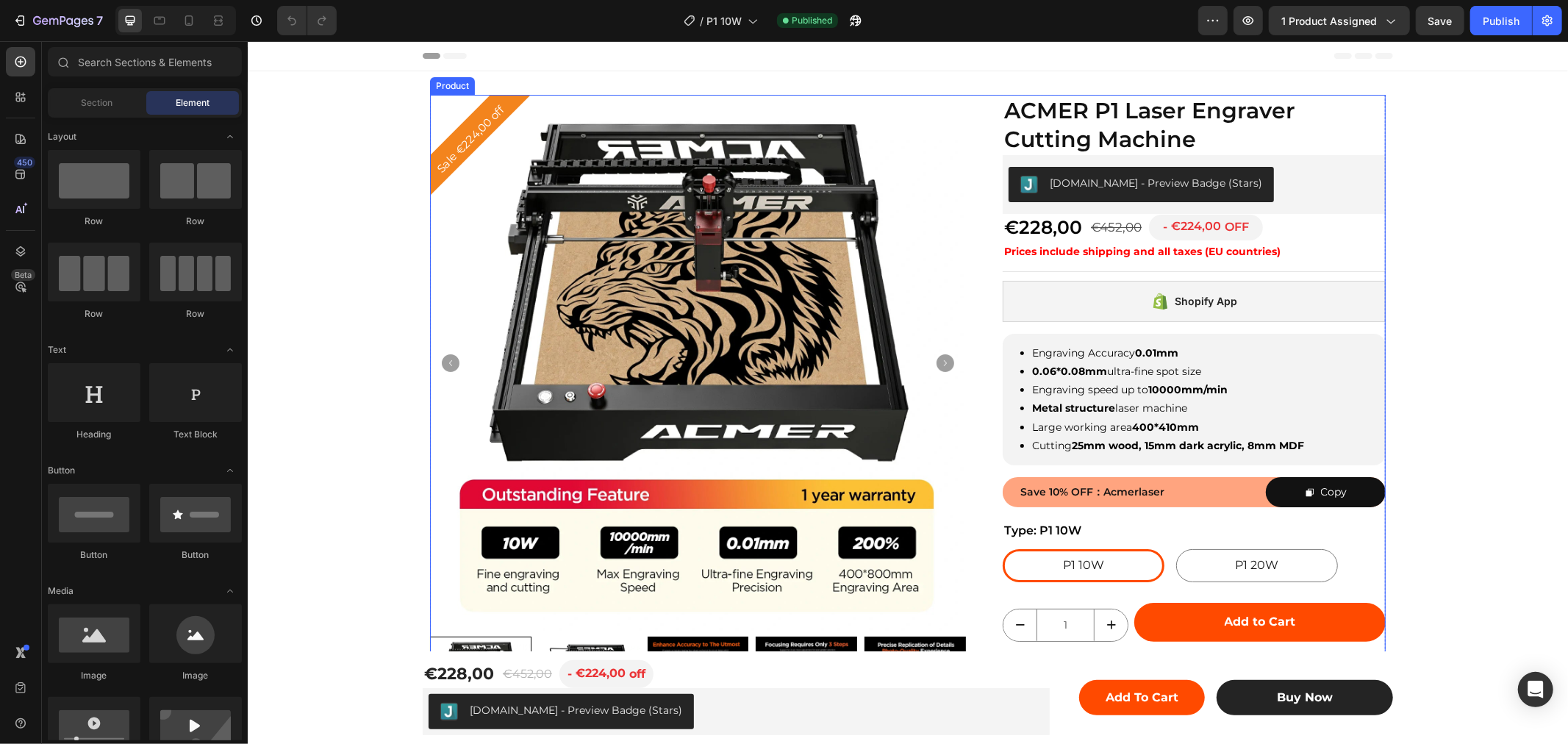
click at [1190, 472] on div "ACMER P1 Laser Engraver Cutting Machine Product Title Judge.me - Preview Badge …" at bounding box center [1194, 446] width 383 height 705
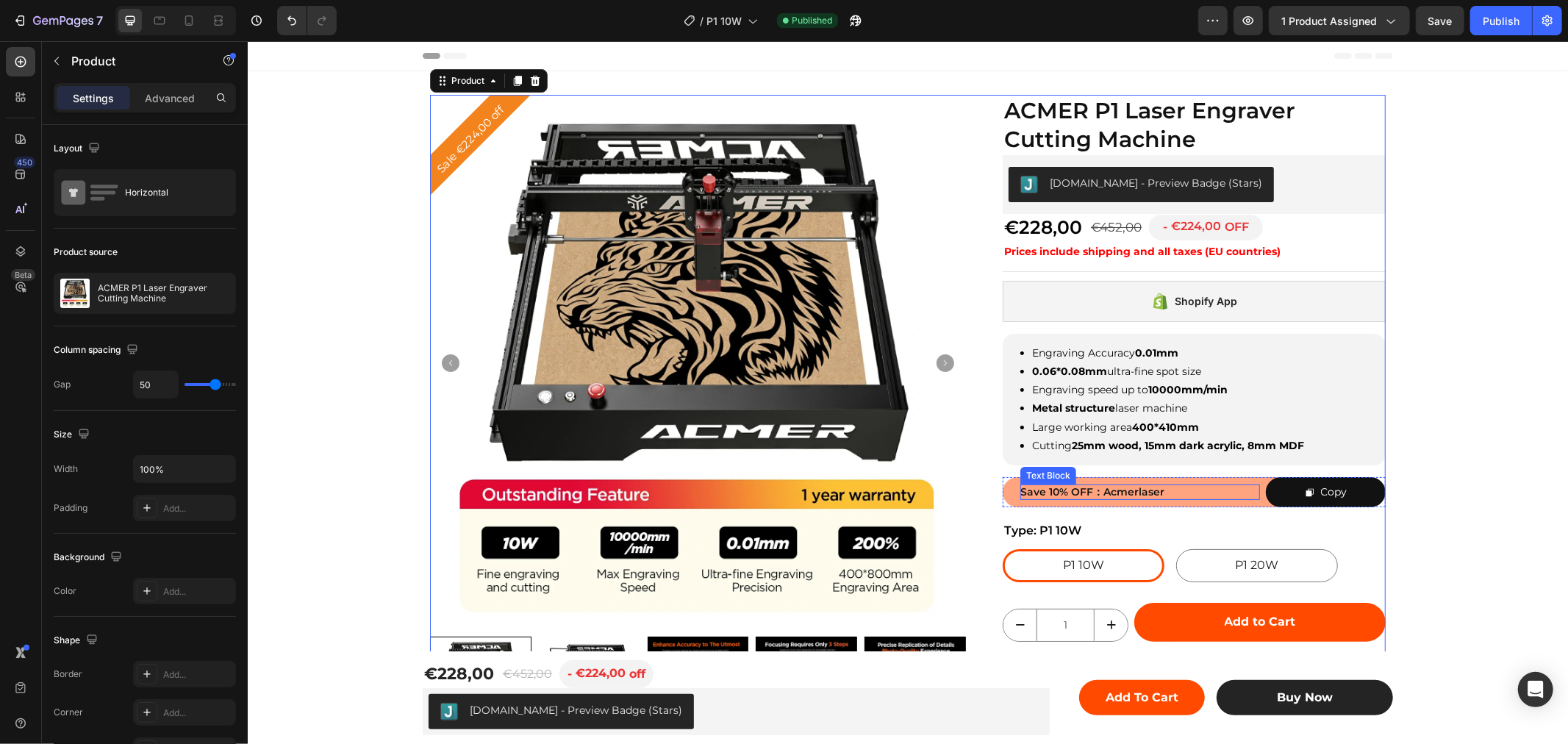
click at [1175, 476] on div "Save 10% OFF：Acmerlaser Text Block" at bounding box center [1139, 491] width 240 height 30
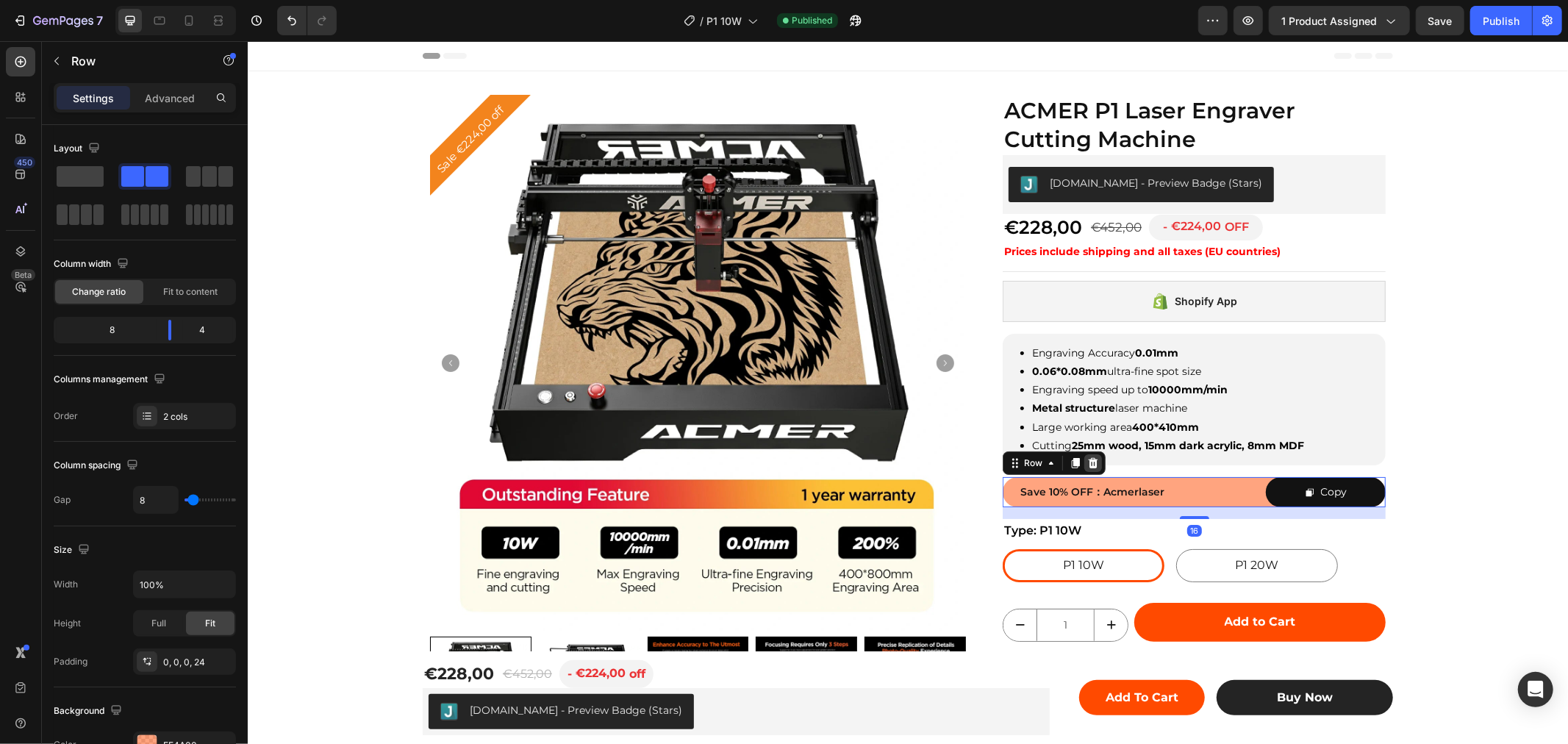
click at [1088, 459] on icon at bounding box center [1093, 462] width 9 height 10
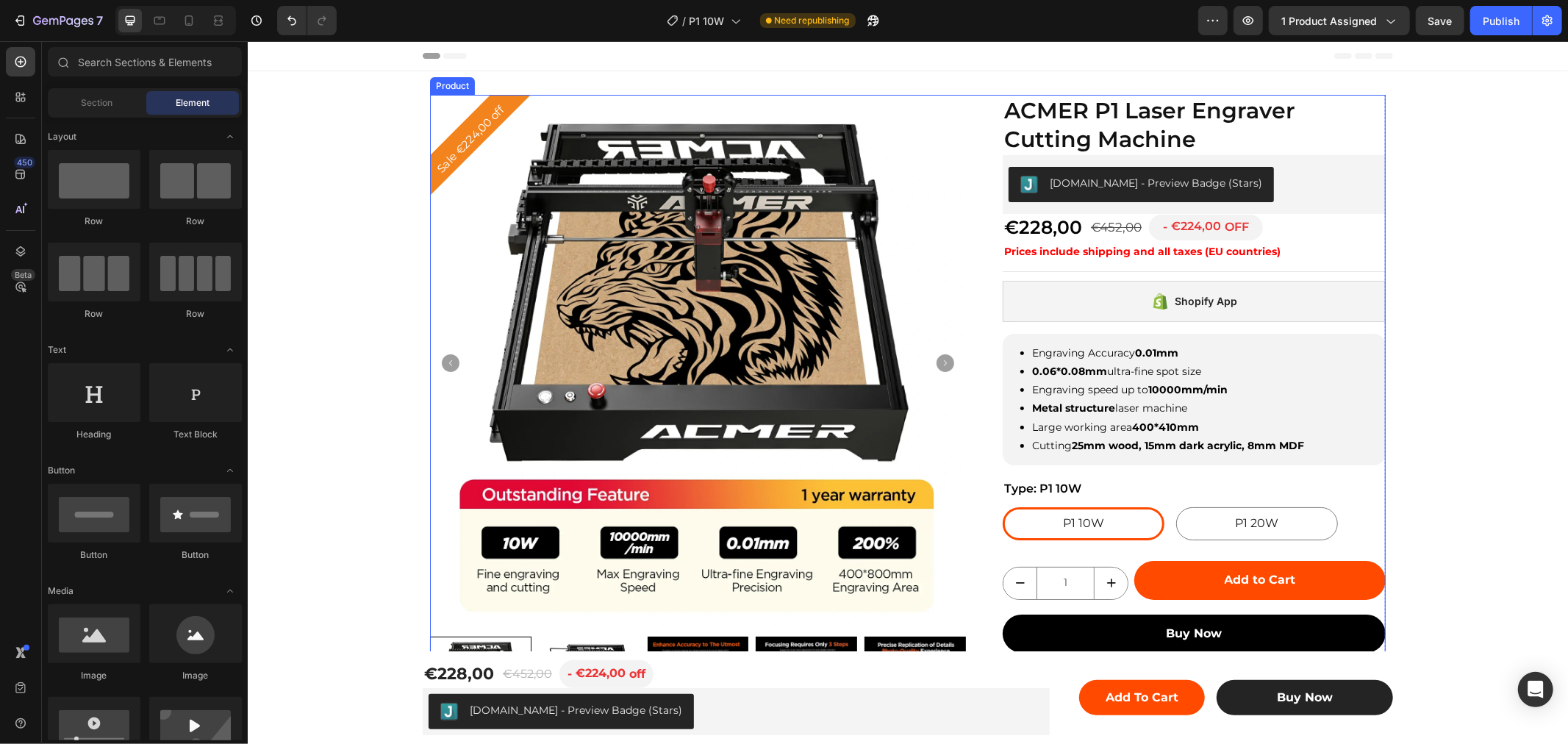
click at [1116, 336] on div "Engraving Accuracy 0.01mm 0.06*0.08mm ultra-fine spot size Engraving speed up t…" at bounding box center [1194, 398] width 383 height 132
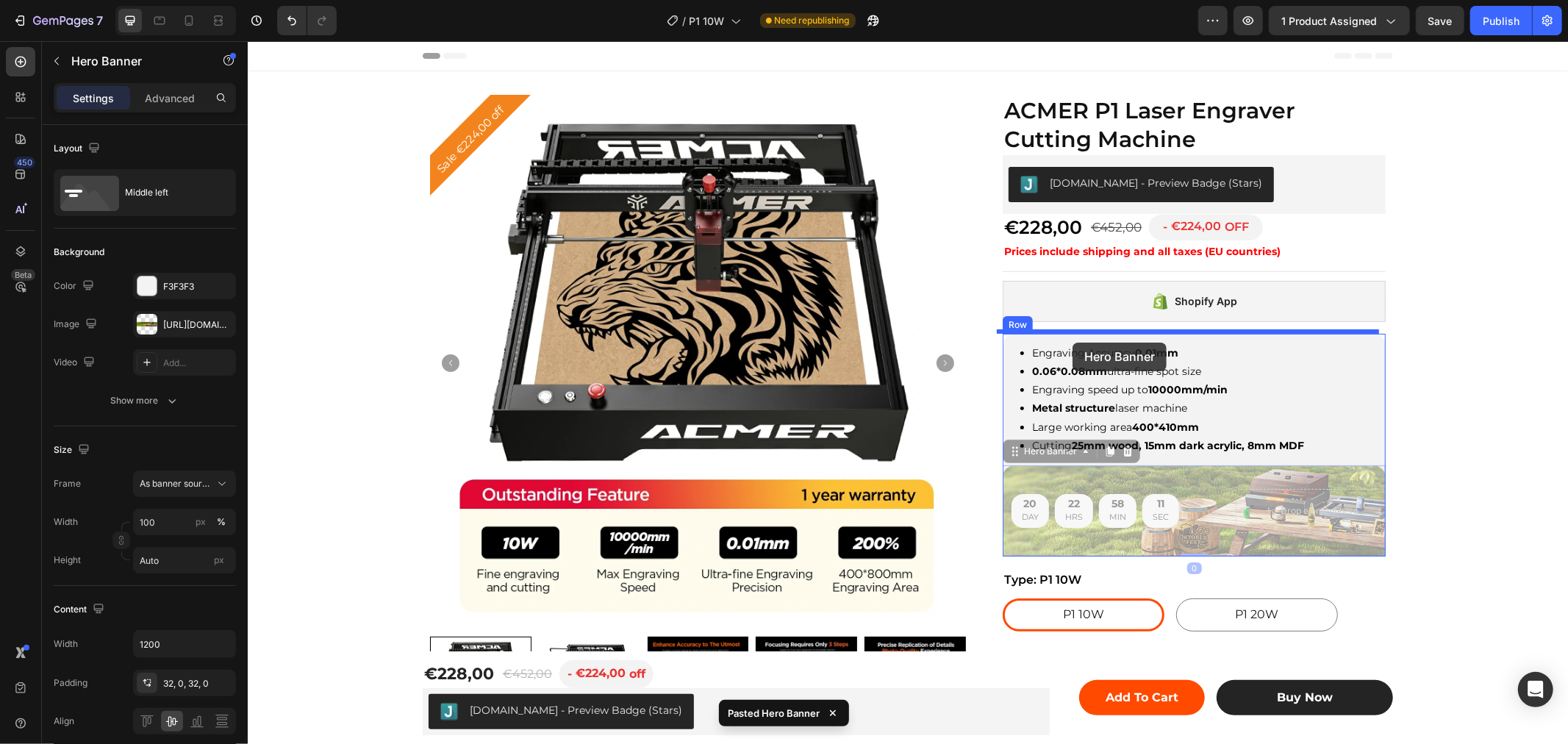
drag, startPoint x: 1028, startPoint y: 448, endPoint x: 1072, endPoint y: 342, distance: 114.8
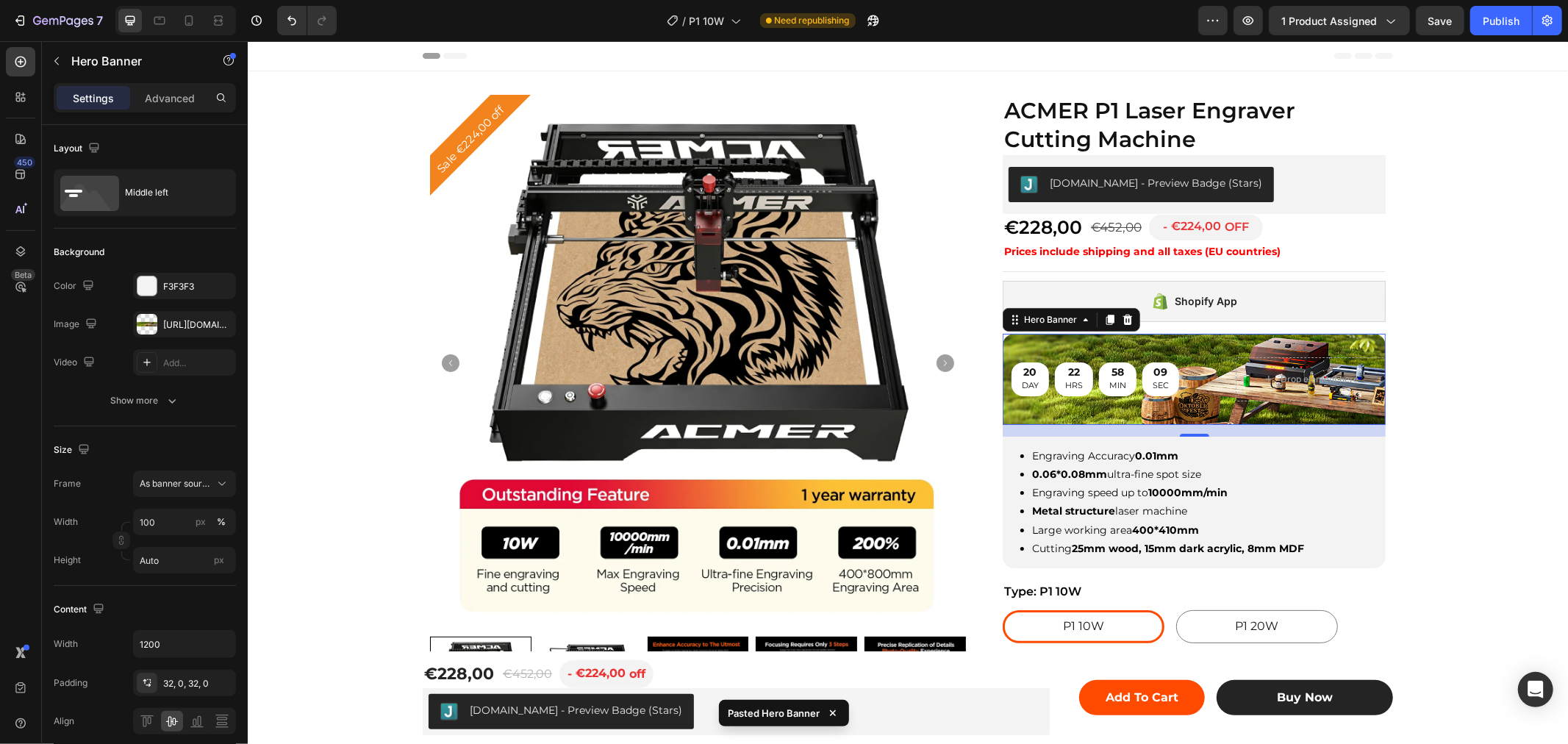
drag, startPoint x: 1185, startPoint y: 428, endPoint x: 1195, endPoint y: 379, distance: 50.0
click at [1195, 379] on div "20 DAY 22 HRS 58 MIN 09 SEC Countdown Timer Drop element here Hero Banner 0" at bounding box center [1194, 378] width 383 height 91
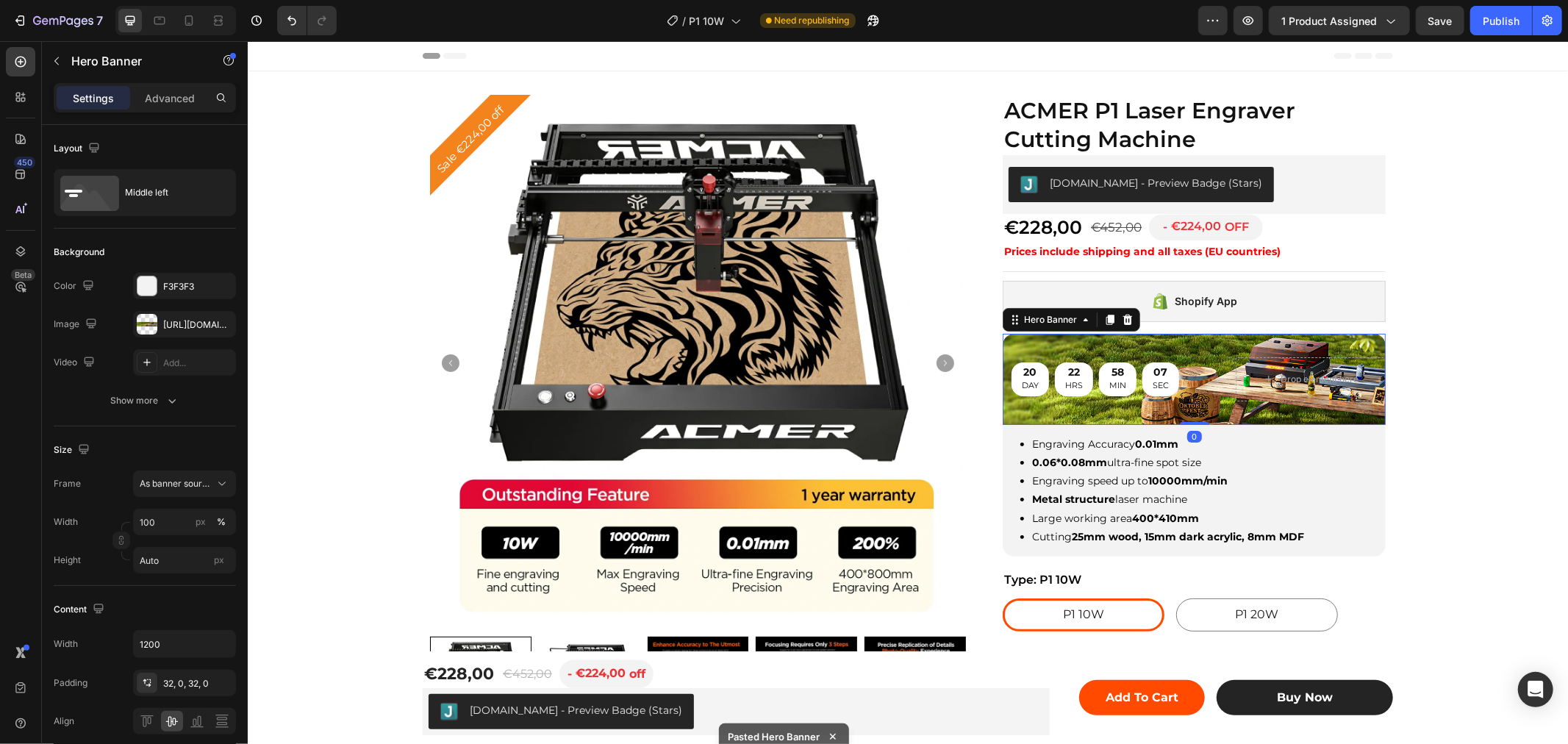
drag, startPoint x: 1186, startPoint y: 430, endPoint x: 1193, endPoint y: 398, distance: 32.8
click at [1193, 398] on div "20 DAY 22 HRS 58 MIN 07 SEC Countdown Timer Drop element here Hero Banner 0" at bounding box center [1194, 378] width 383 height 91
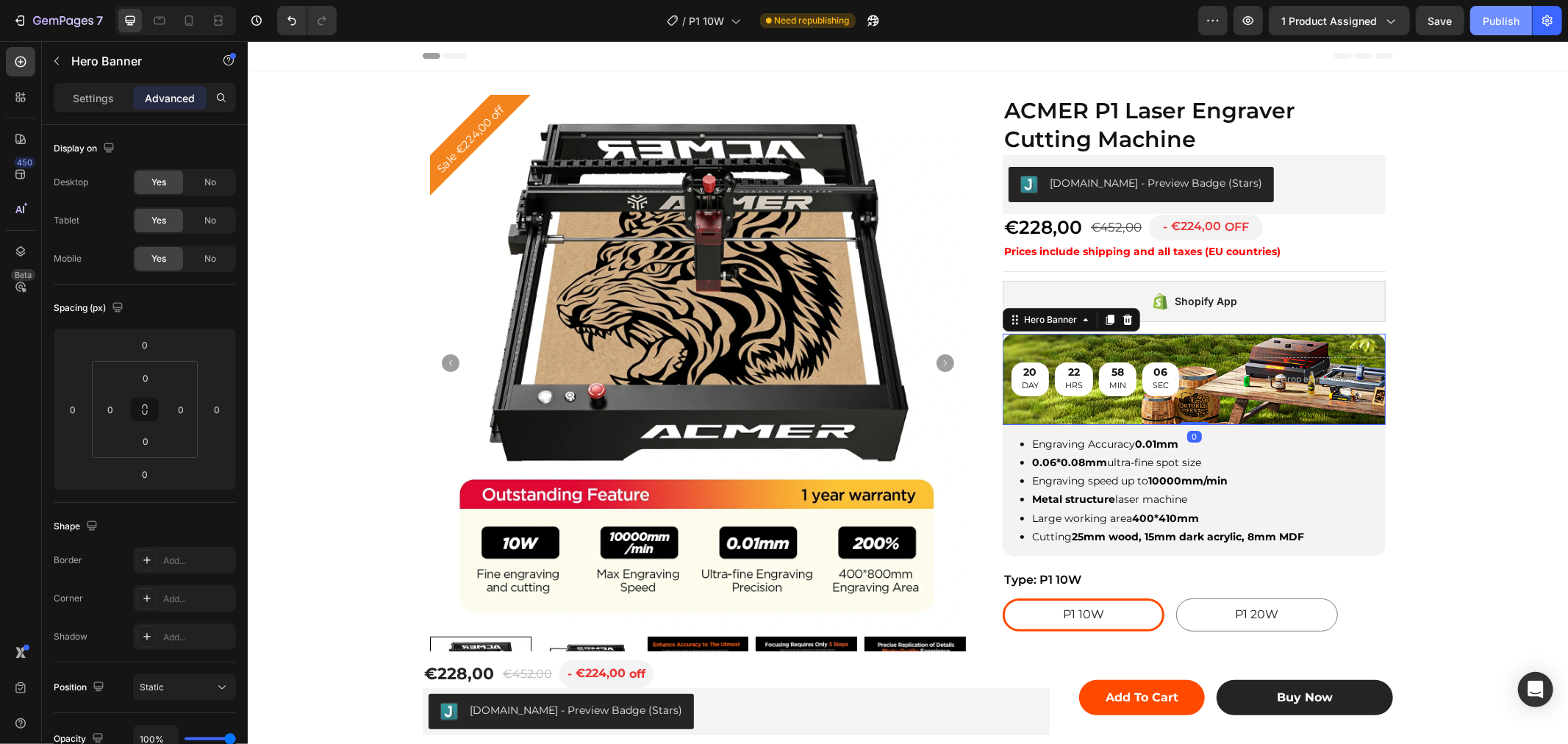
click at [1508, 30] on button "Publish" at bounding box center [1501, 20] width 62 height 29
